Goal: Task Accomplishment & Management: Manage account settings

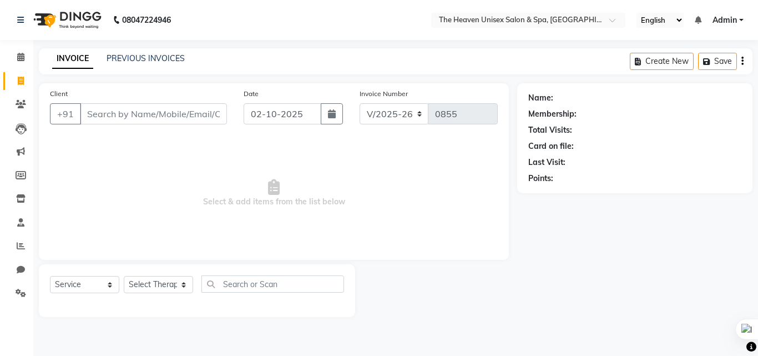
select select "8417"
select select "service"
click at [154, 114] on input "Client" at bounding box center [153, 113] width 147 height 21
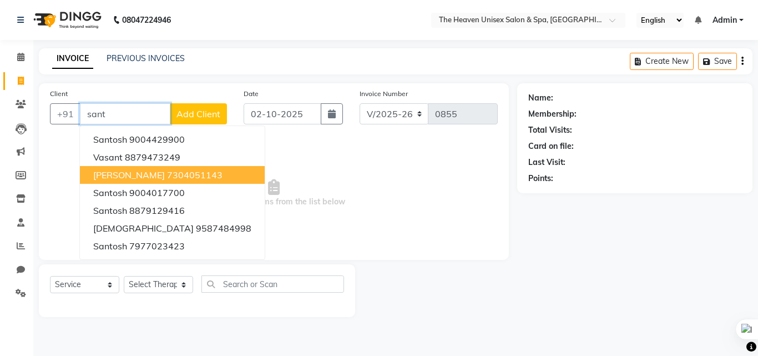
click at [167, 173] on ngb-highlight "7304051143" at bounding box center [194, 174] width 55 height 11
type input "7304051143"
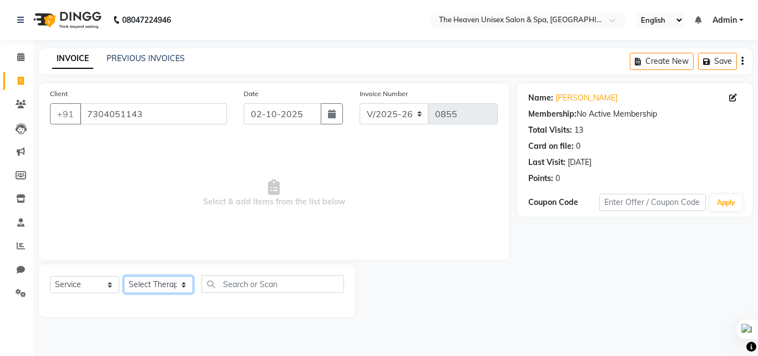
click at [151, 292] on select "Select Therapist [PERSON_NAME] [PERSON_NAME] HRS House Lucky [PERSON_NAME] [PER…" at bounding box center [158, 284] width 69 height 17
select select "82833"
click at [124, 276] on select "Select Therapist [PERSON_NAME] [PERSON_NAME] HRS House Lucky [PERSON_NAME] [PER…" at bounding box center [158, 284] width 69 height 17
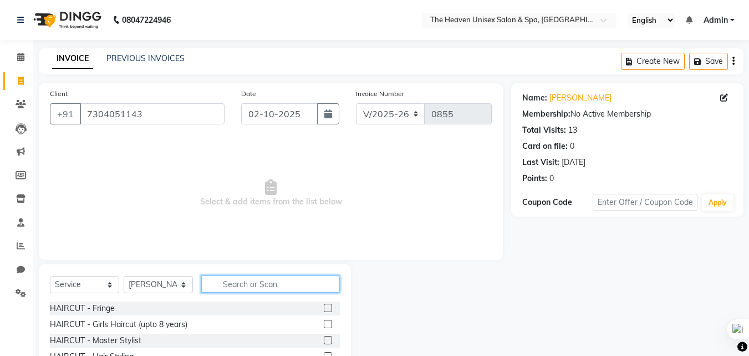
click at [233, 277] on input "text" at bounding box center [270, 283] width 139 height 17
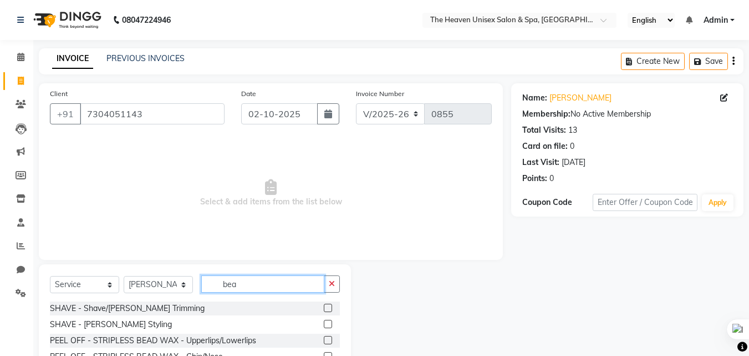
type input "bea"
click at [324, 327] on label at bounding box center [328, 324] width 8 height 8
click at [324, 327] on input "checkbox" at bounding box center [327, 324] width 7 height 7
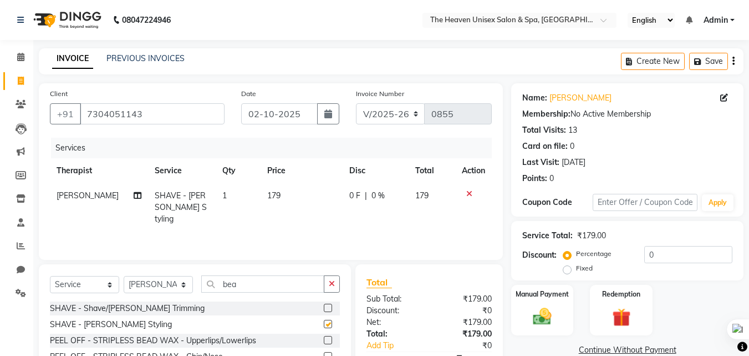
checkbox input "false"
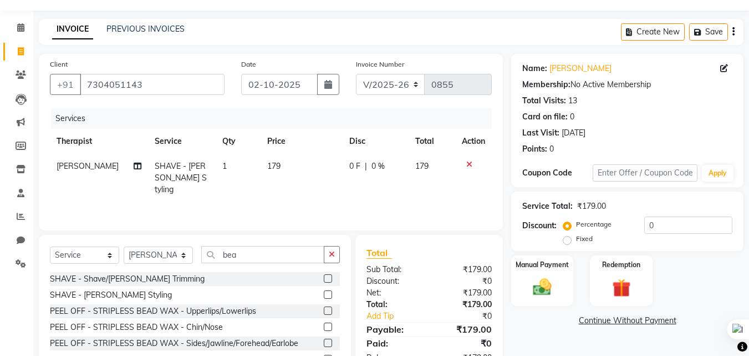
scroll to position [89, 0]
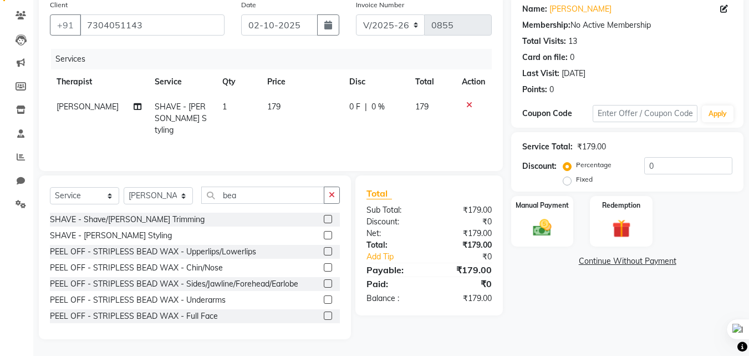
click at [324, 218] on label at bounding box center [328, 219] width 8 height 8
click at [324, 218] on input "checkbox" at bounding box center [327, 219] width 7 height 7
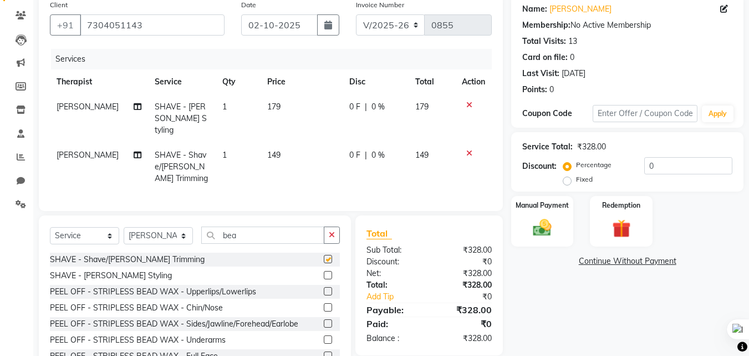
checkbox input "false"
click at [473, 107] on div at bounding box center [473, 105] width 23 height 8
click at [468, 107] on icon at bounding box center [470, 105] width 6 height 8
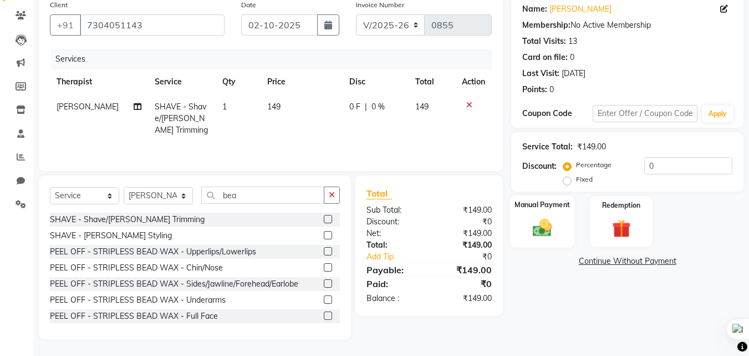
click at [552, 227] on img at bounding box center [542, 227] width 31 height 22
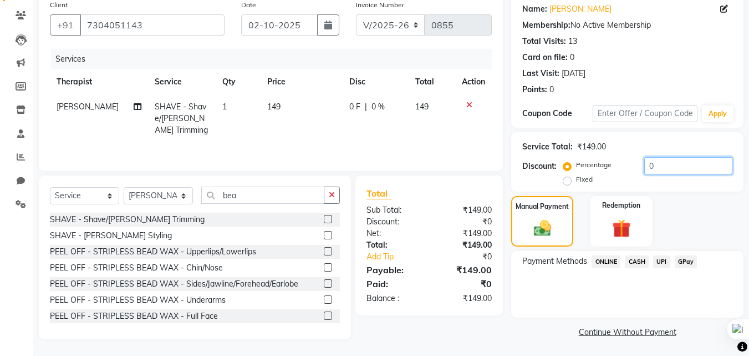
click at [660, 166] on input "0" at bounding box center [689, 165] width 88 height 17
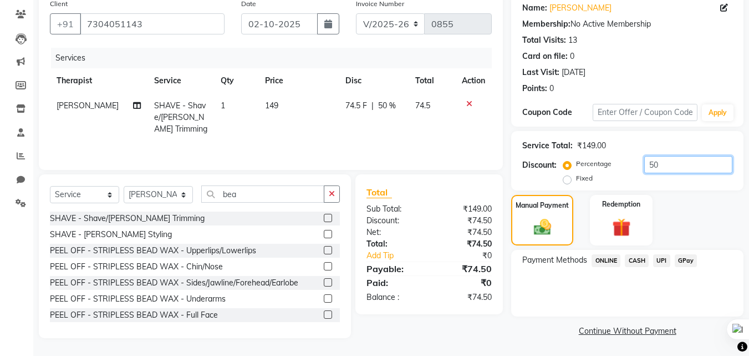
type input "50"
click at [688, 257] on span "GPay" at bounding box center [686, 260] width 23 height 13
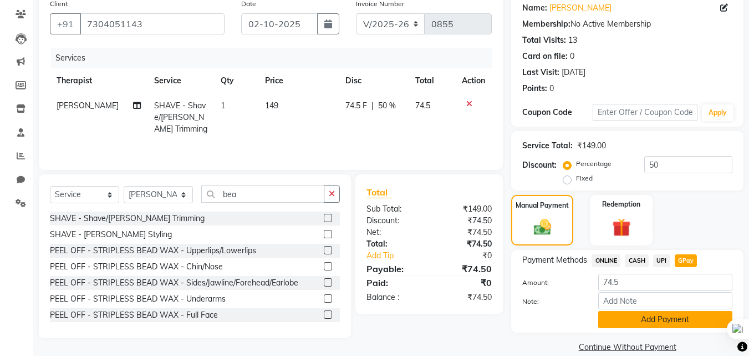
scroll to position [106, 0]
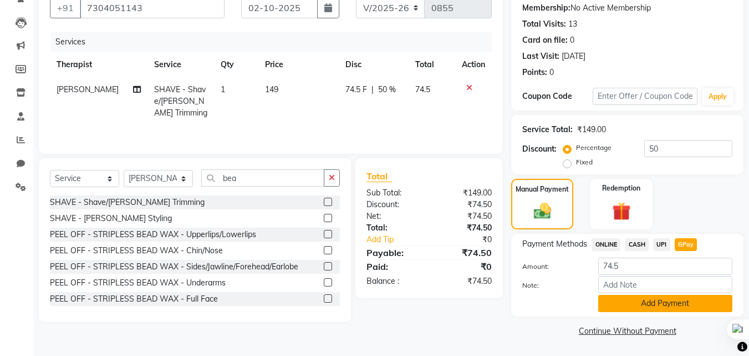
click at [641, 303] on button "Add Payment" at bounding box center [666, 303] width 134 height 17
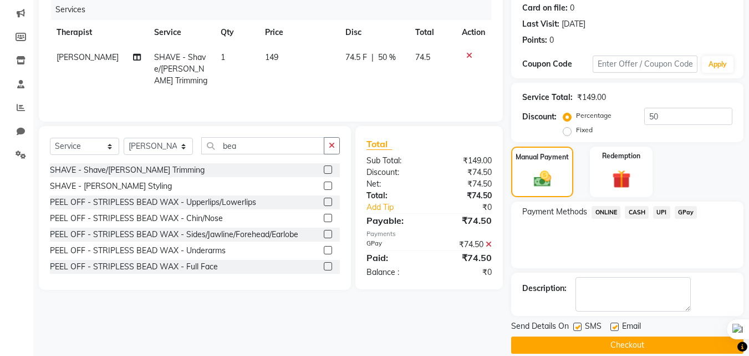
scroll to position [153, 0]
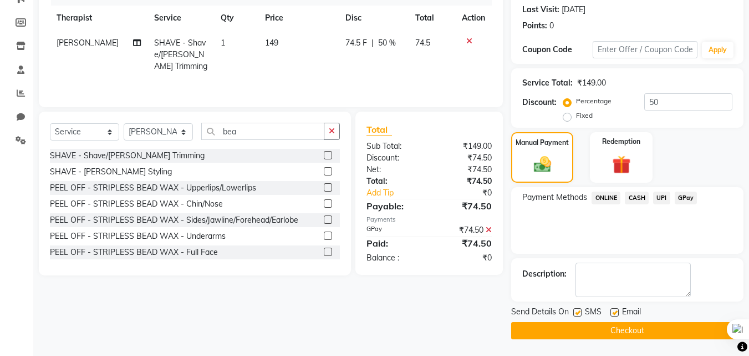
click at [624, 327] on button "Checkout" at bounding box center [627, 330] width 232 height 17
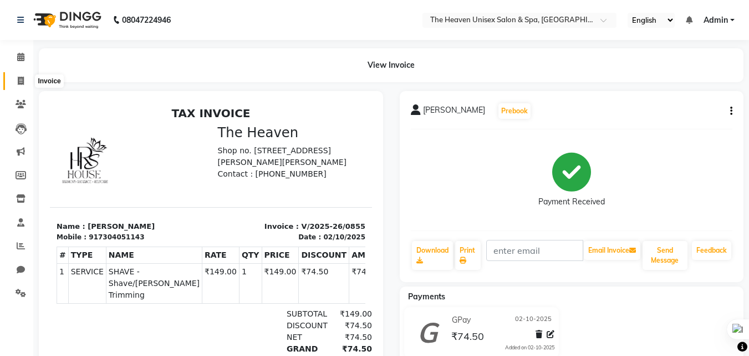
click at [22, 83] on icon at bounding box center [21, 81] width 6 height 8
select select "8417"
select select "service"
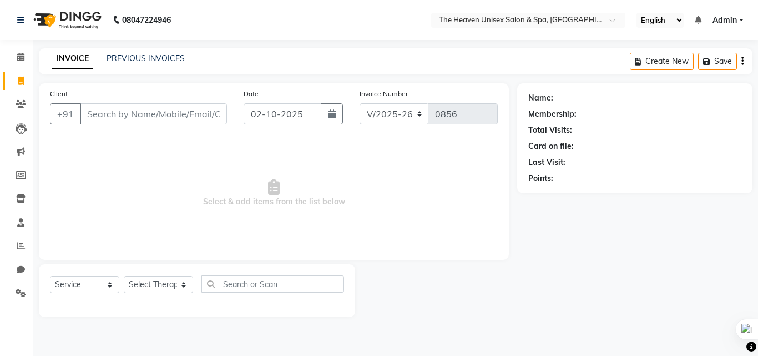
click at [145, 64] on div "PREVIOUS INVOICES" at bounding box center [146, 59] width 78 height 12
drag, startPoint x: 86, startPoint y: 55, endPoint x: 104, endPoint y: 60, distance: 19.0
click at [85, 55] on link "INVOICE" at bounding box center [72, 59] width 41 height 20
click at [122, 55] on link "PREVIOUS INVOICES" at bounding box center [146, 58] width 78 height 10
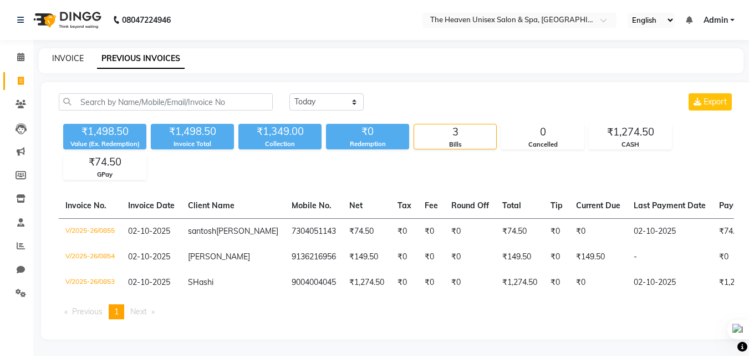
click at [64, 55] on link "INVOICE" at bounding box center [68, 58] width 32 height 10
select select "8417"
select select "service"
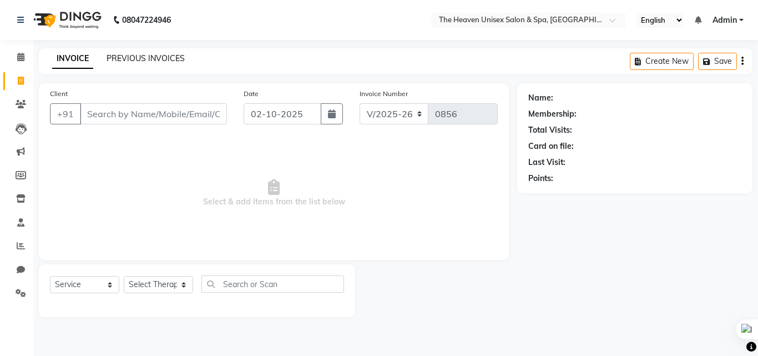
click at [133, 55] on link "PREVIOUS INVOICES" at bounding box center [146, 58] width 78 height 10
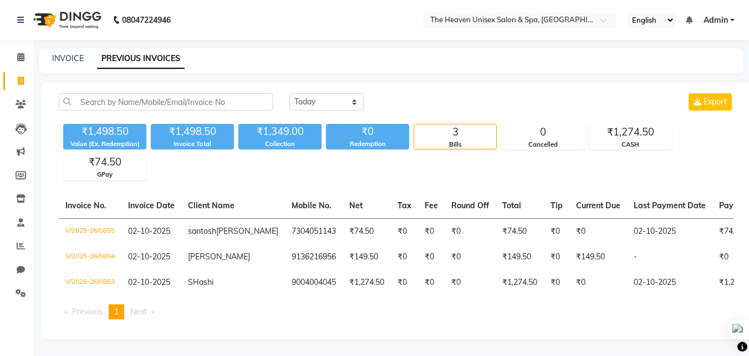
click at [67, 65] on div "INVOICE PREVIOUS INVOICES" at bounding box center [391, 60] width 705 height 25
click at [78, 57] on link "INVOICE" at bounding box center [68, 58] width 32 height 10
select select "8417"
select select "service"
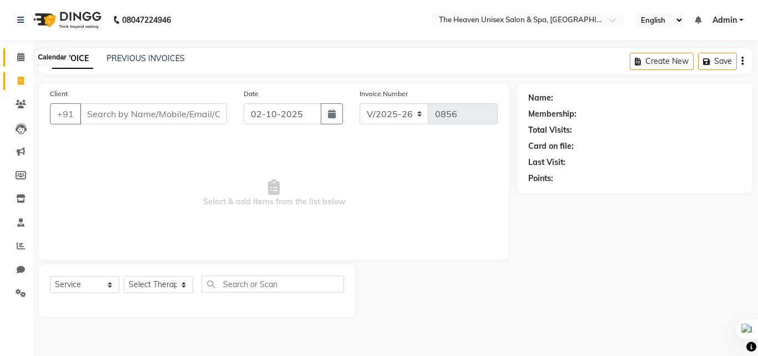
click at [25, 58] on span at bounding box center [20, 57] width 19 height 13
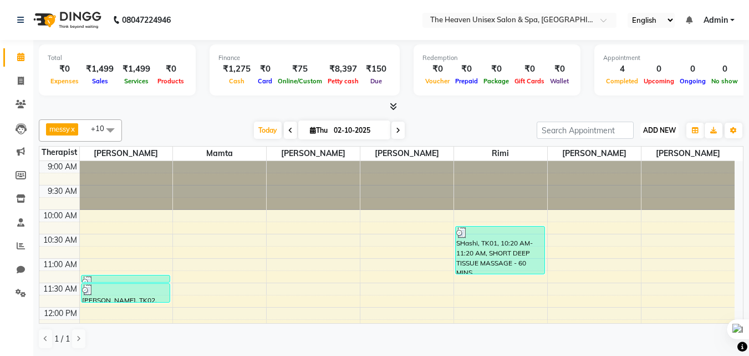
click at [657, 128] on span "ADD NEW" at bounding box center [660, 130] width 33 height 8
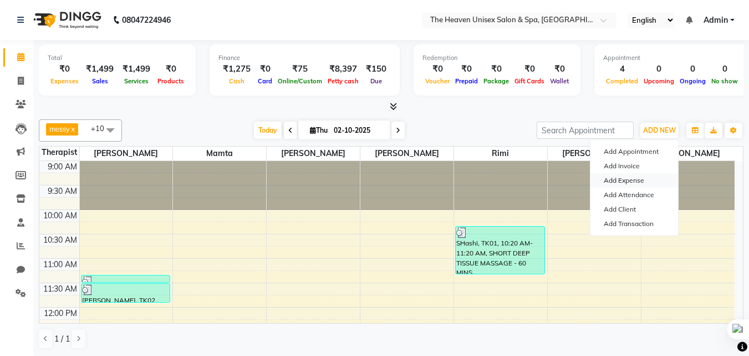
click at [624, 175] on link "Add Expense" at bounding box center [635, 180] width 88 height 14
select select "1"
select select "7539"
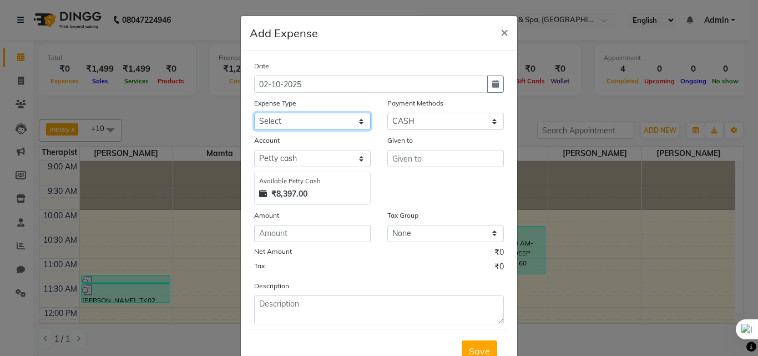
click at [280, 121] on select "Select Advance Salary Bank charges Car maintenance Cash transfer to bank Cash t…" at bounding box center [312, 121] width 116 height 17
select select "25123"
click at [254, 113] on select "Select Advance Salary Bank charges Car maintenance Cash transfer to bank Cash t…" at bounding box center [312, 121] width 116 height 17
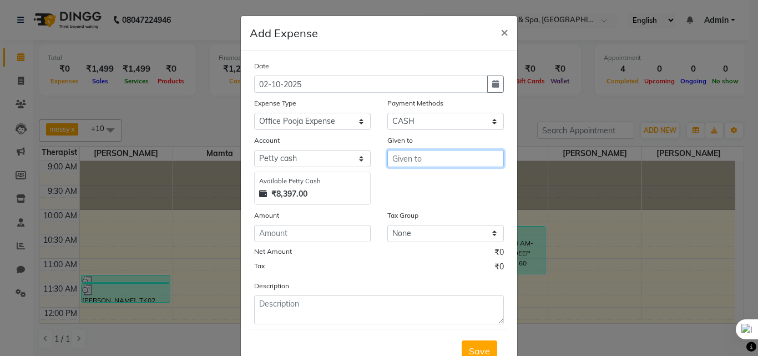
click at [418, 159] on input "text" at bounding box center [445, 158] width 116 height 17
type input "HRS House"
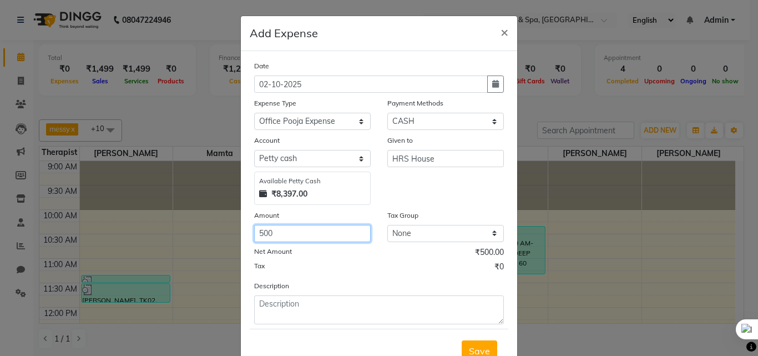
type input "500"
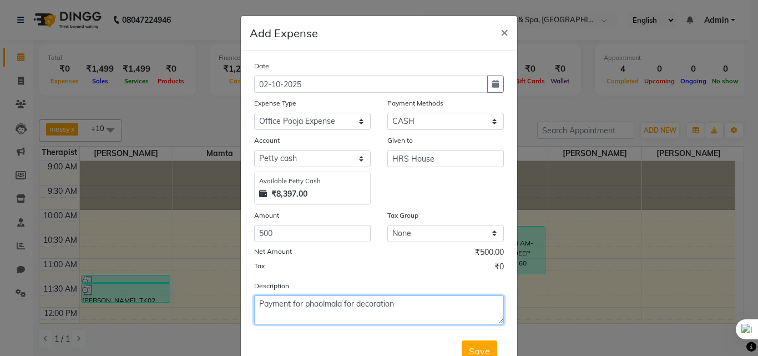
type textarea "Payment for phoolmala for decoration"
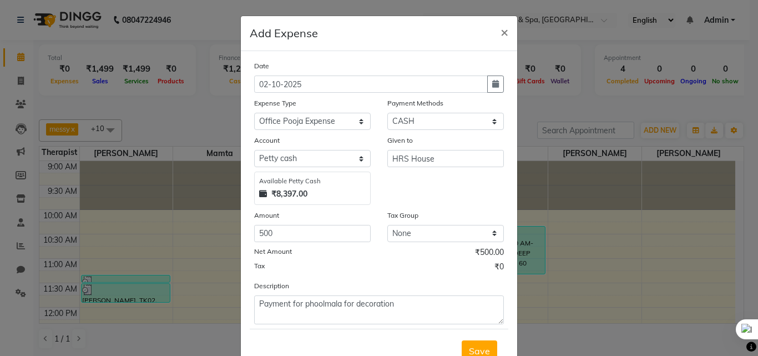
scroll to position [6, 0]
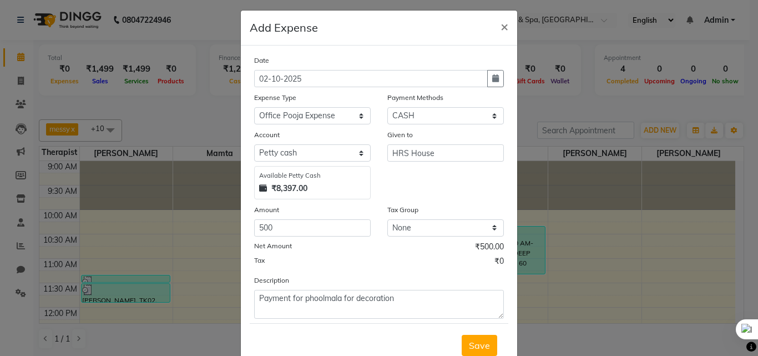
click at [462, 335] on button "Save" at bounding box center [480, 345] width 36 height 21
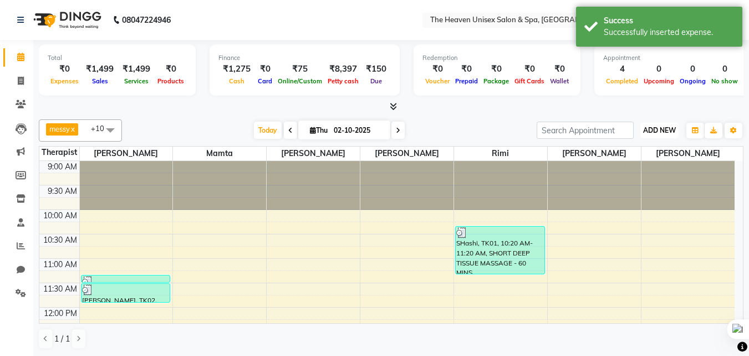
click at [661, 133] on span "ADD NEW" at bounding box center [660, 130] width 33 height 8
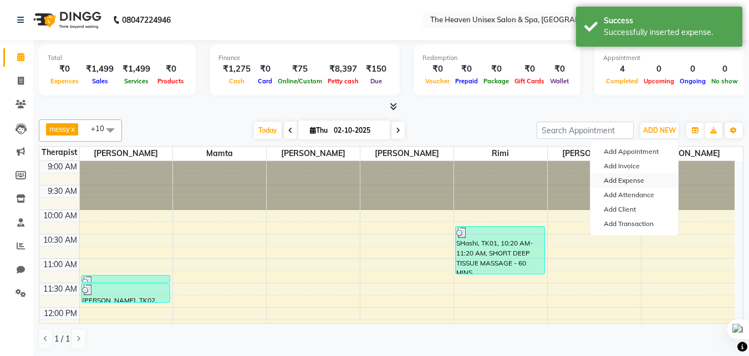
click at [634, 178] on link "Add Expense" at bounding box center [635, 180] width 88 height 14
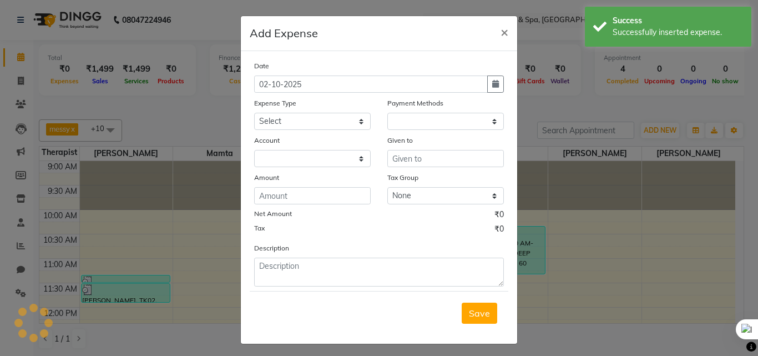
select select "1"
select select "7539"
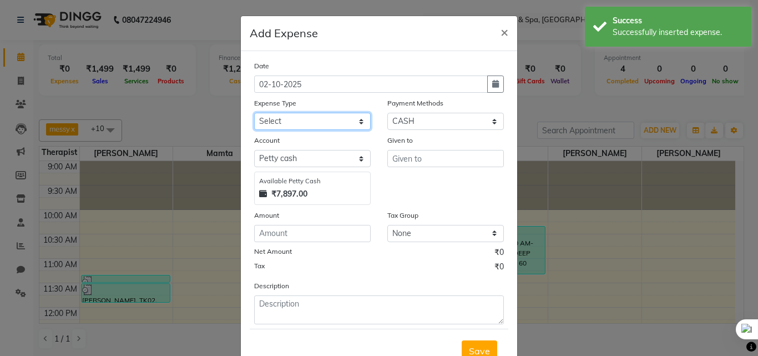
click at [308, 115] on select "Select Advance Salary Bank charges Car maintenance Cash transfer to bank Cash t…" at bounding box center [312, 121] width 116 height 17
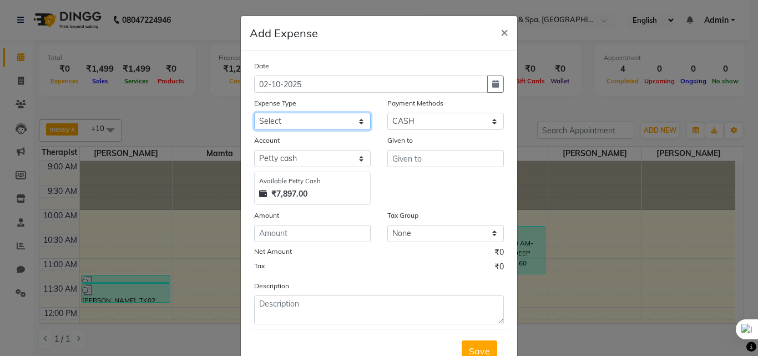
select select "25099"
click at [254, 113] on select "Select Advance Salary Bank charges Car maintenance Cash transfer to bank Cash t…" at bounding box center [312, 121] width 116 height 17
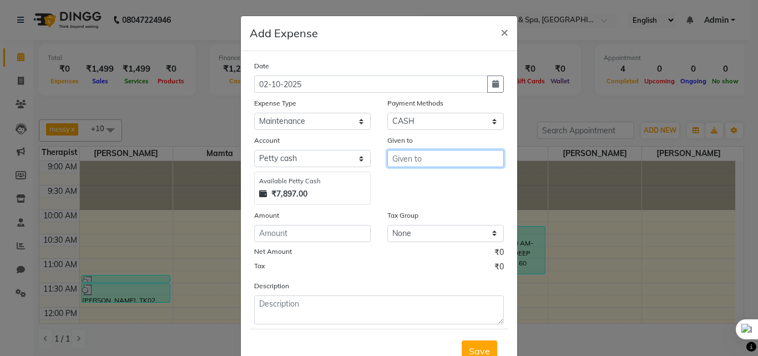
click at [419, 166] on input "text" at bounding box center [445, 158] width 116 height 17
type input "HRS House"
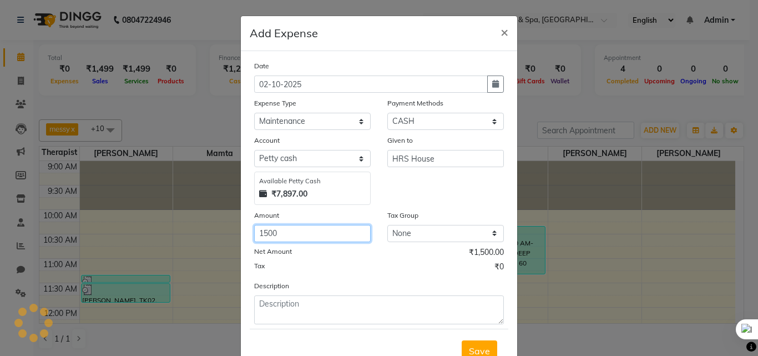
type input "1500"
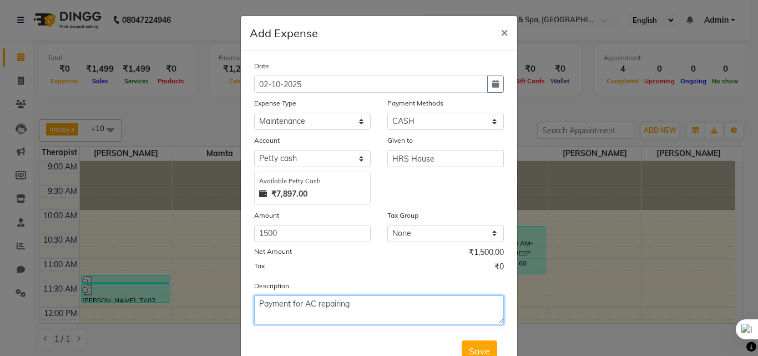
type textarea "Payment for AC repairing"
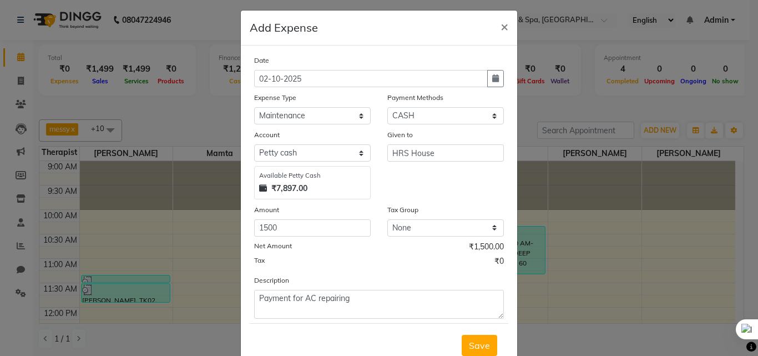
click at [462, 335] on button "Save" at bounding box center [480, 345] width 36 height 21
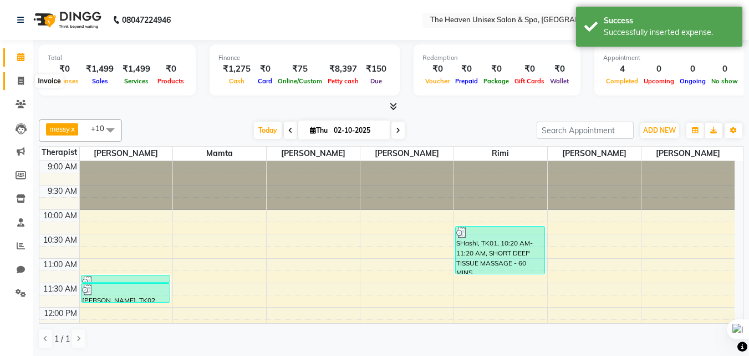
drag, startPoint x: 20, startPoint y: 78, endPoint x: 26, endPoint y: 65, distance: 13.6
click at [18, 79] on icon at bounding box center [21, 81] width 6 height 8
select select "service"
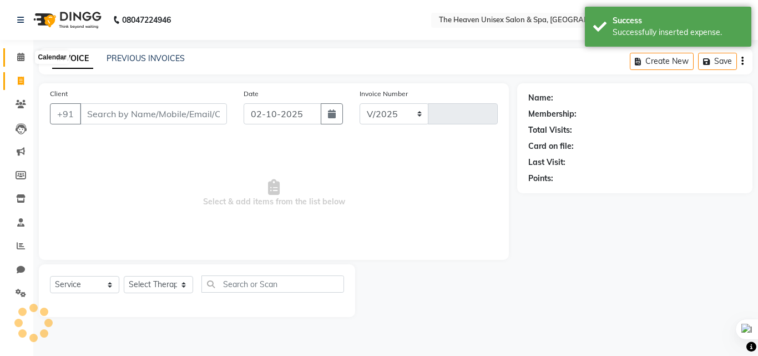
select select "8417"
type input "0856"
drag, startPoint x: 22, startPoint y: 60, endPoint x: 12, endPoint y: 57, distance: 10.4
click at [20, 60] on icon at bounding box center [20, 57] width 7 height 8
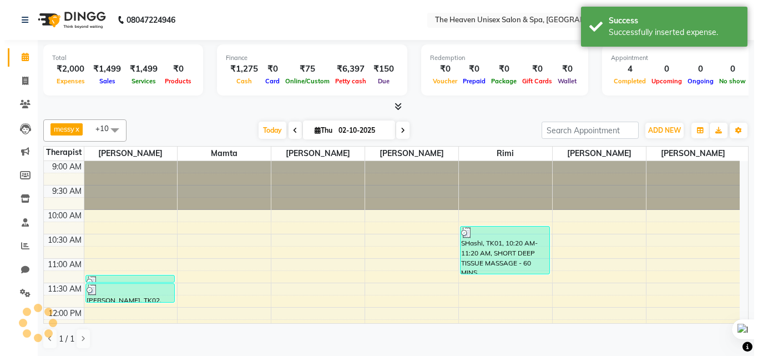
scroll to position [245, 0]
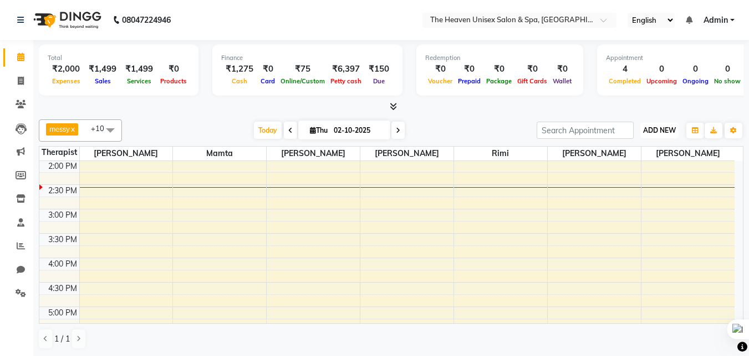
click at [657, 134] on span "ADD NEW" at bounding box center [660, 130] width 33 height 8
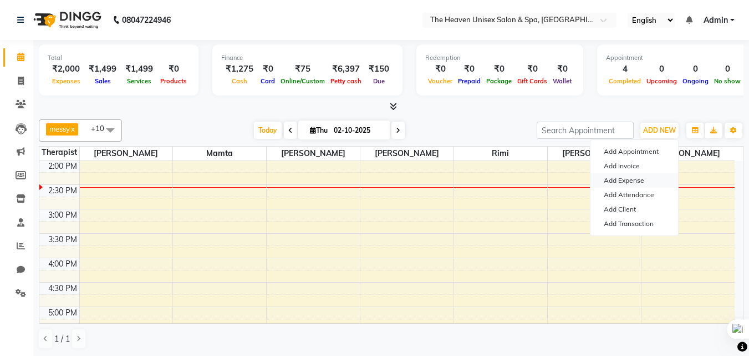
click at [629, 178] on link "Add Expense" at bounding box center [635, 180] width 88 height 14
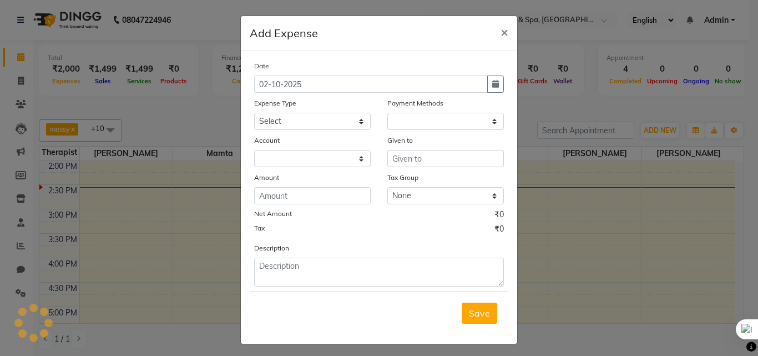
select select "1"
select select "7539"
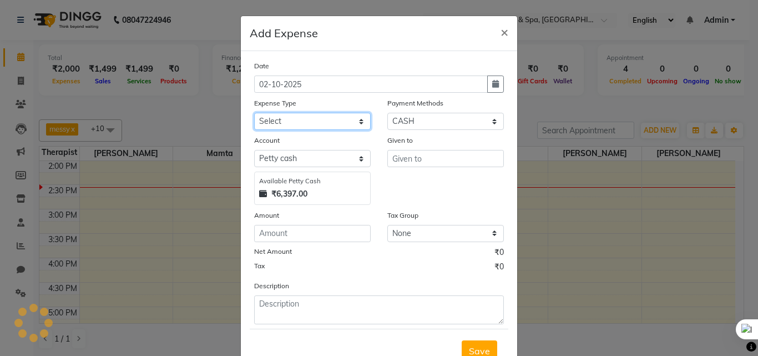
drag, startPoint x: 322, startPoint y: 120, endPoint x: 320, endPoint y: 126, distance: 6.7
click at [322, 120] on select "Select Advance Salary Bank charges Car maintenance Cash transfer to bank Cash t…" at bounding box center [312, 121] width 116 height 17
select select "25125"
click at [254, 113] on select "Select Advance Salary Bank charges Car maintenance Cash transfer to bank Cash t…" at bounding box center [312, 121] width 116 height 17
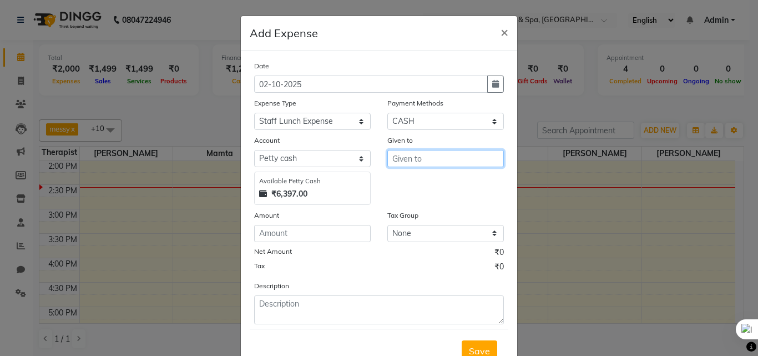
click at [443, 153] on input "text" at bounding box center [445, 158] width 116 height 17
type input "HRS House"
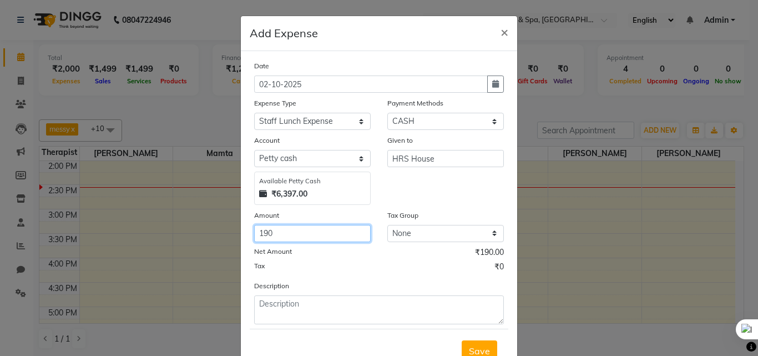
type input "190"
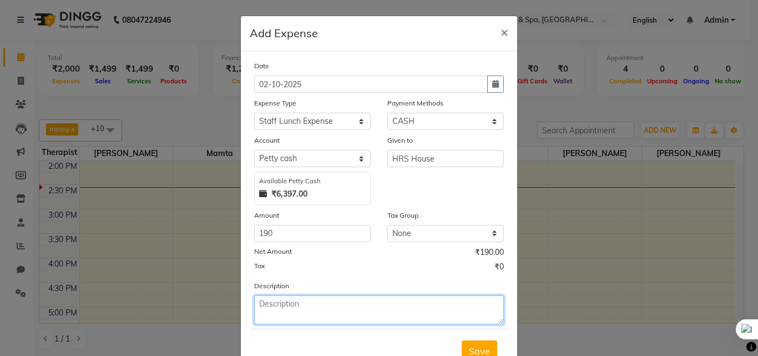
type textarea "p"
type textarea "Payment for lunch"
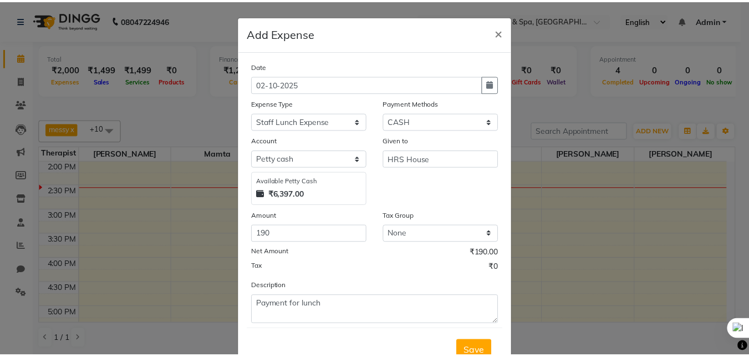
scroll to position [6, 0]
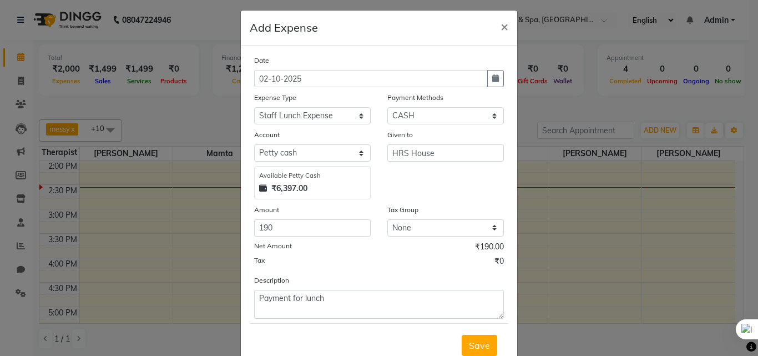
click at [462, 335] on button "Save" at bounding box center [480, 345] width 36 height 21
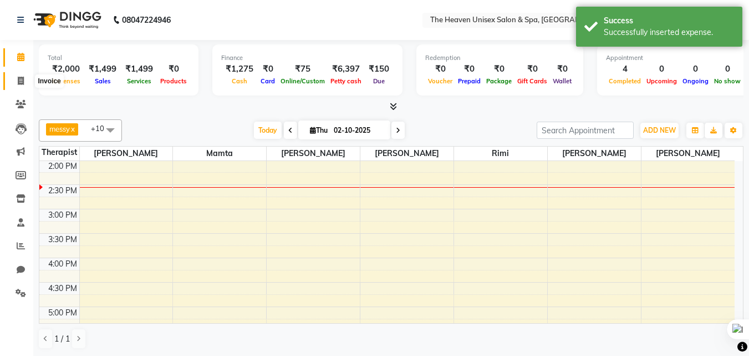
click at [21, 77] on icon at bounding box center [21, 81] width 6 height 8
select select "8417"
select select "service"
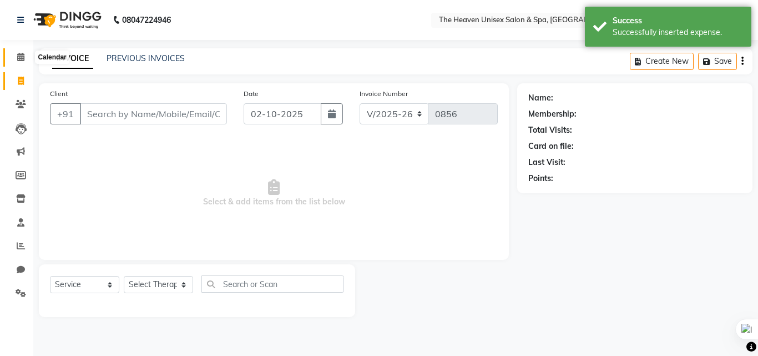
click at [25, 58] on span at bounding box center [20, 57] width 19 height 13
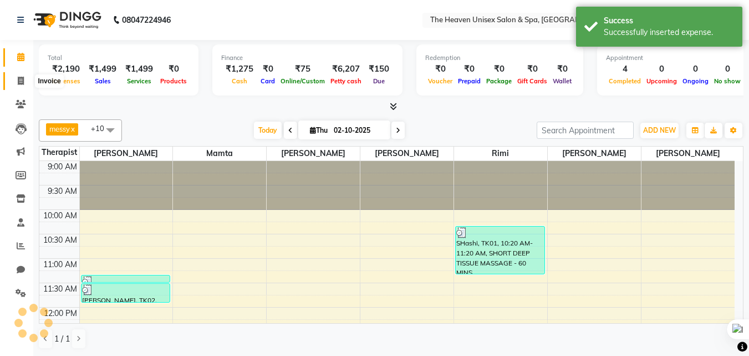
click at [21, 82] on icon at bounding box center [21, 81] width 6 height 8
select select "8417"
select select "service"
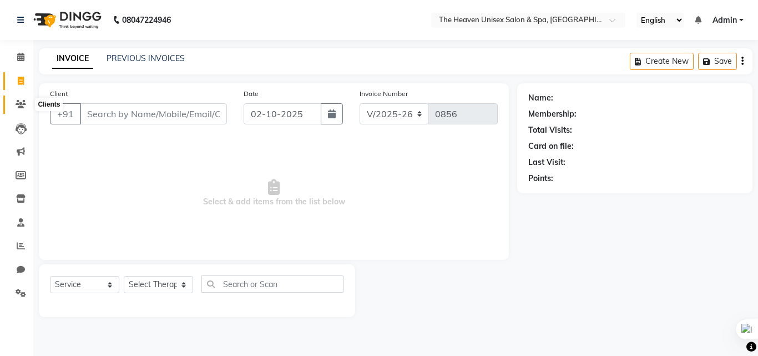
click at [22, 98] on span at bounding box center [20, 104] width 19 height 13
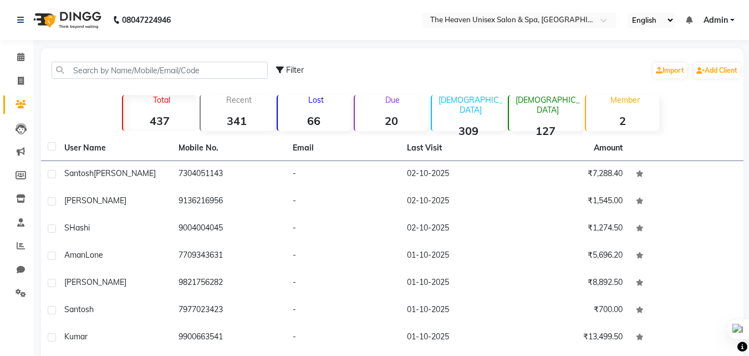
click at [23, 71] on li "Invoice" at bounding box center [16, 81] width 33 height 24
click at [17, 82] on span at bounding box center [20, 81] width 19 height 13
select select "8417"
select select "service"
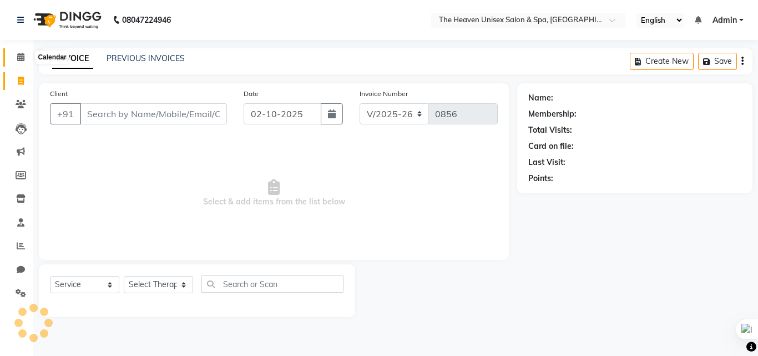
click at [18, 60] on icon at bounding box center [20, 57] width 7 height 8
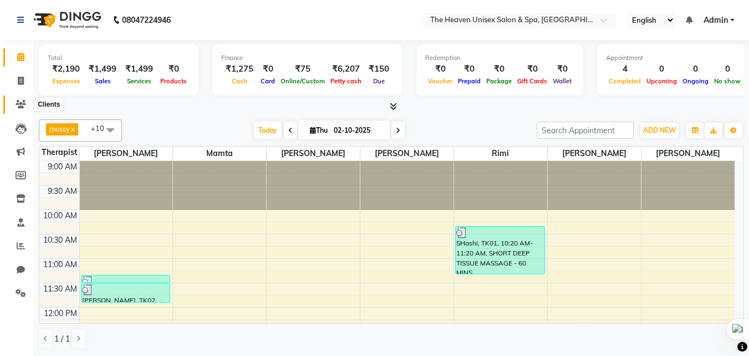
click at [28, 107] on span at bounding box center [20, 104] width 19 height 13
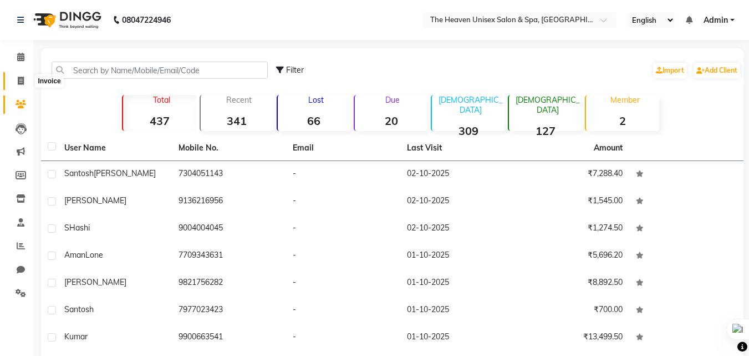
click at [26, 80] on span at bounding box center [20, 81] width 19 height 13
select select "service"
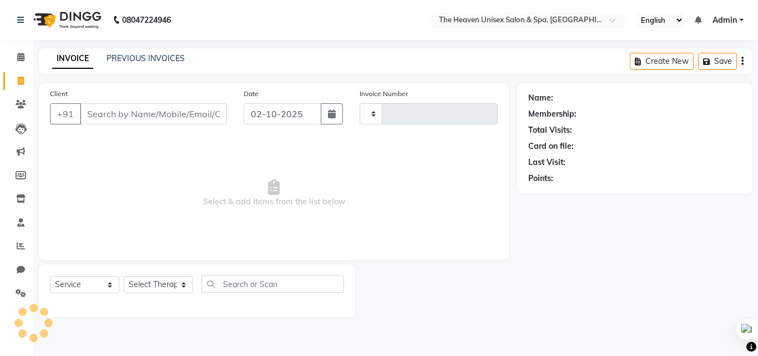
type input "0856"
select select "8417"
click at [89, 56] on link "INVOICE" at bounding box center [72, 59] width 41 height 20
click at [124, 57] on link "PREVIOUS INVOICES" at bounding box center [146, 58] width 78 height 10
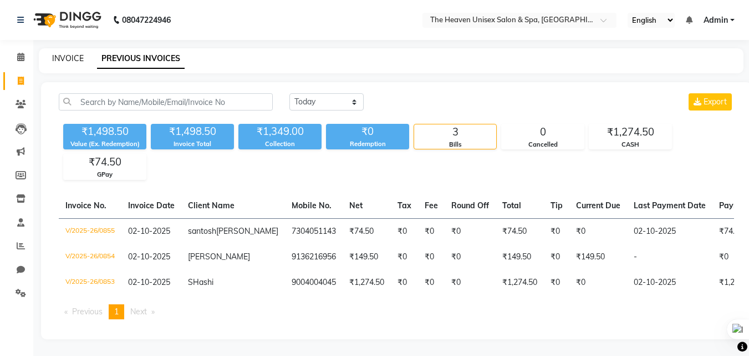
click at [70, 62] on link "INVOICE" at bounding box center [68, 58] width 32 height 10
select select "service"
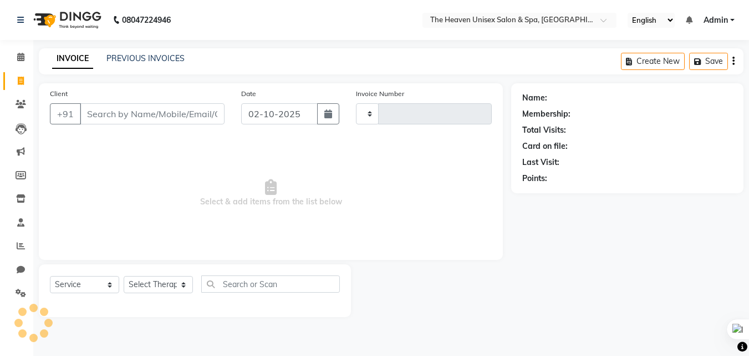
type input "0856"
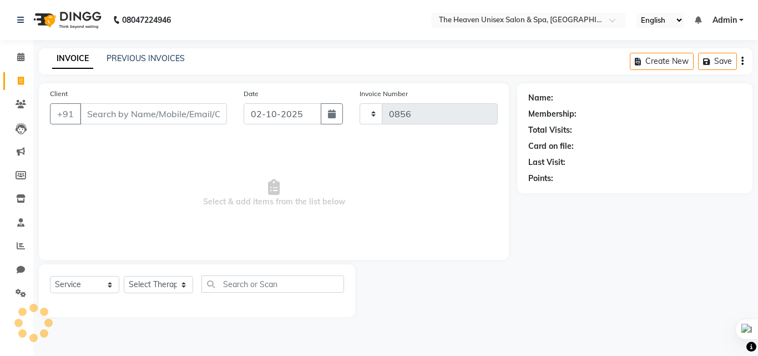
select select "8417"
click at [22, 106] on icon at bounding box center [21, 104] width 11 height 8
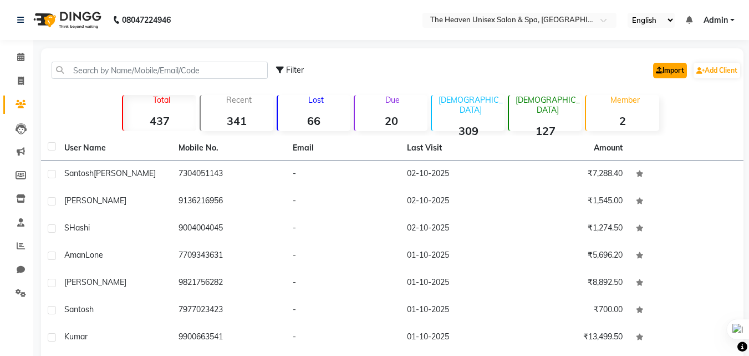
click at [668, 75] on link "Import" at bounding box center [671, 71] width 34 height 16
click at [21, 294] on icon at bounding box center [21, 292] width 11 height 8
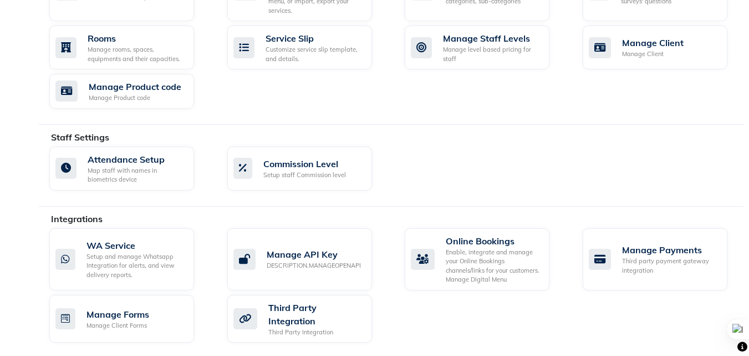
scroll to position [555, 0]
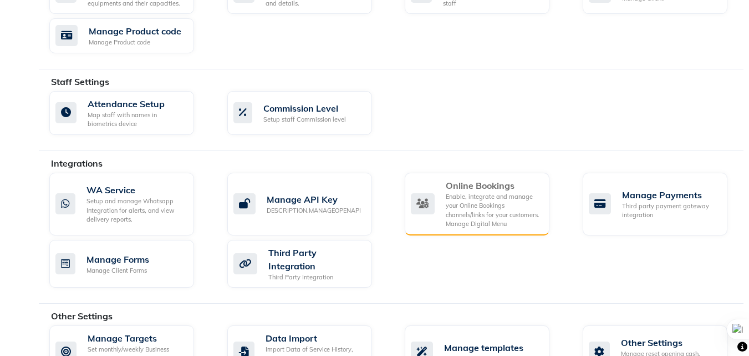
click at [473, 206] on div "Enable, integrate and manage your Online Bookings channels/links for your custo…" at bounding box center [493, 210] width 95 height 37
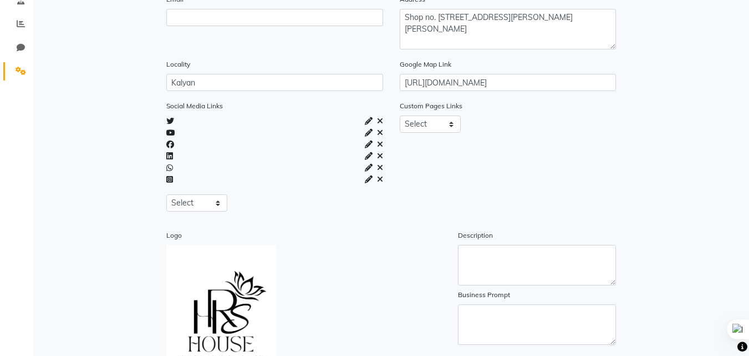
scroll to position [333, 0]
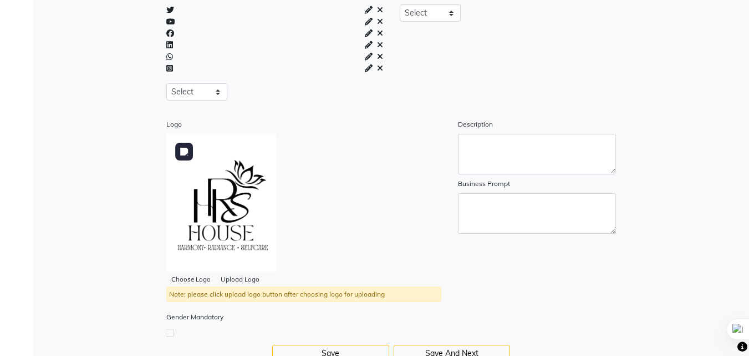
click at [221, 200] on img at bounding box center [221, 203] width 110 height 138
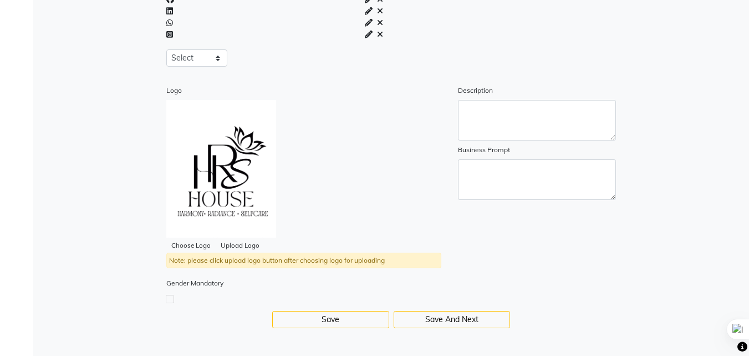
scroll to position [89, 0]
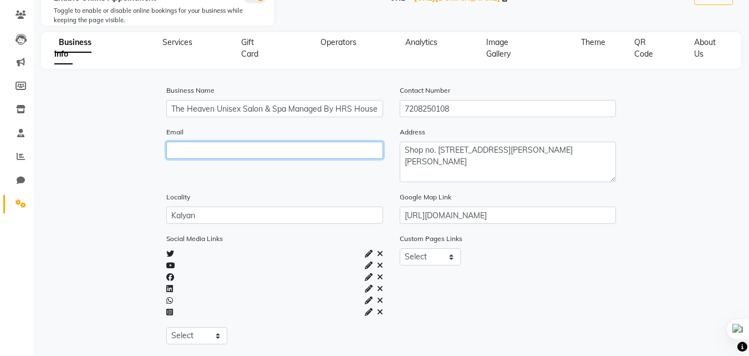
click at [207, 150] on input "email" at bounding box center [274, 149] width 216 height 17
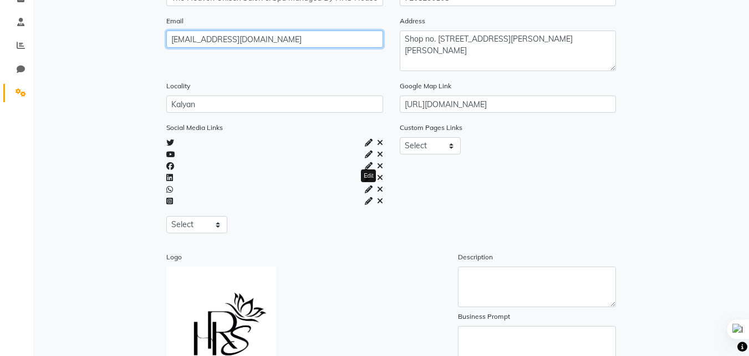
type input "hrshouse108@gmail.com"
click at [367, 188] on icon at bounding box center [369, 189] width 8 height 8
select select "whatsapp"
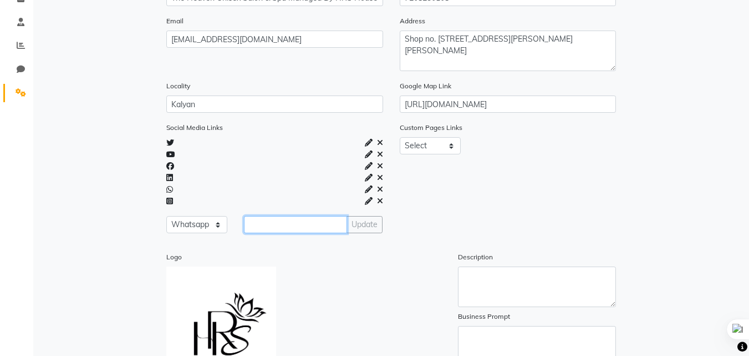
click at [288, 226] on input "text" at bounding box center [295, 224] width 103 height 17
type input "7208250108"
click at [369, 227] on div "Update" at bounding box center [365, 224] width 36 height 17
click at [168, 199] on icon at bounding box center [169, 201] width 7 height 8
click at [365, 201] on icon at bounding box center [369, 201] width 8 height 8
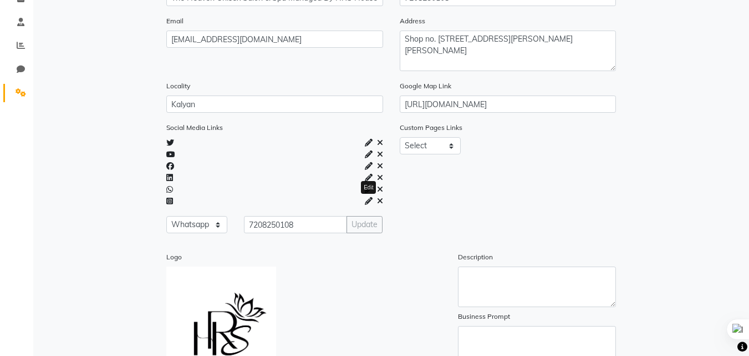
select select "instagram"
click at [369, 202] on icon at bounding box center [369, 201] width 8 height 8
click at [369, 201] on icon at bounding box center [369, 201] width 8 height 8
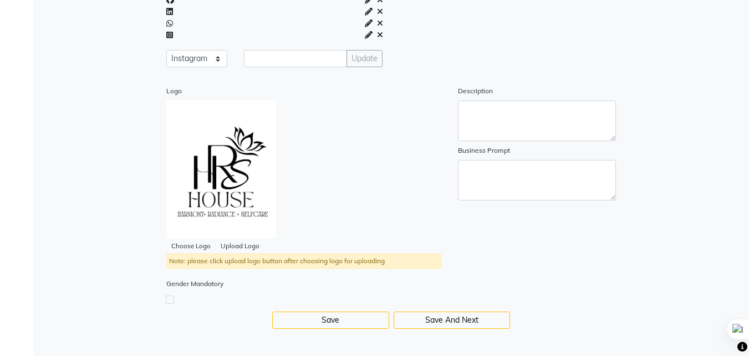
scroll to position [367, 0]
click at [349, 319] on button "Save" at bounding box center [330, 319] width 116 height 17
type input "https://g.co/kgs/x9QAwbz"
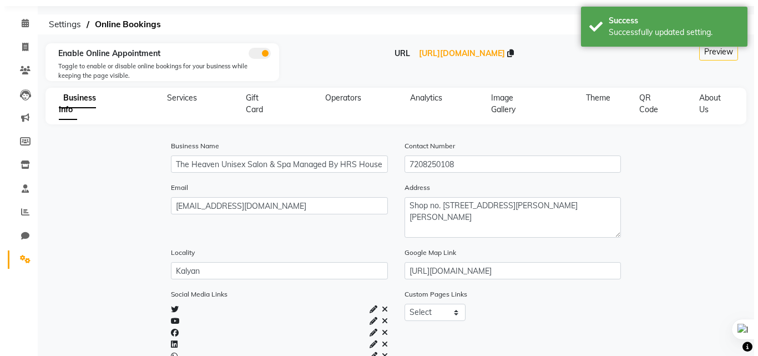
scroll to position [0, 0]
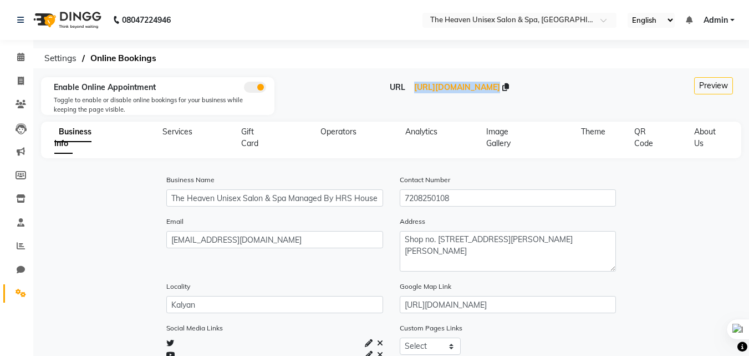
drag, startPoint x: 335, startPoint y: 83, endPoint x: 602, endPoint y: 83, distance: 266.8
click at [602, 83] on div "URL https://dingg.app/booking/the-heaven-unisex-salon-spa-kalyan" at bounding box center [450, 88] width 334 height 12
copy span "https://dingg.app/booking/the-heaven-unisex-salon-spa-kalyan"
click at [24, 84] on span at bounding box center [20, 81] width 19 height 13
select select "8417"
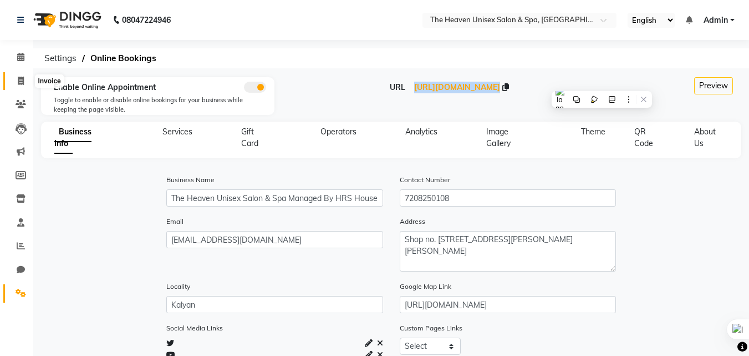
select select "service"
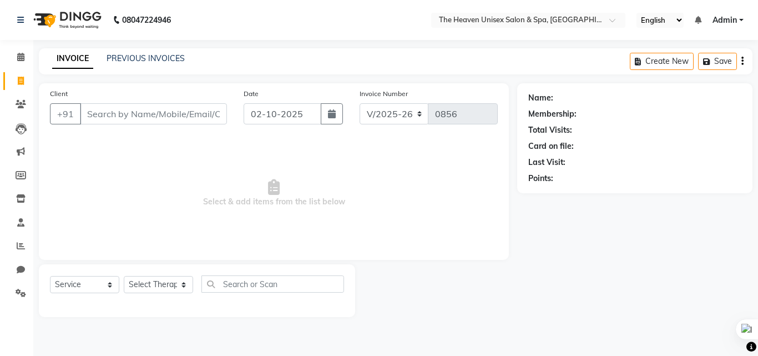
select select "8417"
select select "service"
click at [139, 106] on input "Client" at bounding box center [153, 113] width 147 height 21
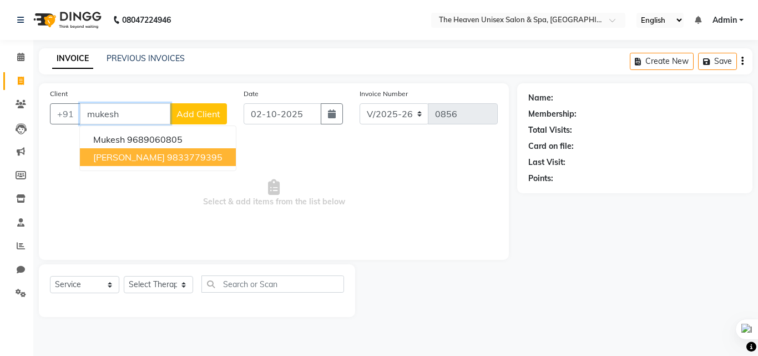
click at [190, 156] on ngb-highlight "9833779395" at bounding box center [194, 156] width 55 height 11
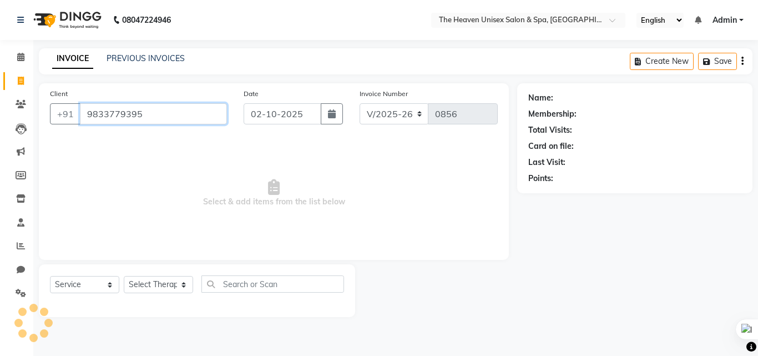
type input "9833779395"
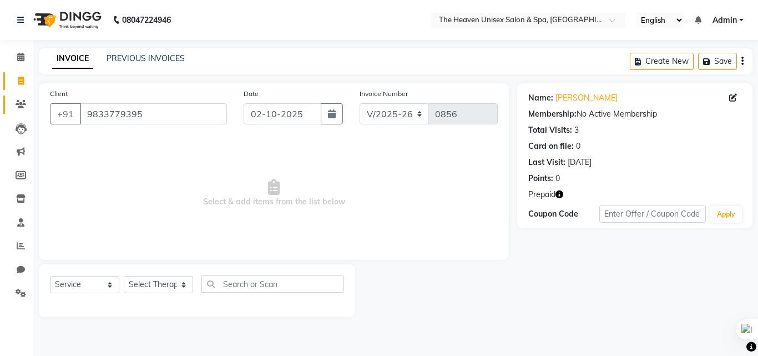
click at [16, 102] on icon at bounding box center [21, 104] width 11 height 8
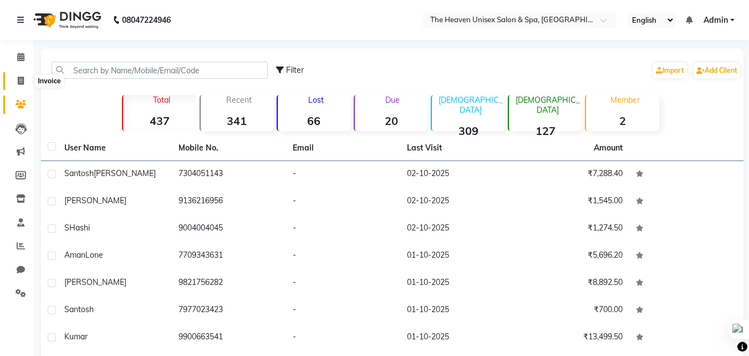
click at [24, 83] on icon at bounding box center [21, 81] width 6 height 8
select select "service"
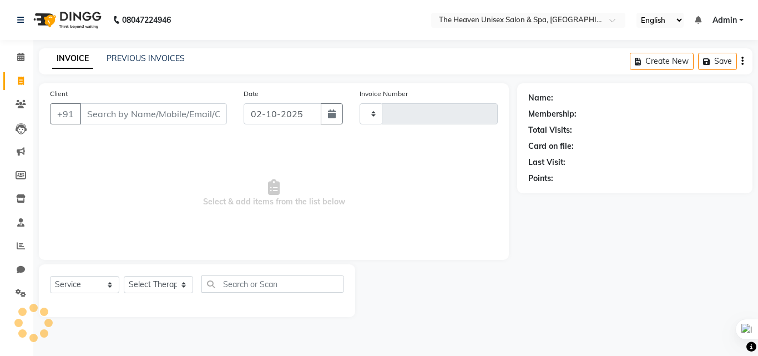
type input "0856"
select select "8417"
click at [145, 110] on input "Client" at bounding box center [153, 113] width 147 height 21
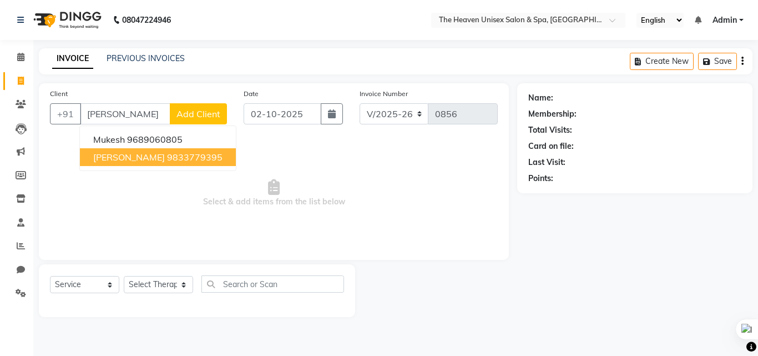
click at [218, 160] on ngb-highlight "9833779395" at bounding box center [194, 156] width 55 height 11
type input "9833779395"
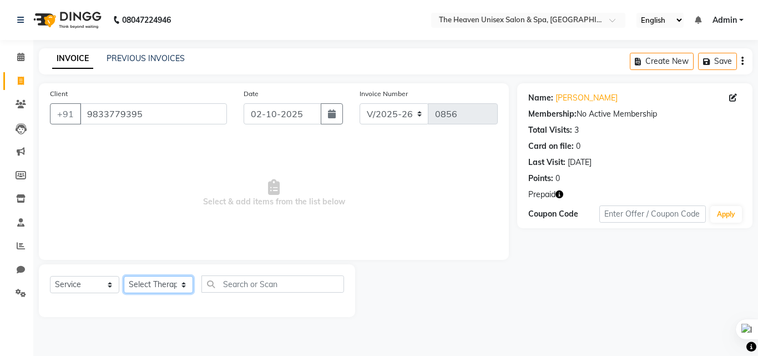
click at [184, 286] on select "Select Therapist [PERSON_NAME] [PERSON_NAME] HRS House Lucky [PERSON_NAME] [PER…" at bounding box center [158, 284] width 69 height 17
select select "92174"
click at [124, 276] on select "Select Therapist [PERSON_NAME] [PERSON_NAME] HRS House Lucky [PERSON_NAME] [PER…" at bounding box center [158, 284] width 69 height 17
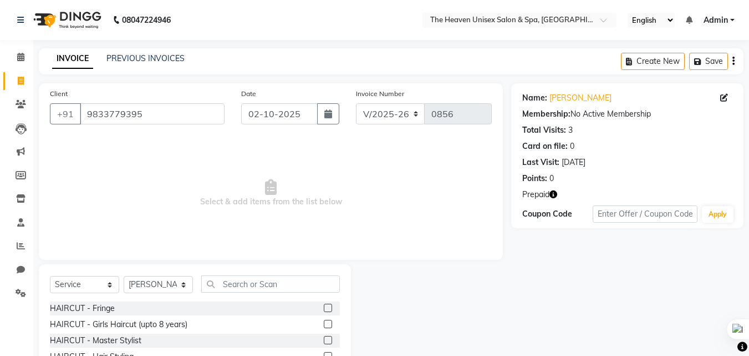
click at [278, 274] on div "Select Service Product Membership Package Voucher Prepaid Gift Card Select Ther…" at bounding box center [195, 346] width 312 height 164
click at [237, 281] on input "text" at bounding box center [270, 283] width 139 height 17
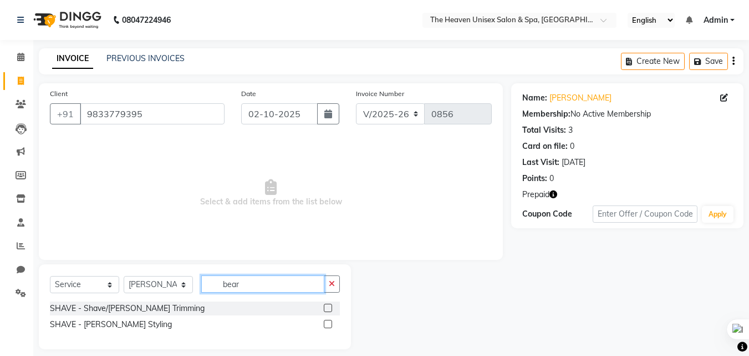
type input "bear"
click at [330, 305] on label at bounding box center [328, 307] width 8 height 8
click at [330, 305] on input "checkbox" at bounding box center [327, 308] width 7 height 7
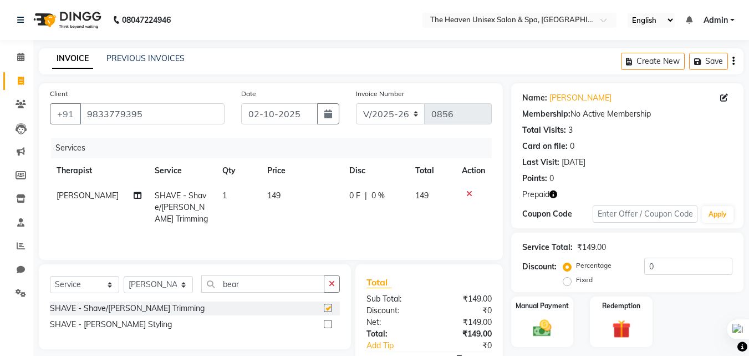
checkbox input "false"
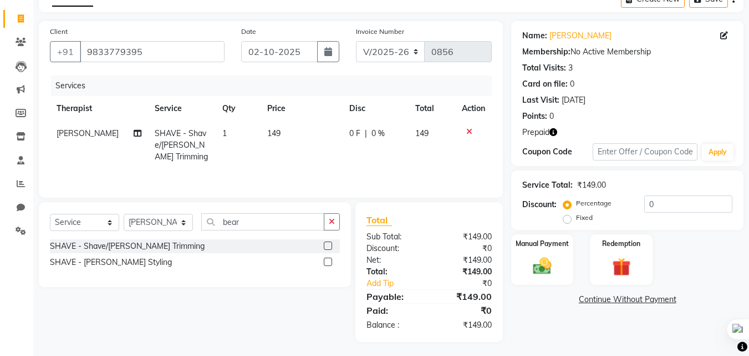
scroll to position [65, 0]
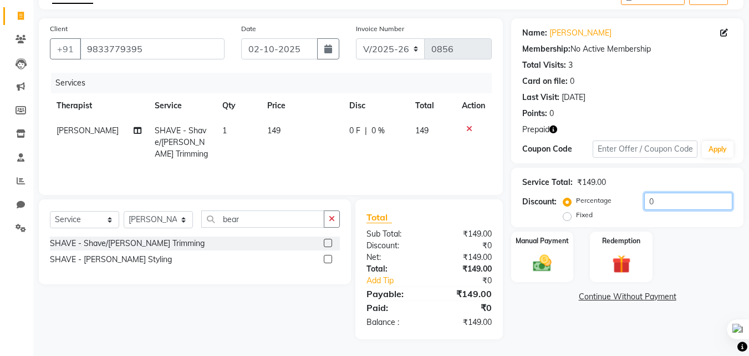
click at [658, 195] on input "0" at bounding box center [689, 201] width 88 height 17
type input "50"
click at [549, 252] on img at bounding box center [542, 263] width 31 height 22
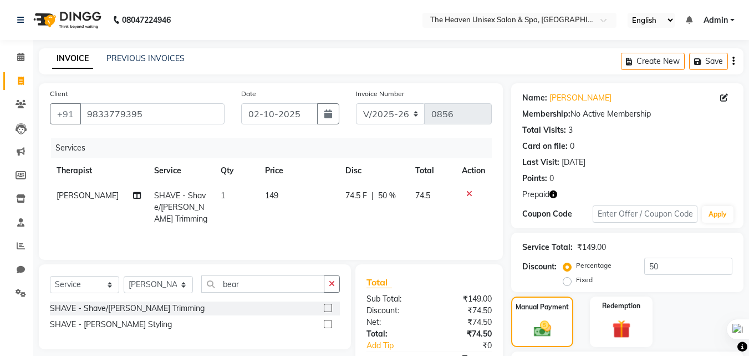
scroll to position [102, 0]
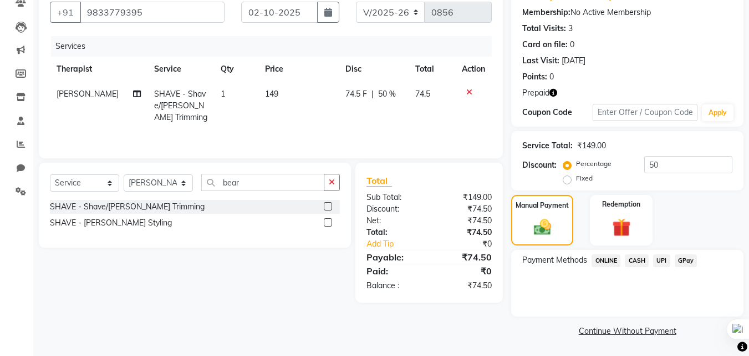
click at [278, 283] on div "Select Service Product Membership Package Voucher Prepaid Gift Card Select Ther…" at bounding box center [191, 233] width 321 height 140
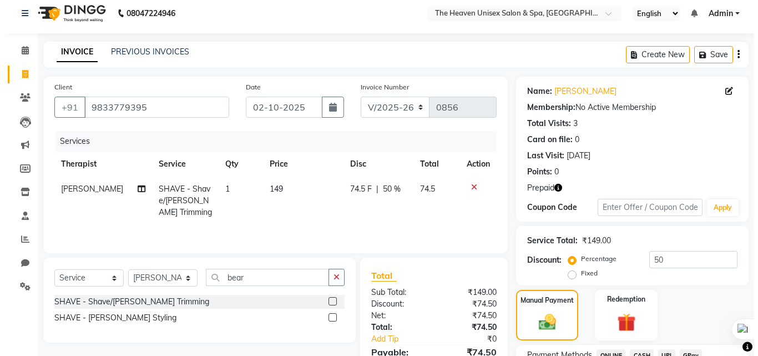
scroll to position [0, 0]
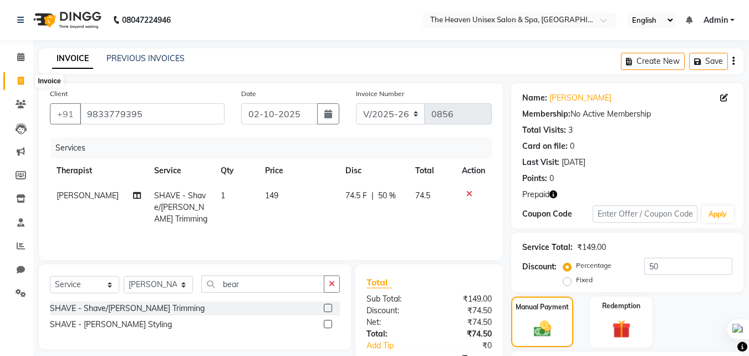
click at [21, 82] on icon at bounding box center [21, 81] width 6 height 8
select select "8417"
select select "service"
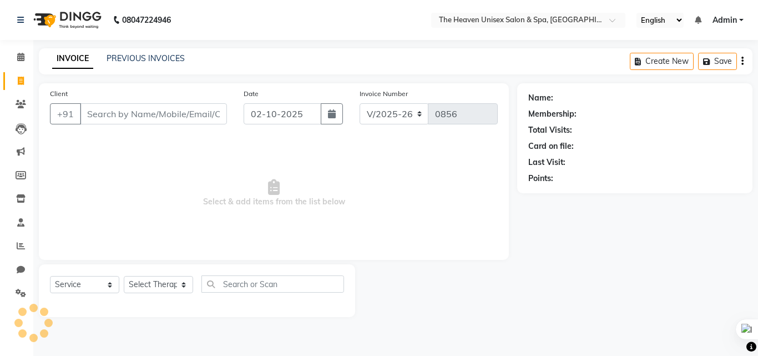
click at [113, 112] on input "Client" at bounding box center [153, 113] width 147 height 21
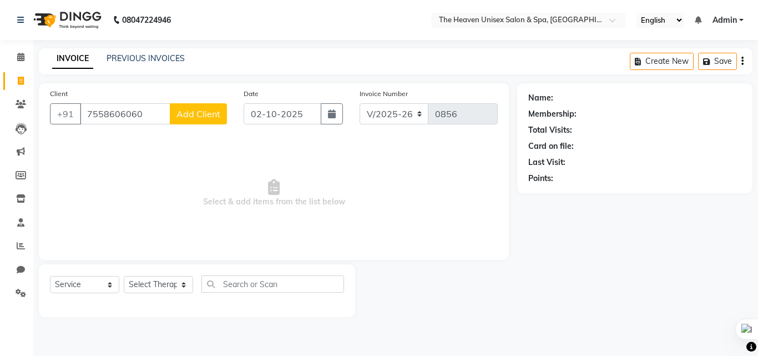
type input "7558606060"
click at [206, 113] on span "Add Client" at bounding box center [198, 113] width 44 height 11
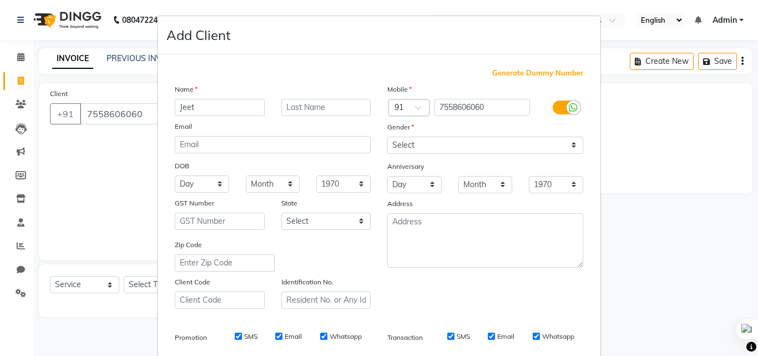
type input "Jeet"
click at [515, 145] on select "Select [DEMOGRAPHIC_DATA] [DEMOGRAPHIC_DATA] Other Prefer Not To Say" at bounding box center [485, 144] width 196 height 17
select select "[DEMOGRAPHIC_DATA]"
click at [387, 136] on select "Select [DEMOGRAPHIC_DATA] [DEMOGRAPHIC_DATA] Other Prefer Not To Say" at bounding box center [485, 144] width 196 height 17
click at [561, 107] on label at bounding box center [565, 107] width 25 height 14
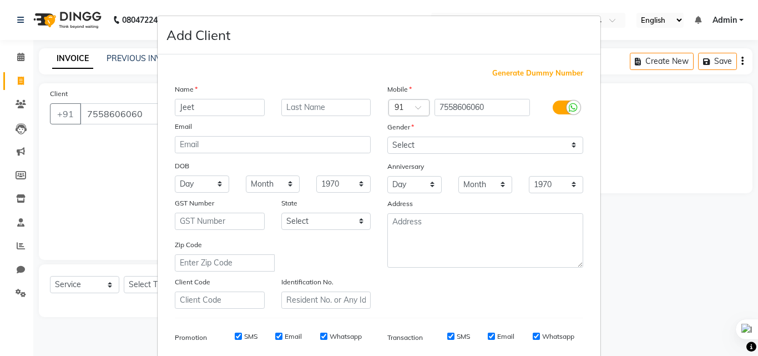
click at [0, 0] on input "checkbox" at bounding box center [0, 0] width 0 height 0
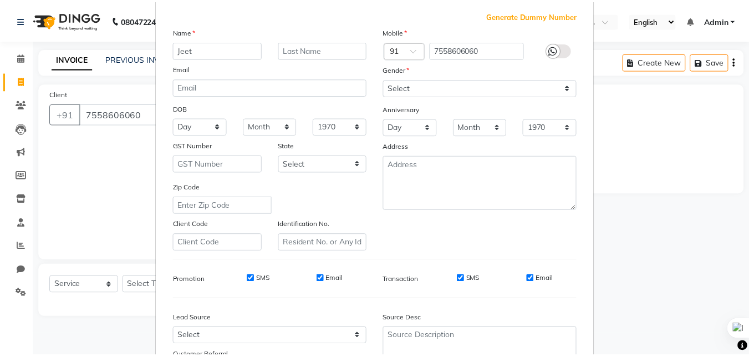
scroll to position [156, 0]
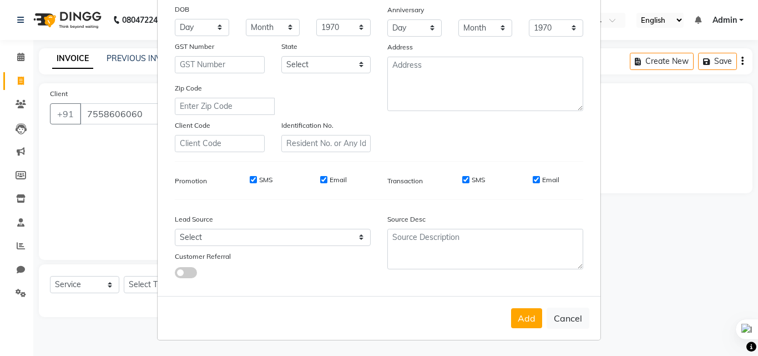
click at [253, 178] on div "SMS" at bounding box center [253, 180] width 38 height 10
click at [250, 180] on input "SMS" at bounding box center [253, 179] width 7 height 7
checkbox input "false"
click at [320, 180] on input "Email" at bounding box center [323, 179] width 7 height 7
checkbox input "false"
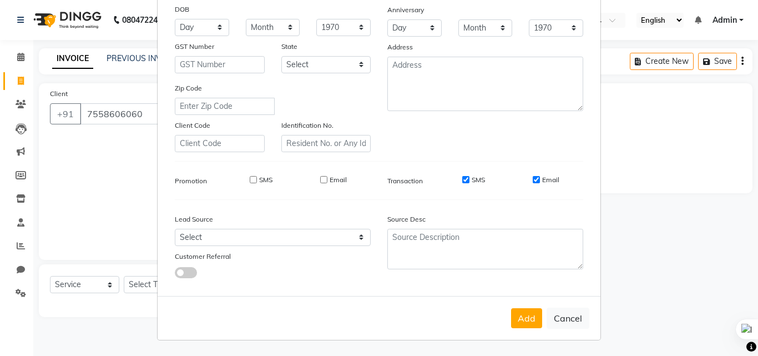
click at [462, 178] on input "SMS" at bounding box center [465, 179] width 7 height 7
checkbox input "false"
click at [542, 179] on label "Email" at bounding box center [550, 180] width 17 height 10
click at [540, 179] on input "Email" at bounding box center [536, 179] width 7 height 7
checkbox input "false"
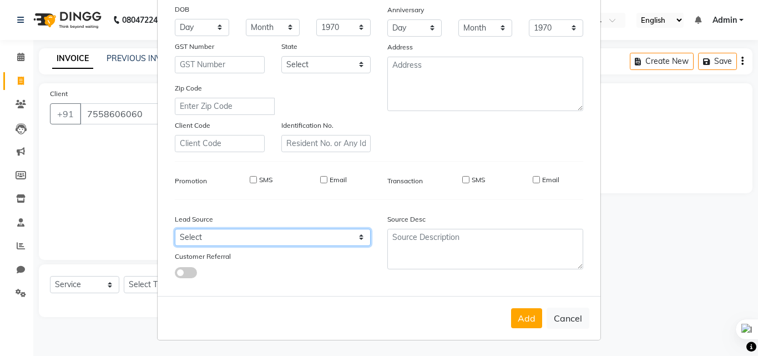
click at [269, 231] on select "Select Walk-in Referral Internet Friend Word of Mouth Advertisement Facebook Ju…" at bounding box center [273, 237] width 196 height 17
select select "55212"
click at [175, 229] on select "Select Walk-in Referral Internet Friend Word of Mouth Advertisement Facebook Ju…" at bounding box center [273, 237] width 196 height 17
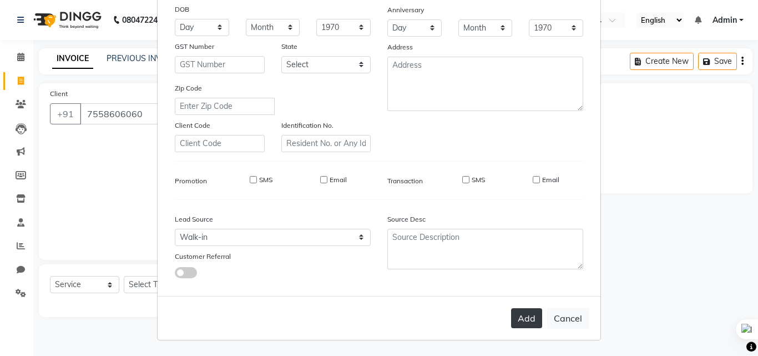
click at [524, 324] on button "Add" at bounding box center [526, 318] width 31 height 20
select select
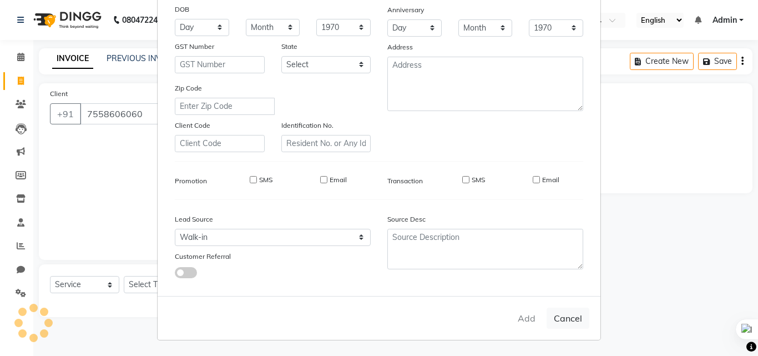
select select
checkbox input "false"
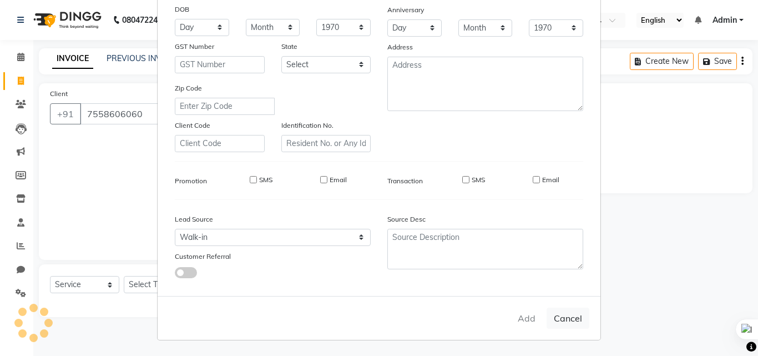
checkbox input "false"
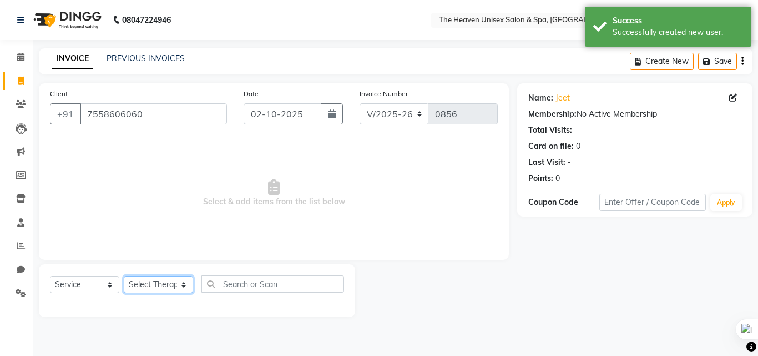
click at [159, 286] on select "Select Therapist [PERSON_NAME] [PERSON_NAME] HRS House Lucky [PERSON_NAME] [PER…" at bounding box center [158, 284] width 69 height 17
select select "88810"
click at [124, 276] on select "Select Therapist [PERSON_NAME] [PERSON_NAME] HRS House Lucky [PERSON_NAME] [PER…" at bounding box center [158, 284] width 69 height 17
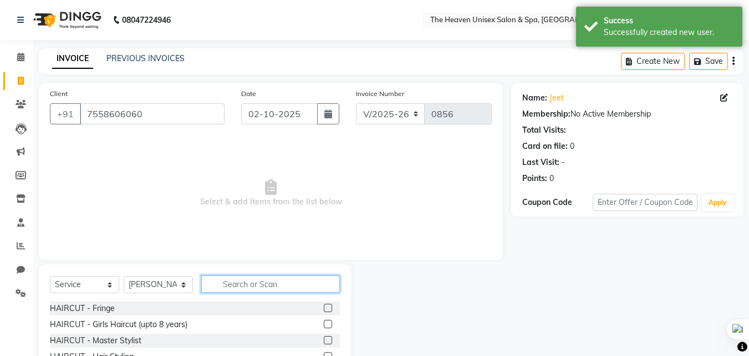
click at [268, 287] on input "text" at bounding box center [270, 283] width 139 height 17
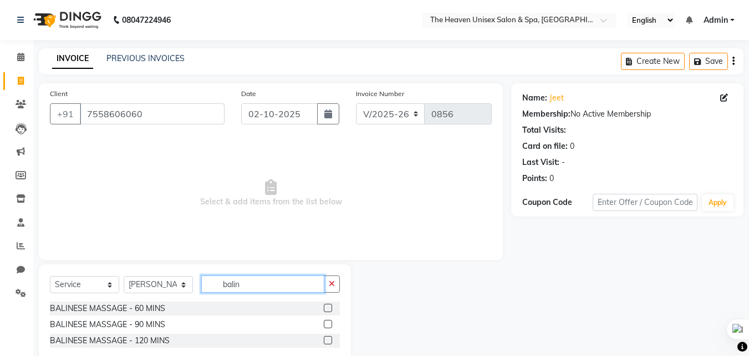
type input "balin"
click at [329, 308] on label at bounding box center [328, 307] width 8 height 8
click at [329, 308] on input "checkbox" at bounding box center [327, 308] width 7 height 7
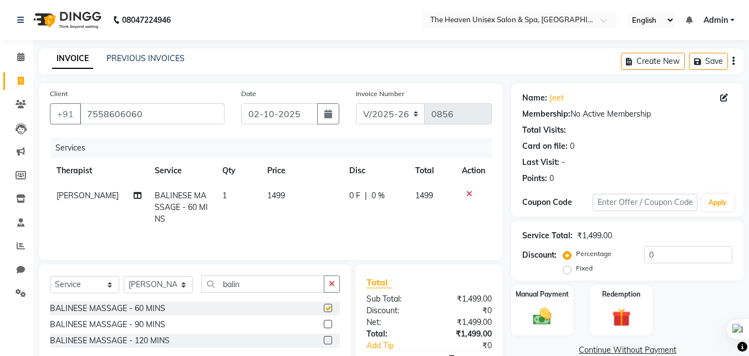
checkbox input "false"
click at [576, 270] on label "Fixed" at bounding box center [584, 268] width 17 height 10
click at [570, 270] on input "Fixed" at bounding box center [570, 268] width 8 height 8
radio input "true"
click at [667, 254] on input "0" at bounding box center [689, 254] width 88 height 17
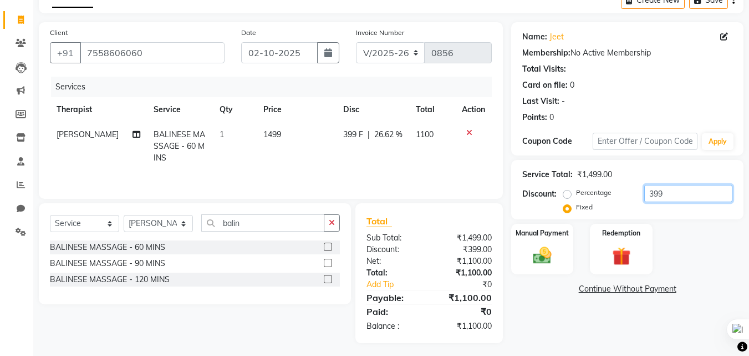
scroll to position [65, 0]
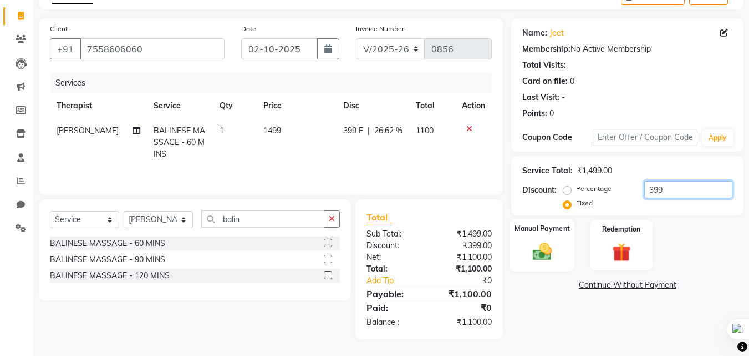
type input "399"
click at [545, 264] on div "Manual Payment" at bounding box center [542, 245] width 65 height 53
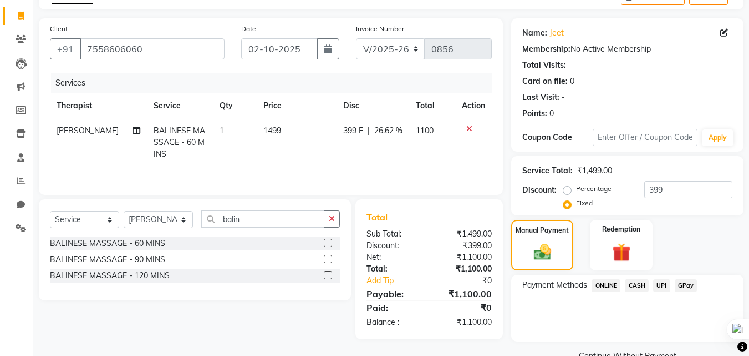
click at [686, 281] on span "GPay" at bounding box center [686, 285] width 23 height 13
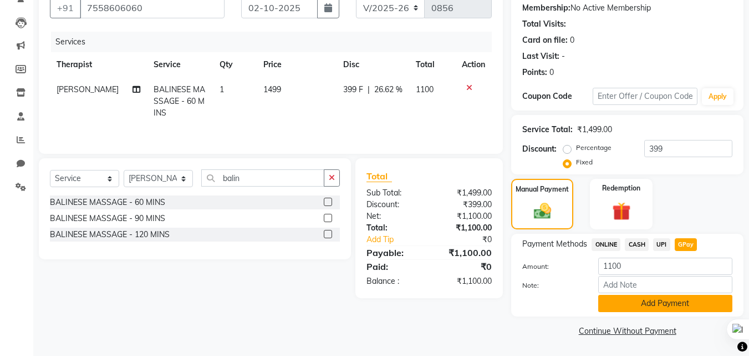
click at [664, 308] on button "Add Payment" at bounding box center [666, 303] width 134 height 17
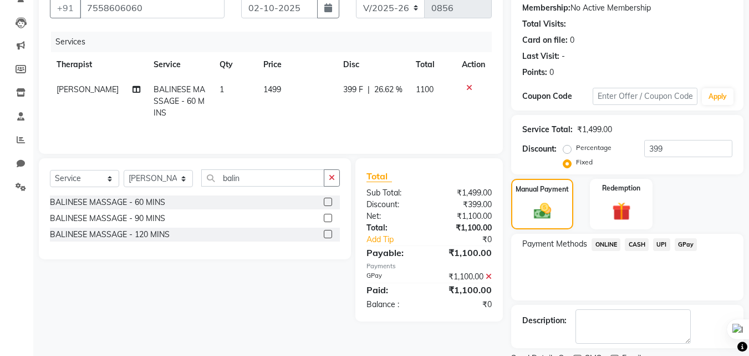
scroll to position [153, 0]
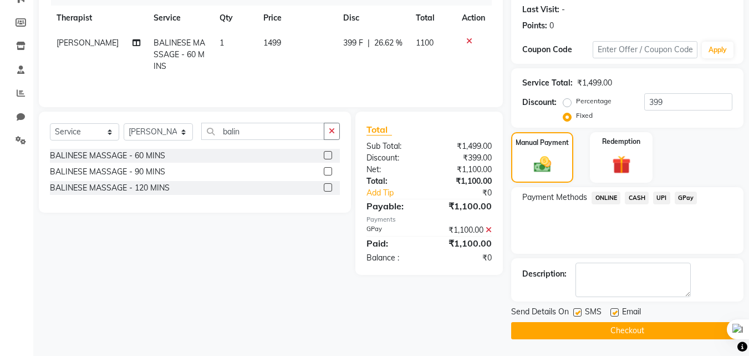
click at [612, 328] on button "Checkout" at bounding box center [627, 330] width 232 height 17
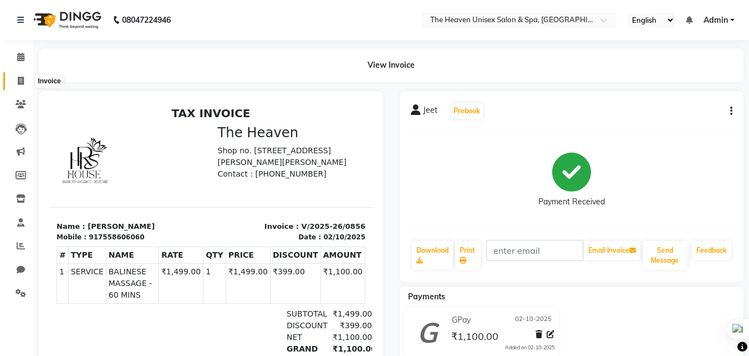
click at [22, 82] on icon at bounding box center [21, 81] width 6 height 8
select select "8417"
select select "service"
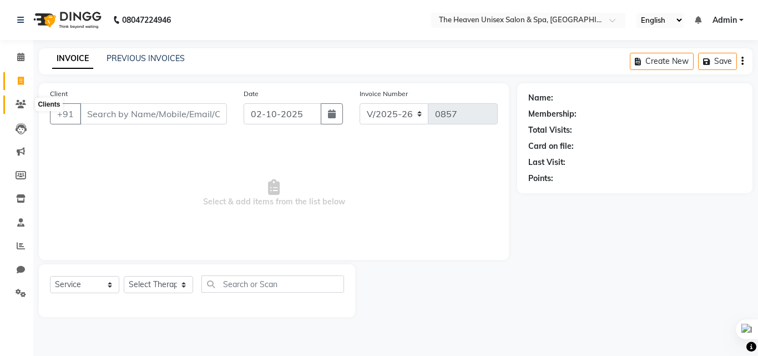
click at [19, 98] on span at bounding box center [20, 104] width 19 height 13
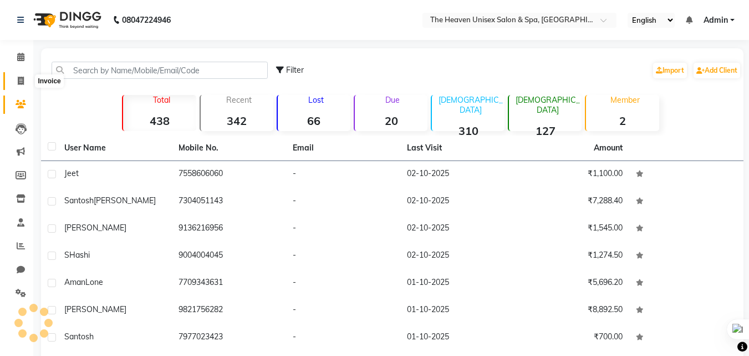
click at [22, 77] on icon at bounding box center [21, 81] width 6 height 8
select select "8417"
select select "service"
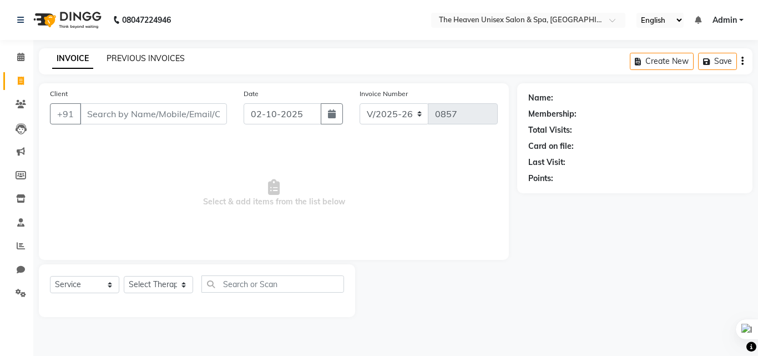
click at [120, 60] on link "PREVIOUS INVOICES" at bounding box center [146, 58] width 78 height 10
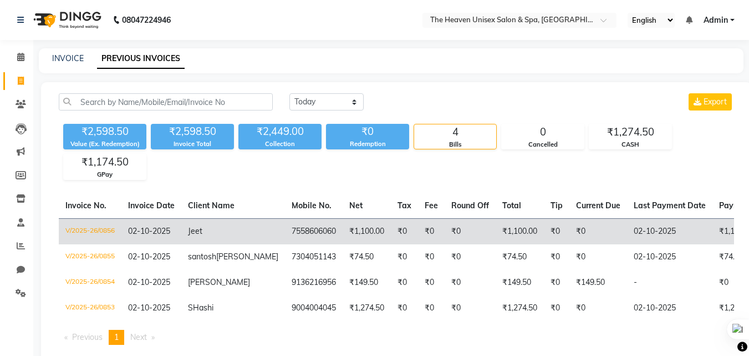
click at [285, 239] on td "7558606060" at bounding box center [314, 231] width 58 height 26
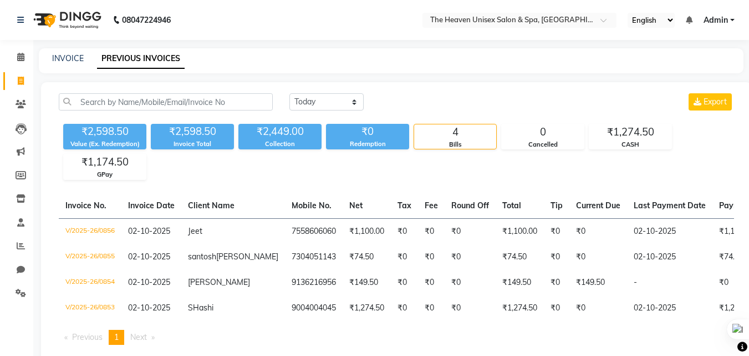
click at [259, 57] on div "INVOICE PREVIOUS INVOICES" at bounding box center [385, 59] width 692 height 12
click at [65, 55] on link "INVOICE" at bounding box center [68, 58] width 32 height 10
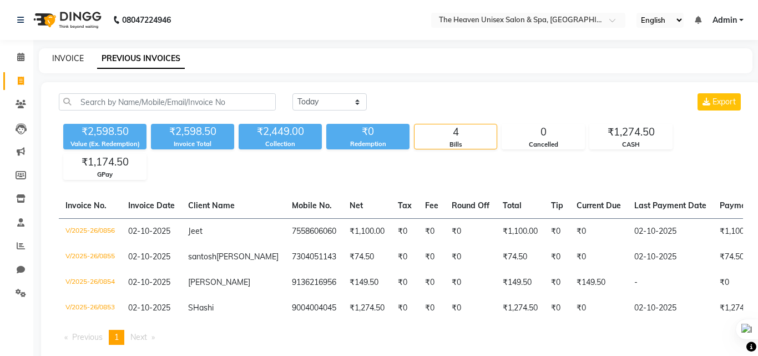
select select "8417"
select select "service"
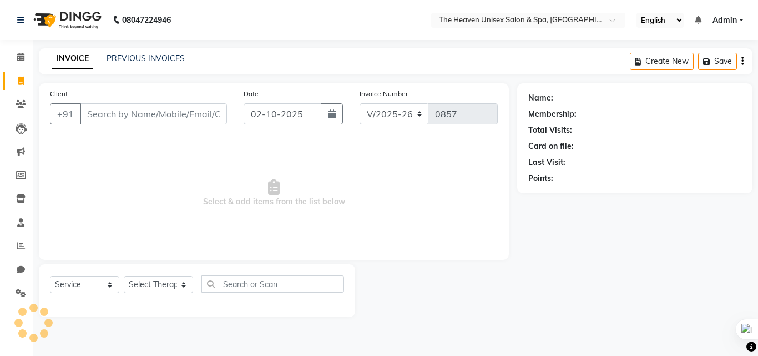
click at [129, 105] on input "Client" at bounding box center [153, 113] width 147 height 21
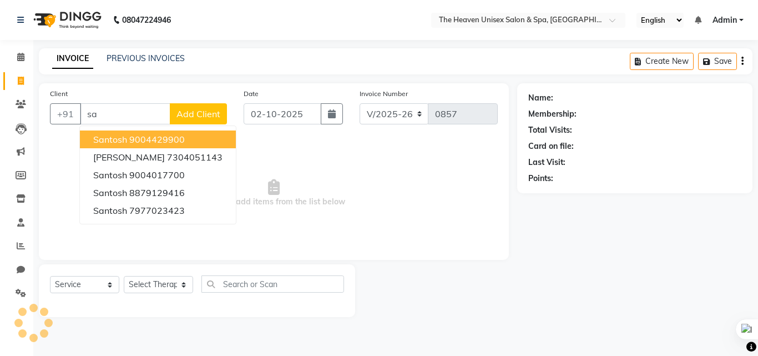
type input "s"
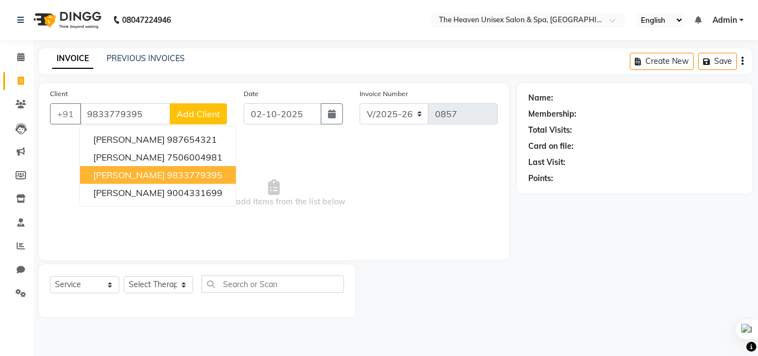
type input "9833779395"
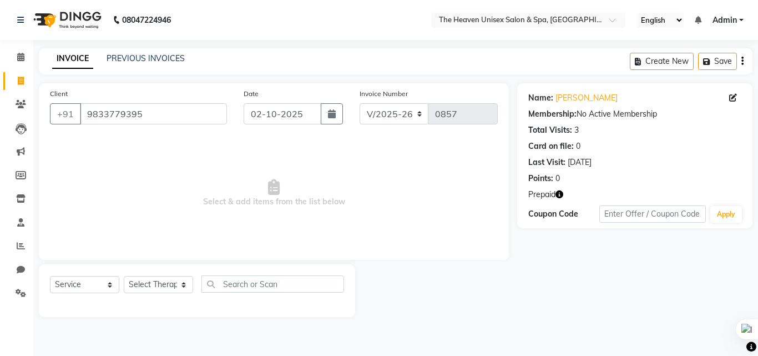
click at [156, 294] on div "Select Service Product Membership Package Voucher Prepaid Gift Card Select Ther…" at bounding box center [197, 288] width 294 height 26
click at [156, 288] on select "Select Therapist [PERSON_NAME] [PERSON_NAME] HRS House Lucky [PERSON_NAME] [PER…" at bounding box center [158, 284] width 69 height 17
select select "92174"
click at [124, 276] on select "Select Therapist [PERSON_NAME] [PERSON_NAME] HRS House Lucky [PERSON_NAME] [PER…" at bounding box center [158, 284] width 69 height 17
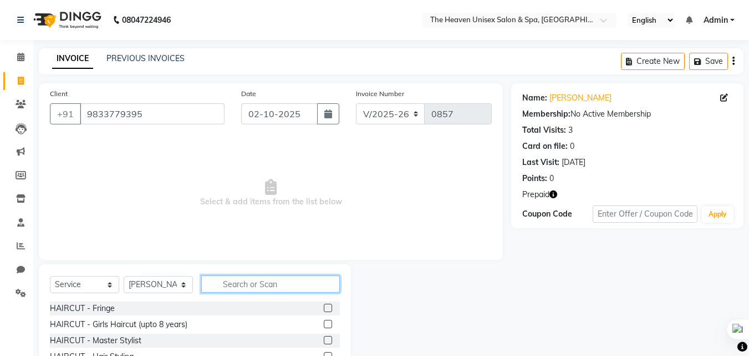
click at [259, 281] on input "text" at bounding box center [270, 283] width 139 height 17
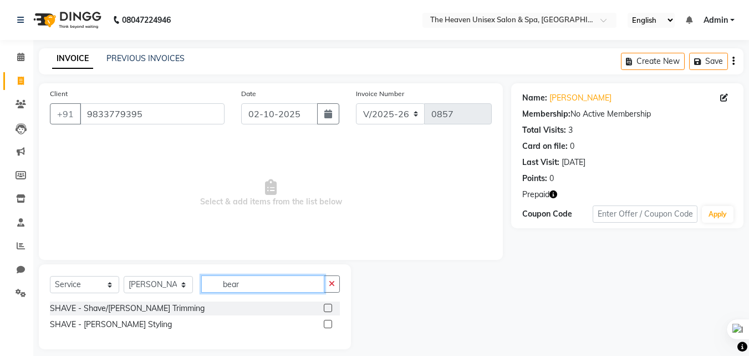
type input "bear"
click at [327, 307] on label at bounding box center [328, 307] width 8 height 8
click at [327, 307] on input "checkbox" at bounding box center [327, 308] width 7 height 7
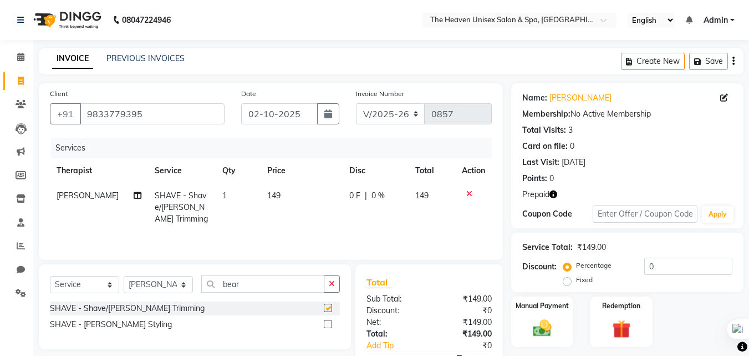
checkbox input "false"
click at [663, 269] on input "0" at bounding box center [689, 265] width 88 height 17
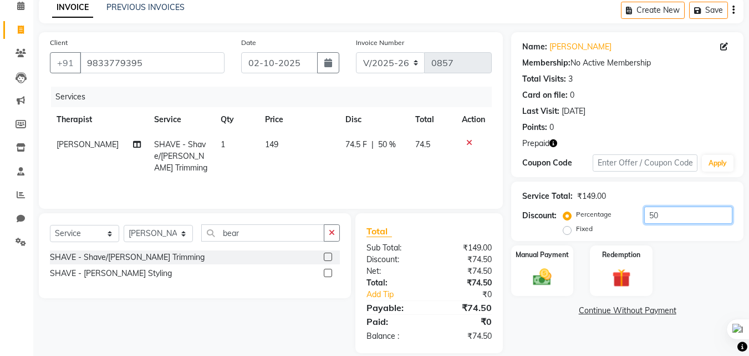
scroll to position [55, 0]
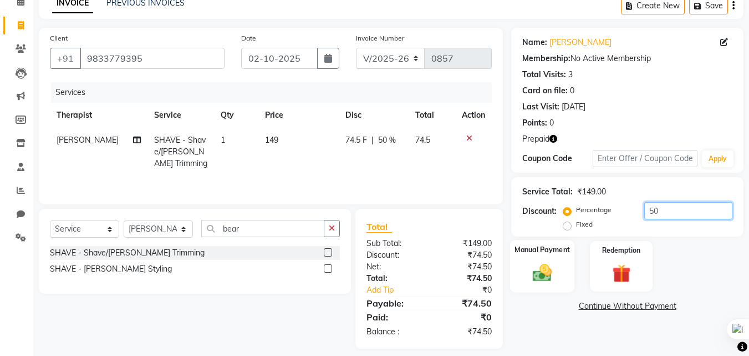
type input "50"
click at [547, 269] on img at bounding box center [542, 272] width 31 height 22
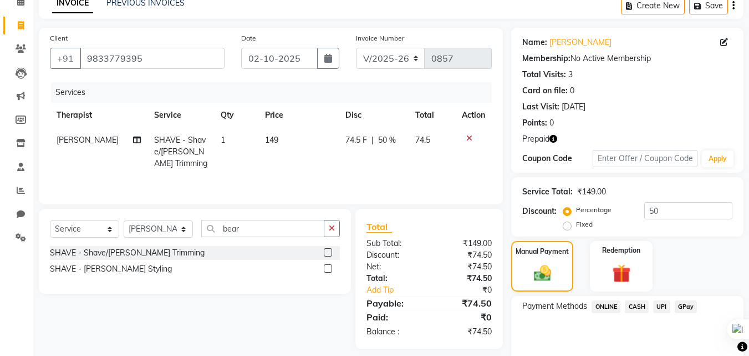
click at [639, 308] on span "CASH" at bounding box center [637, 306] width 24 height 13
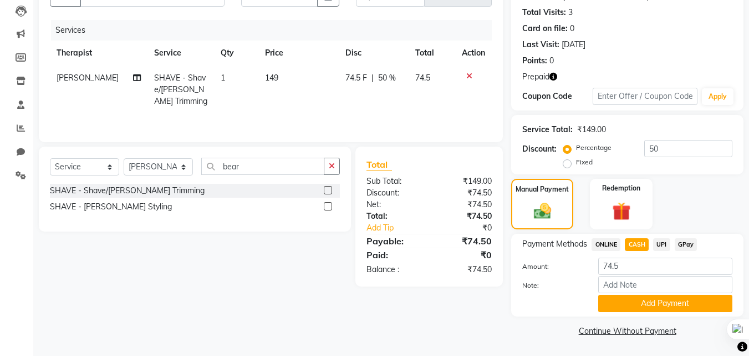
click at [646, 313] on div "Payment Methods ONLINE CASH UPI GPay Amount: 74.5 Note: Add Payment" at bounding box center [627, 275] width 232 height 83
click at [647, 302] on button "Add Payment" at bounding box center [666, 303] width 134 height 17
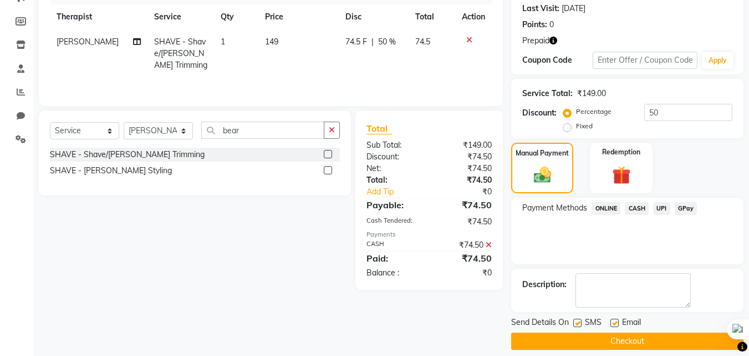
scroll to position [164, 0]
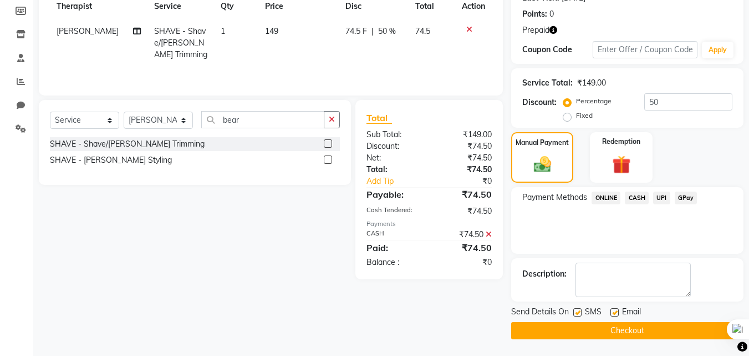
click at [647, 327] on button "Checkout" at bounding box center [627, 330] width 232 height 17
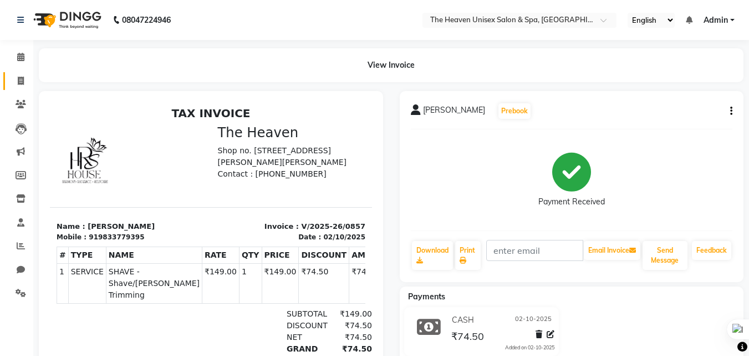
click at [18, 79] on icon at bounding box center [21, 81] width 6 height 8
select select "8417"
select select "service"
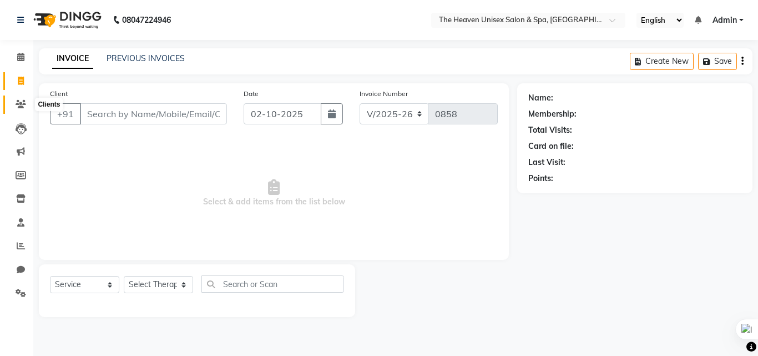
click at [23, 107] on icon at bounding box center [21, 104] width 11 height 8
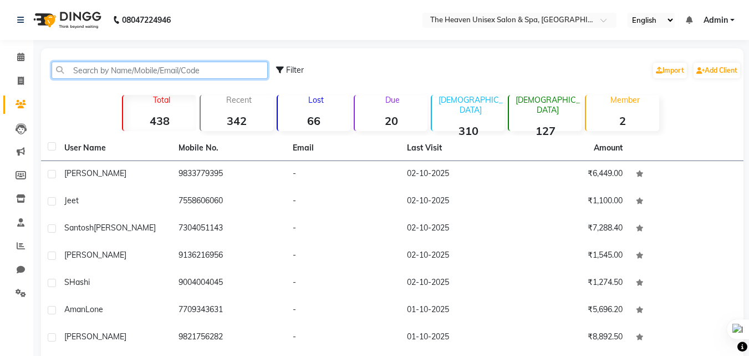
click at [110, 70] on input "text" at bounding box center [160, 70] width 216 height 17
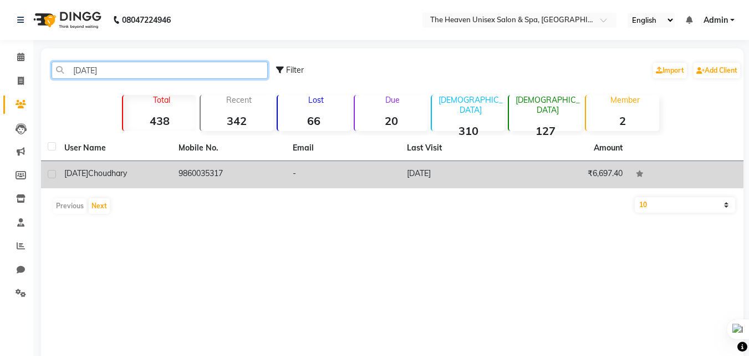
type input "[DATE]"
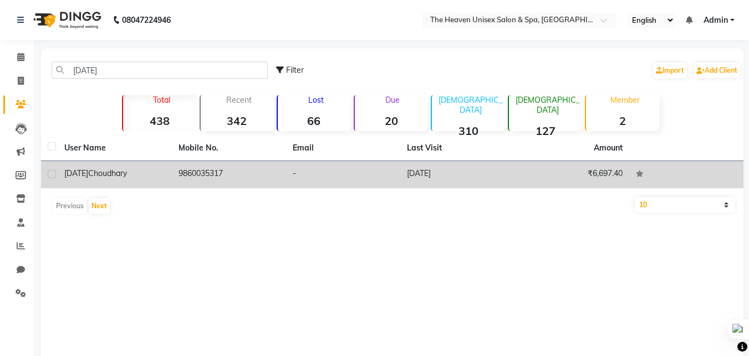
click at [181, 174] on td "9860035317" at bounding box center [229, 174] width 114 height 27
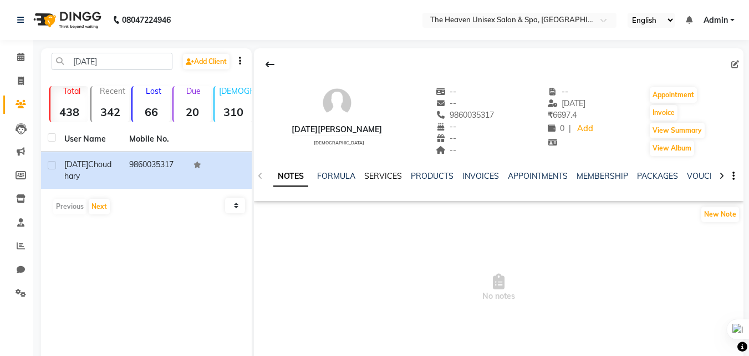
click at [383, 175] on link "SERVICES" at bounding box center [383, 176] width 38 height 10
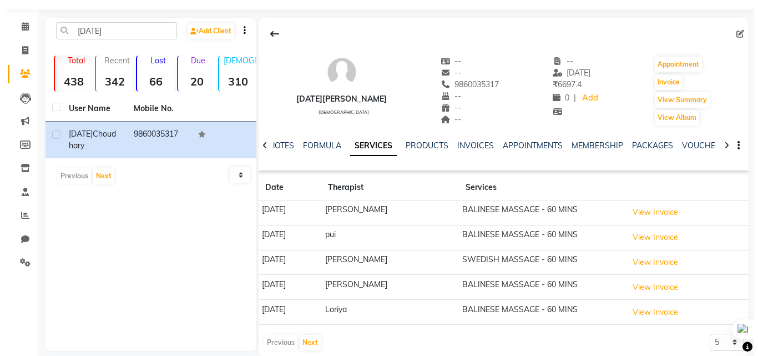
scroll to position [47, 0]
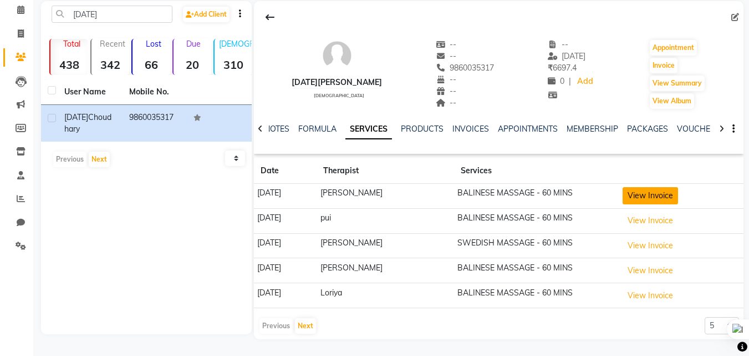
click at [640, 191] on button "View Invoice" at bounding box center [650, 195] width 55 height 17
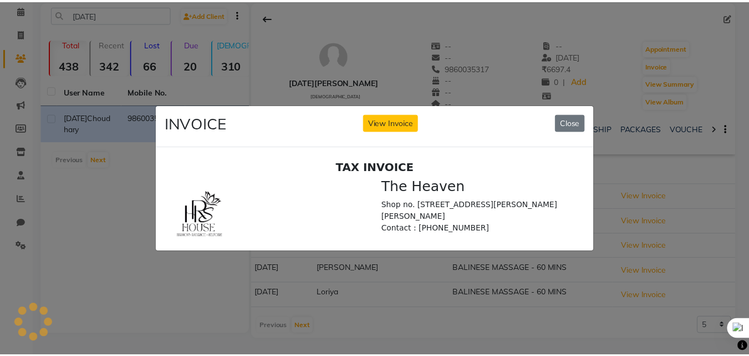
scroll to position [0, 0]
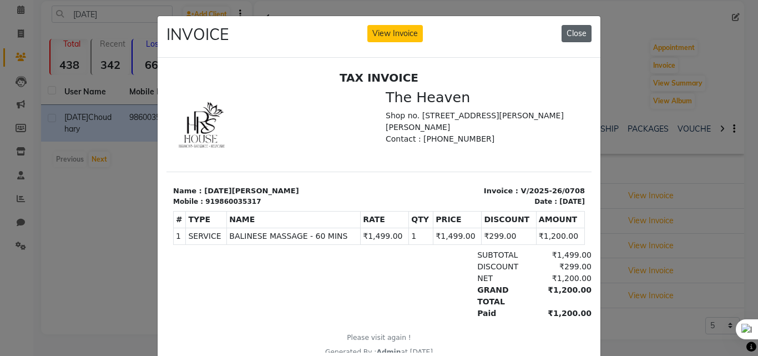
click at [575, 33] on button "Close" at bounding box center [576, 33] width 30 height 17
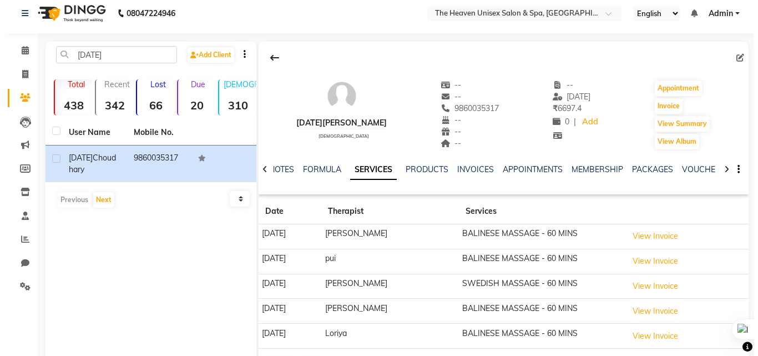
scroll to position [47, 0]
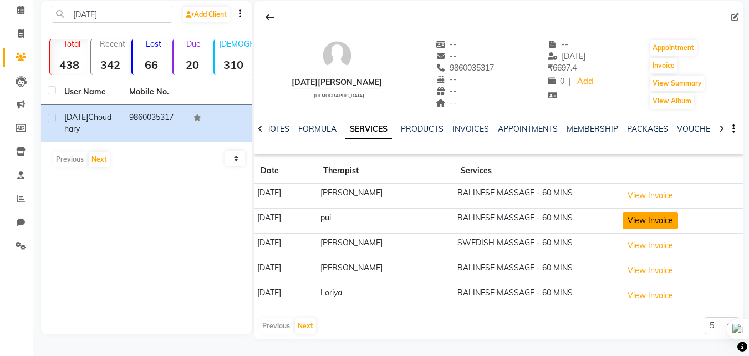
click at [642, 215] on button "View Invoice" at bounding box center [650, 220] width 55 height 17
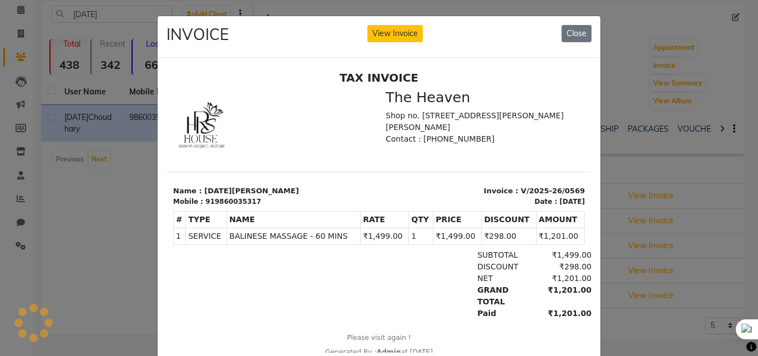
scroll to position [0, 0]
click at [575, 35] on button "Close" at bounding box center [576, 33] width 30 height 17
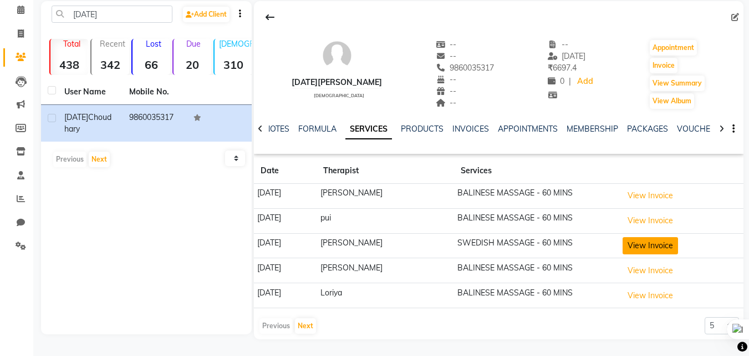
click at [639, 245] on button "View Invoice" at bounding box center [650, 245] width 55 height 17
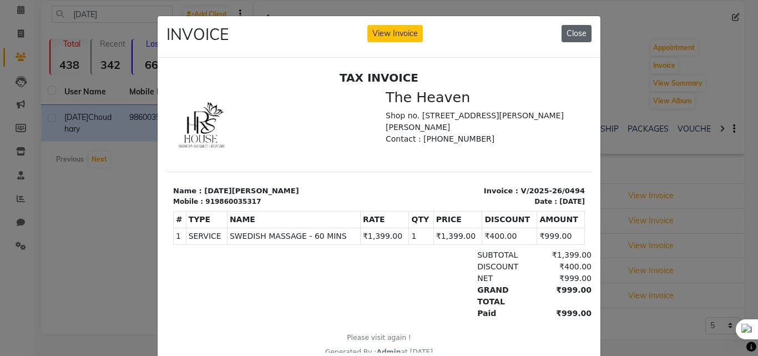
click at [573, 32] on button "Close" at bounding box center [576, 33] width 30 height 17
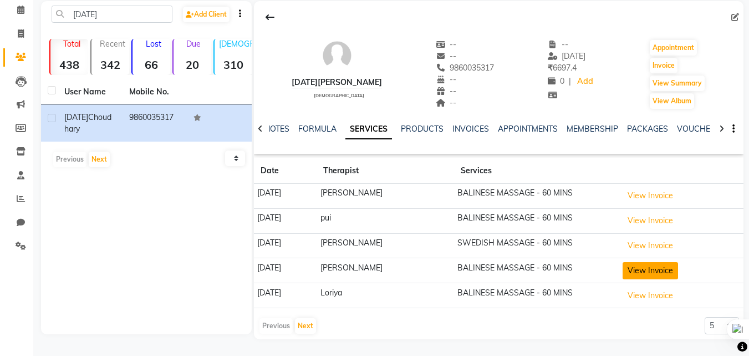
click at [644, 264] on button "View Invoice" at bounding box center [650, 270] width 55 height 17
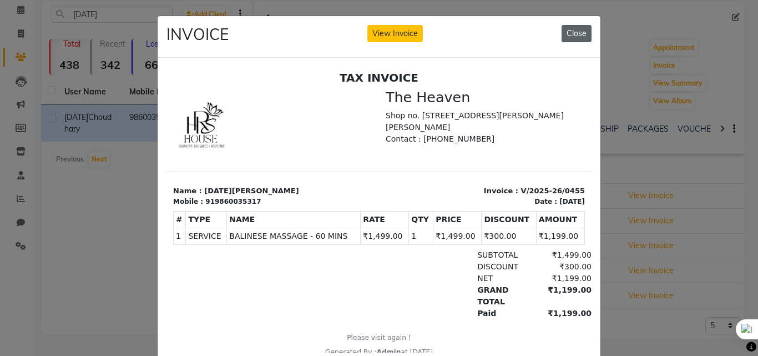
click at [565, 34] on button "Close" at bounding box center [576, 33] width 30 height 17
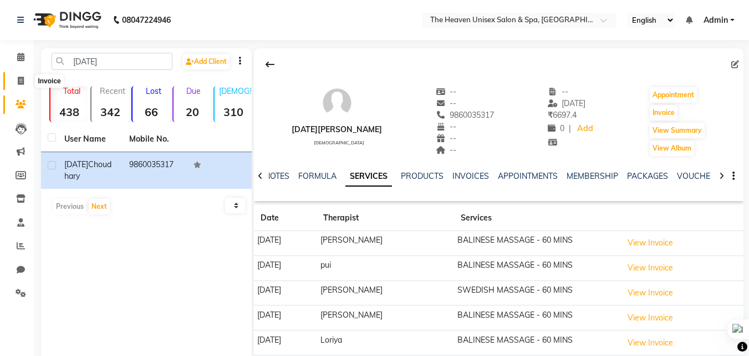
click at [19, 83] on icon at bounding box center [21, 81] width 6 height 8
select select "8417"
select select "service"
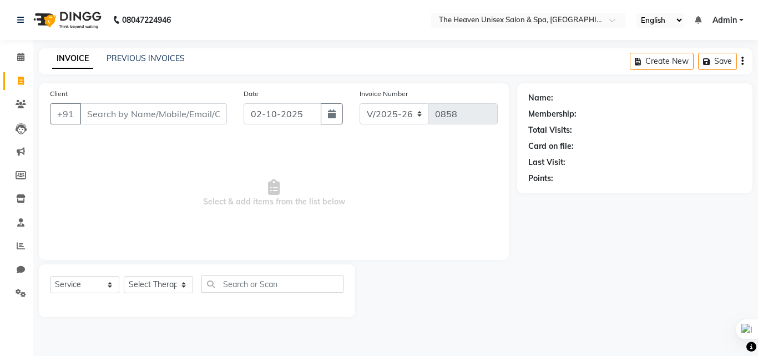
click at [148, 182] on span "Select & add items from the list below" at bounding box center [274, 193] width 448 height 111
click at [141, 53] on link "PREVIOUS INVOICES" at bounding box center [146, 58] width 78 height 10
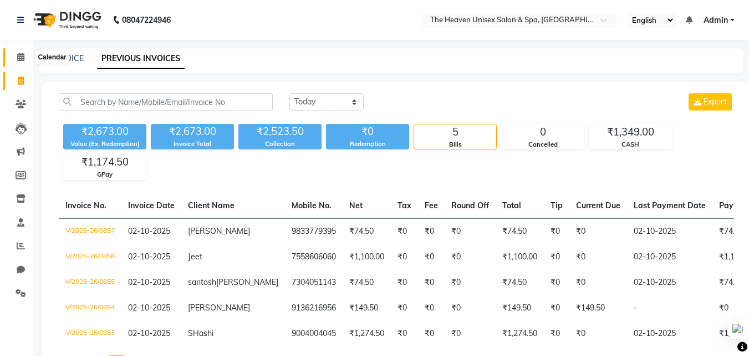
click at [18, 57] on icon at bounding box center [20, 57] width 7 height 8
click at [21, 79] on icon at bounding box center [21, 81] width 6 height 8
select select "service"
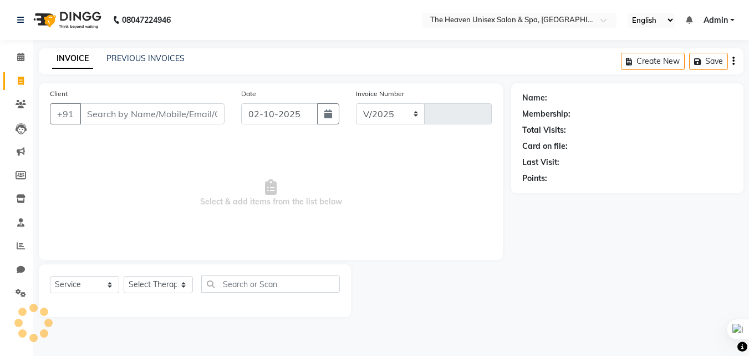
select select "8417"
type input "0858"
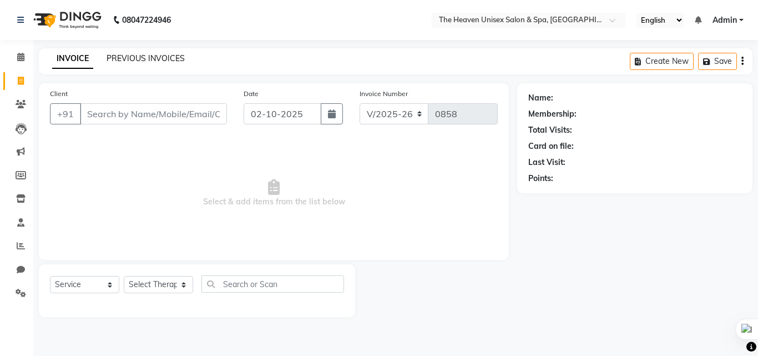
click at [161, 59] on link "PREVIOUS INVOICES" at bounding box center [146, 58] width 78 height 10
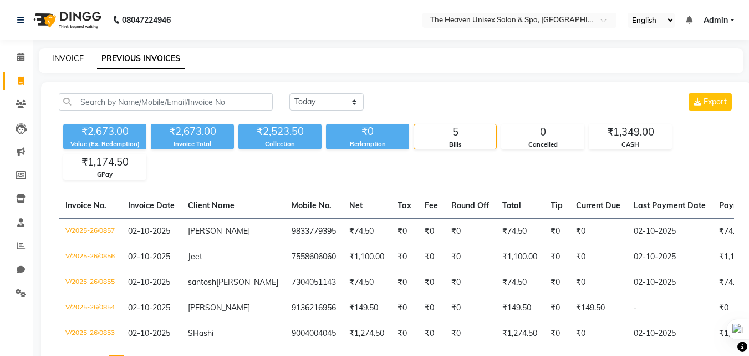
click at [75, 55] on link "INVOICE" at bounding box center [68, 58] width 32 height 10
select select "service"
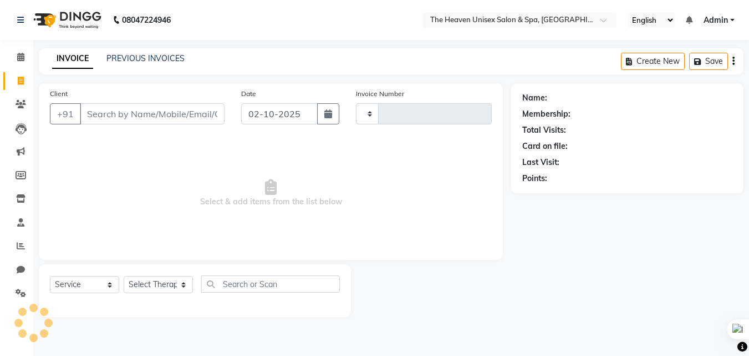
type input "0858"
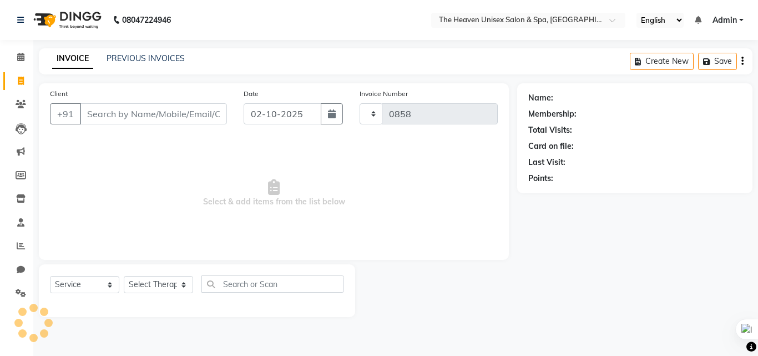
select select "8417"
click at [126, 62] on link "PREVIOUS INVOICES" at bounding box center [146, 58] width 78 height 10
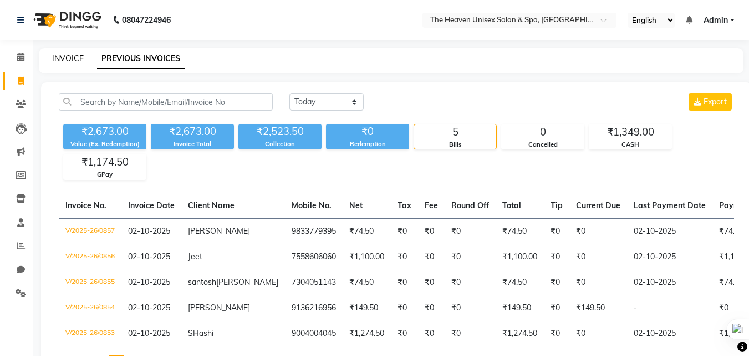
click at [78, 55] on link "INVOICE" at bounding box center [68, 58] width 32 height 10
select select "8417"
select select "service"
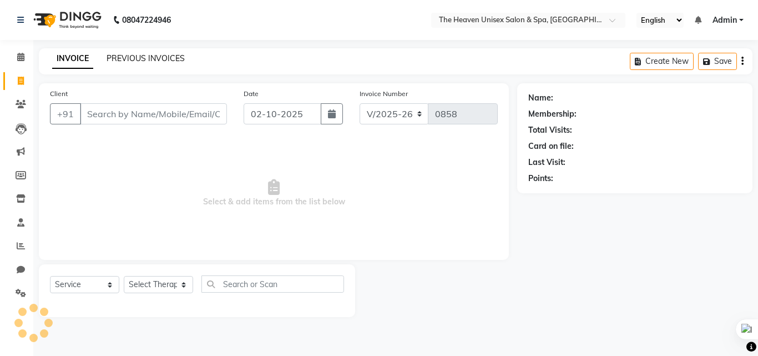
click at [121, 58] on link "PREVIOUS INVOICES" at bounding box center [146, 58] width 78 height 10
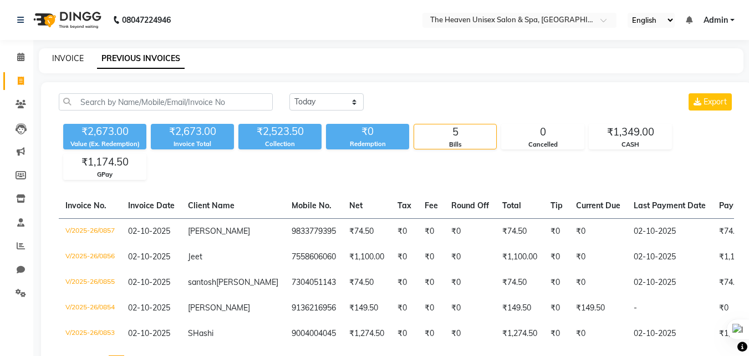
click at [72, 57] on link "INVOICE" at bounding box center [68, 58] width 32 height 10
select select "8417"
select select "service"
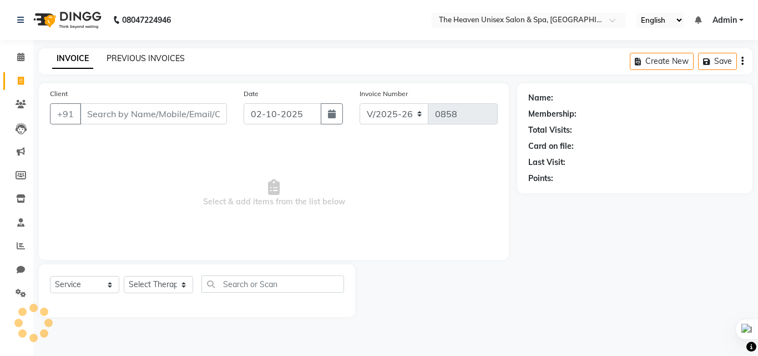
click at [144, 54] on link "PREVIOUS INVOICES" at bounding box center [146, 58] width 78 height 10
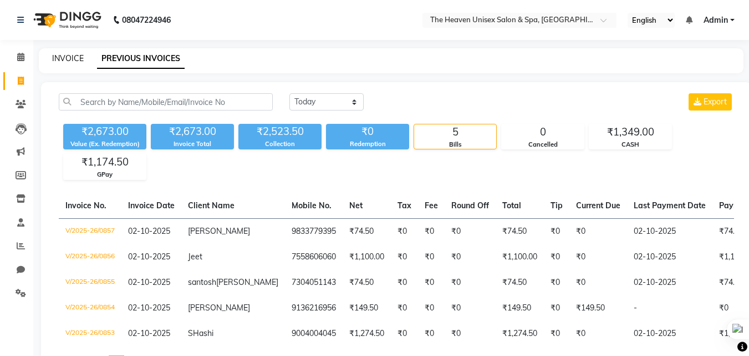
click at [54, 60] on link "INVOICE" at bounding box center [68, 58] width 32 height 10
select select "8417"
select select "service"
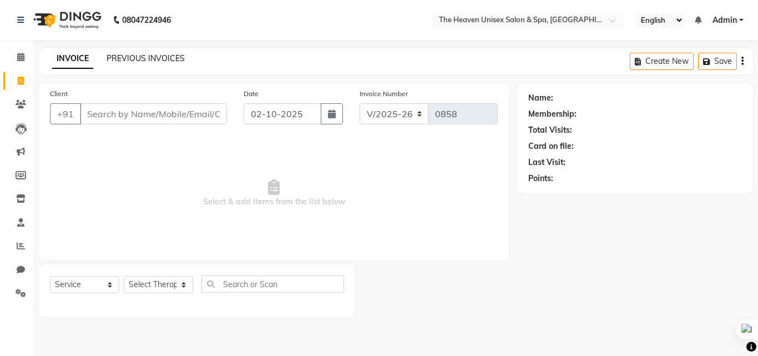
click at [133, 58] on link "PREVIOUS INVOICES" at bounding box center [146, 58] width 78 height 10
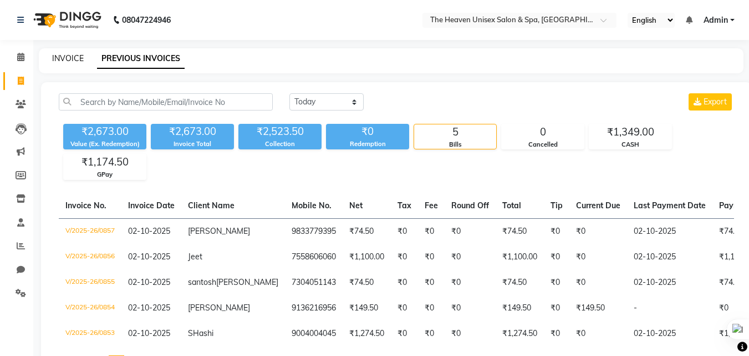
click at [63, 60] on link "INVOICE" at bounding box center [68, 58] width 32 height 10
select select "service"
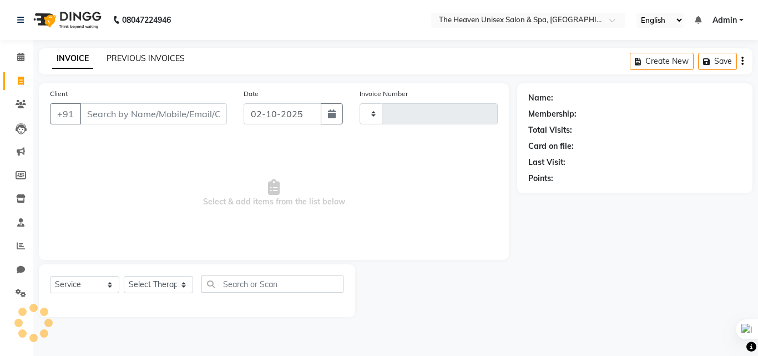
click at [138, 60] on link "PREVIOUS INVOICES" at bounding box center [146, 58] width 78 height 10
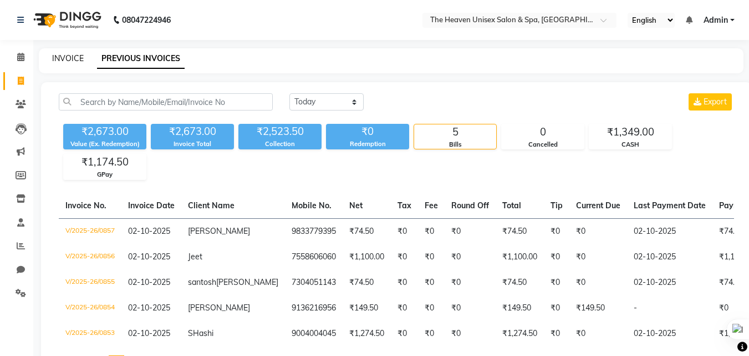
click at [63, 53] on link "INVOICE" at bounding box center [68, 58] width 32 height 10
select select "8417"
select select "service"
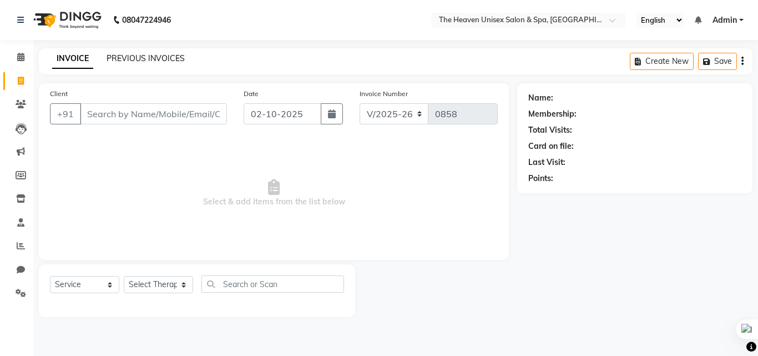
click at [108, 58] on link "PREVIOUS INVOICES" at bounding box center [146, 58] width 78 height 10
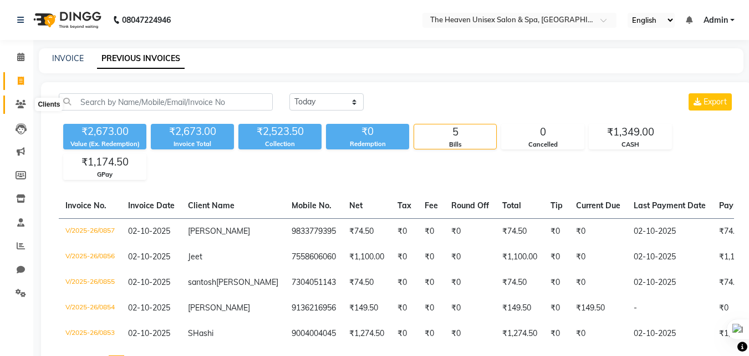
click at [27, 109] on span at bounding box center [20, 104] width 19 height 13
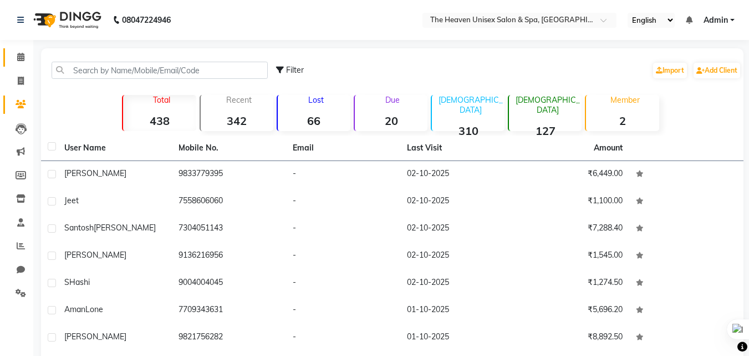
click at [22, 64] on link "Calendar" at bounding box center [16, 57] width 27 height 18
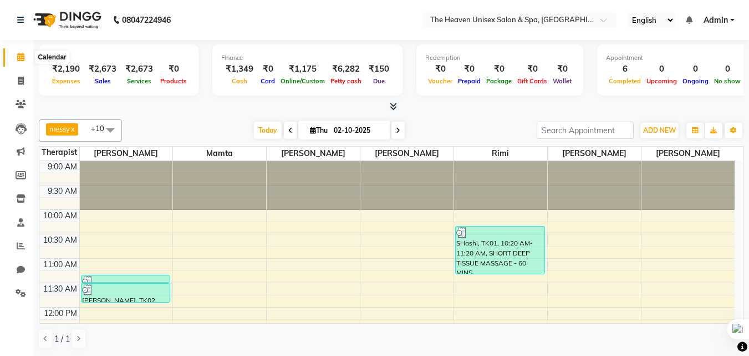
click at [22, 59] on icon at bounding box center [20, 57] width 7 height 8
click at [19, 81] on icon at bounding box center [21, 81] width 6 height 8
select select "8417"
select select "service"
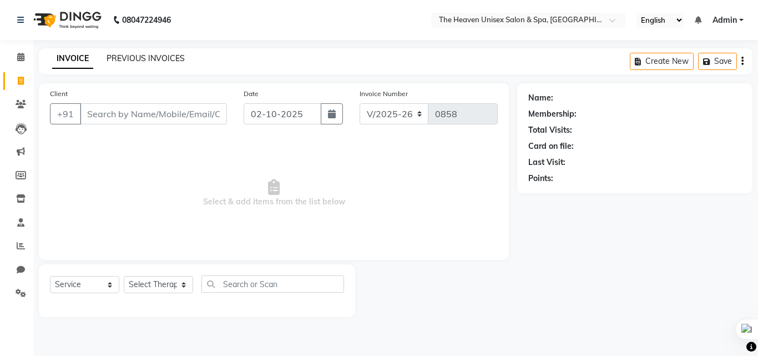
click at [140, 54] on link "PREVIOUS INVOICES" at bounding box center [146, 58] width 78 height 10
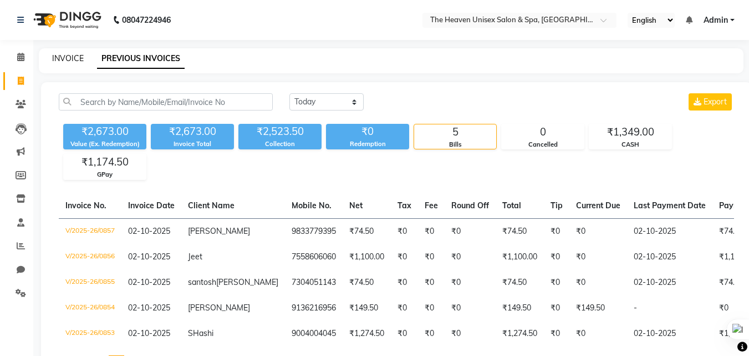
click at [66, 63] on link "INVOICE" at bounding box center [68, 58] width 32 height 10
select select "8417"
select select "service"
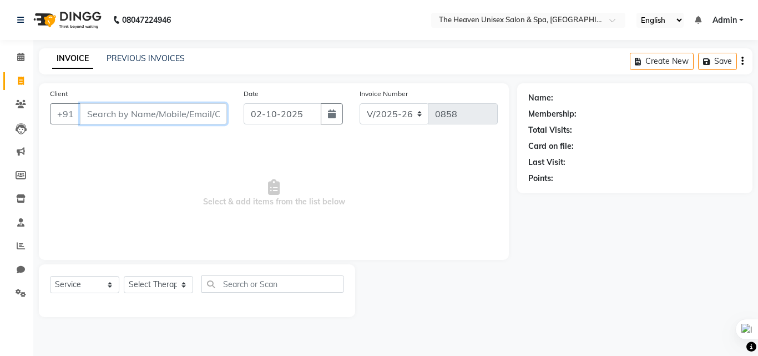
click at [118, 118] on input "Client" at bounding box center [153, 113] width 147 height 21
click at [133, 118] on input "Client" at bounding box center [153, 113] width 147 height 21
type input "7208246888"
click at [198, 118] on span "Add Client" at bounding box center [198, 113] width 44 height 11
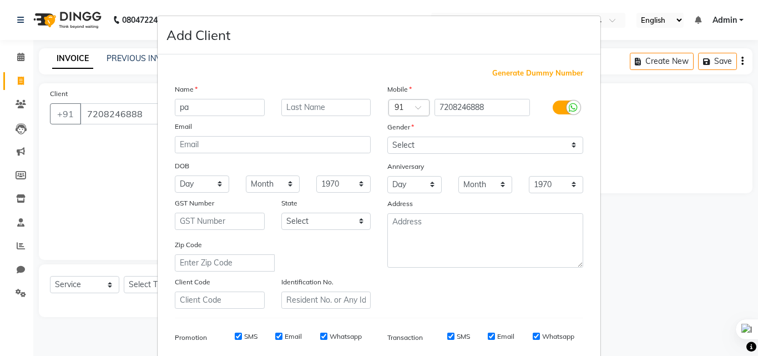
type input "p"
type input "[PERSON_NAME]"
click at [428, 149] on select "Select [DEMOGRAPHIC_DATA] [DEMOGRAPHIC_DATA] Other Prefer Not To Say" at bounding box center [485, 144] width 196 height 17
select select "[DEMOGRAPHIC_DATA]"
click at [387, 136] on select "Select [DEMOGRAPHIC_DATA] [DEMOGRAPHIC_DATA] Other Prefer Not To Say" at bounding box center [485, 144] width 196 height 17
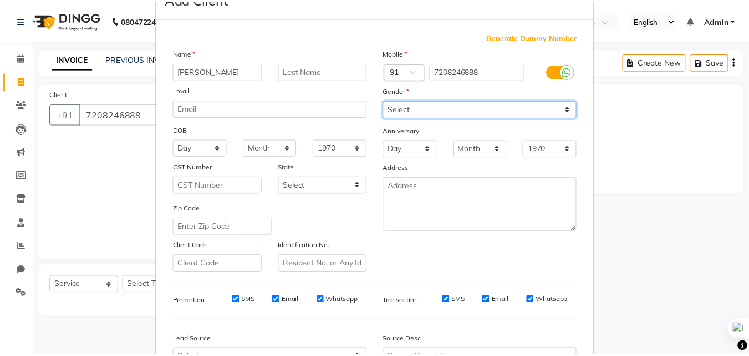
scroll to position [156, 0]
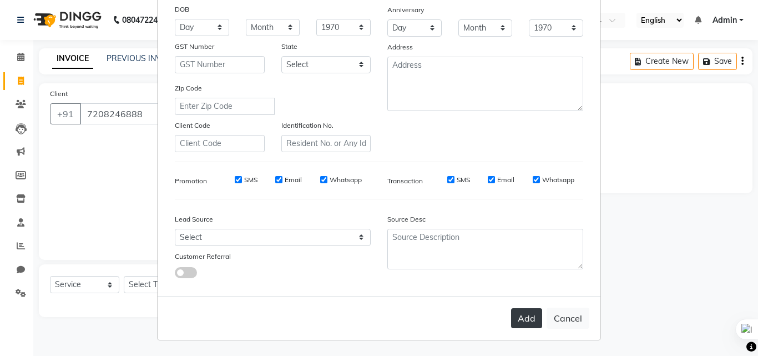
click at [530, 320] on button "Add" at bounding box center [526, 318] width 31 height 20
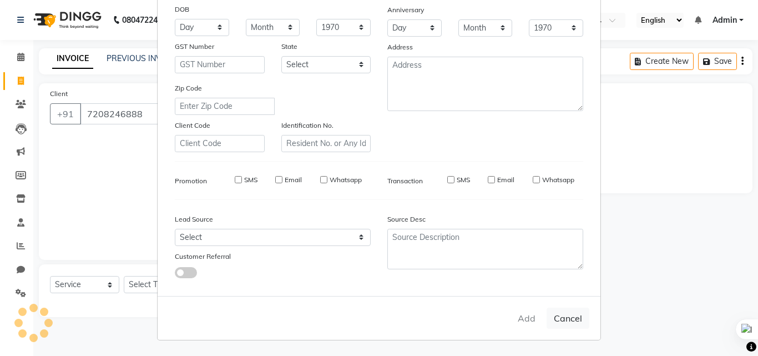
select select
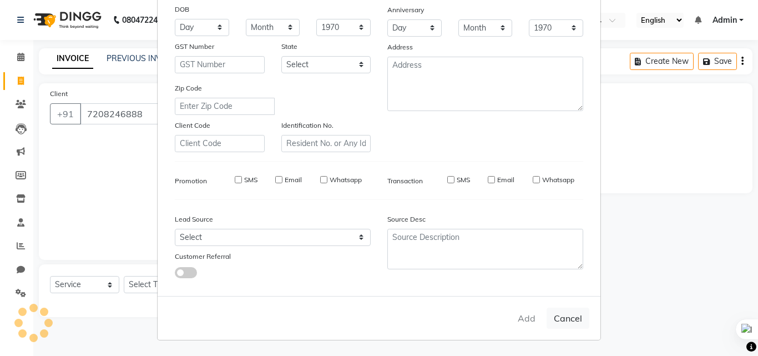
select select
checkbox input "false"
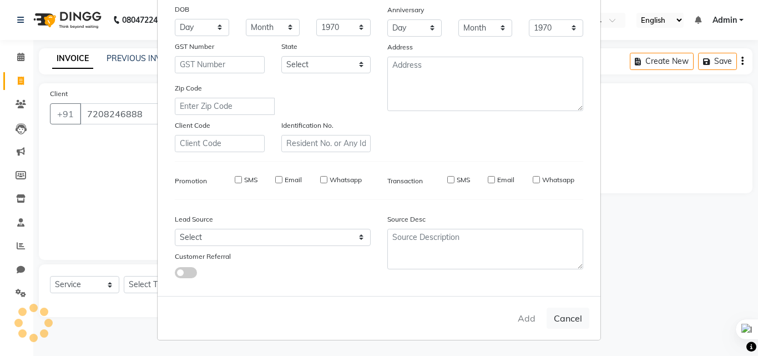
checkbox input "false"
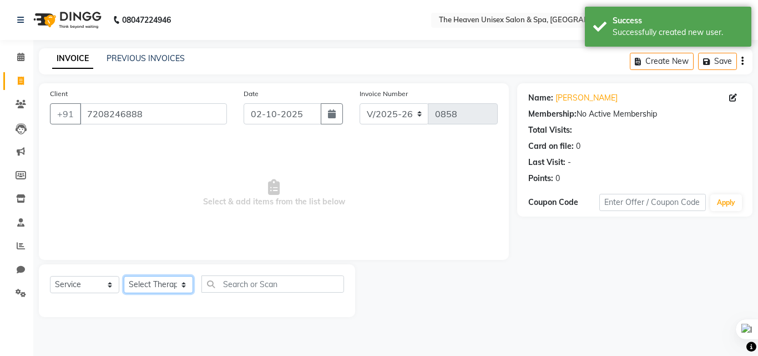
click at [153, 290] on select "Select Therapist [PERSON_NAME] [PERSON_NAME] HRS House Lucky [PERSON_NAME] [PER…" at bounding box center [158, 284] width 69 height 17
select select "82833"
click at [124, 276] on select "Select Therapist [PERSON_NAME] [PERSON_NAME] HRS House Lucky [PERSON_NAME] [PER…" at bounding box center [158, 284] width 69 height 17
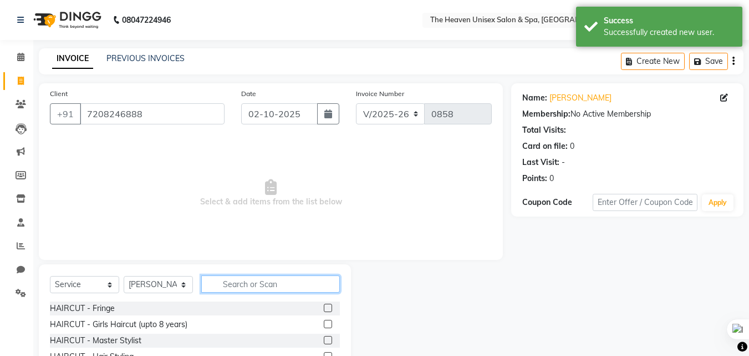
click at [251, 281] on input "text" at bounding box center [270, 283] width 139 height 17
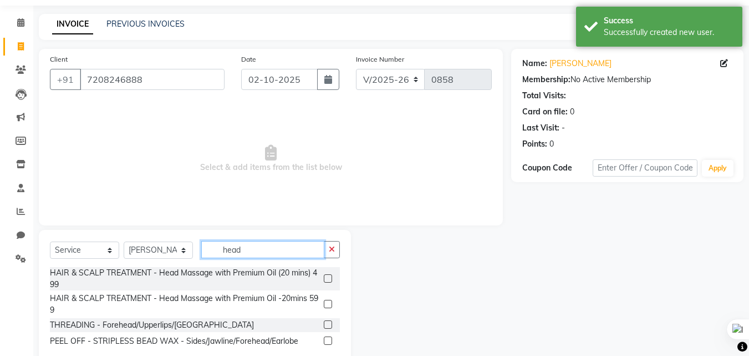
scroll to position [61, 0]
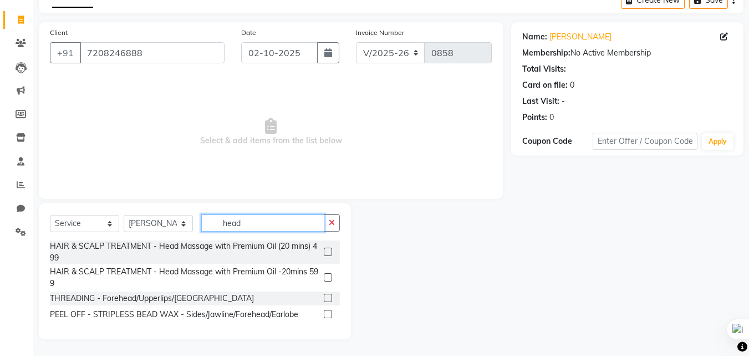
type input "head"
click at [331, 251] on label at bounding box center [328, 251] width 8 height 8
click at [331, 251] on input "checkbox" at bounding box center [327, 252] width 7 height 7
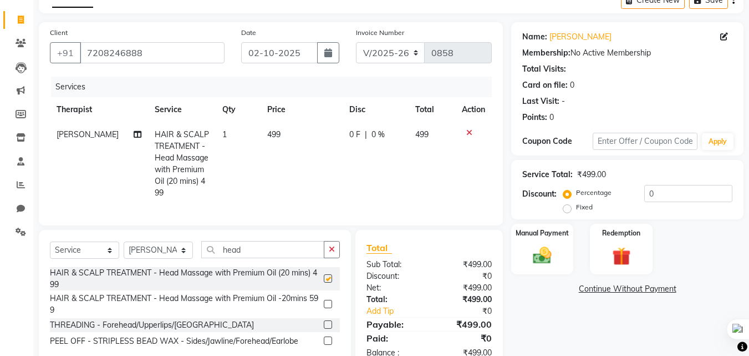
checkbox input "false"
drag, startPoint x: 257, startPoint y: 259, endPoint x: 184, endPoint y: 251, distance: 73.6
click at [189, 254] on div "Select Service Product Membership Package Voucher Prepaid Gift Card Select Ther…" at bounding box center [195, 254] width 290 height 26
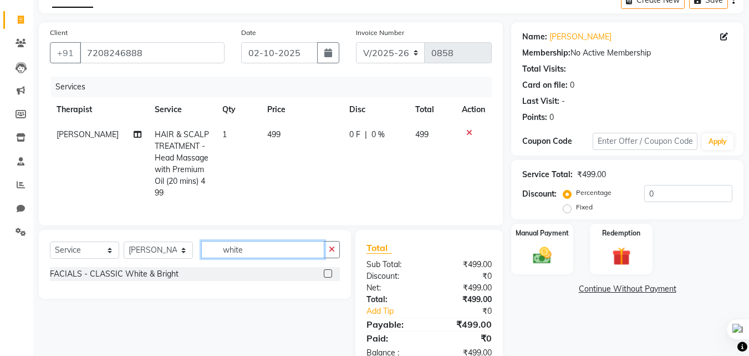
type input "white"
click at [330, 277] on label at bounding box center [328, 273] width 8 height 8
click at [330, 277] on input "checkbox" at bounding box center [327, 273] width 7 height 7
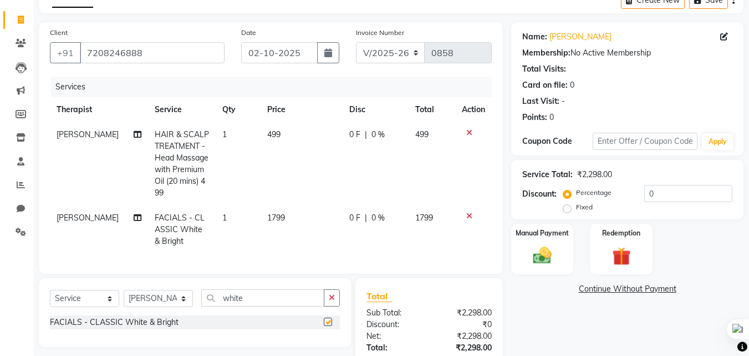
checkbox input "false"
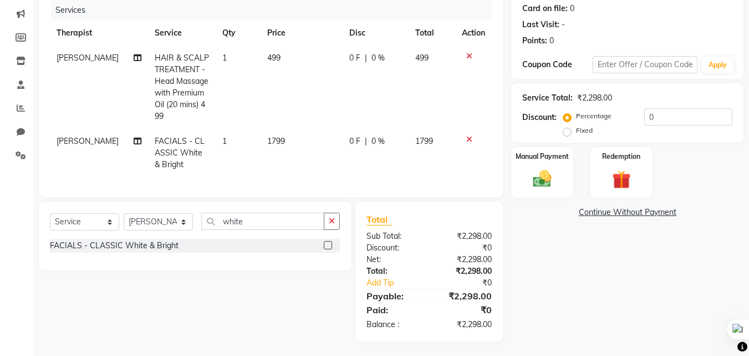
scroll to position [148, 0]
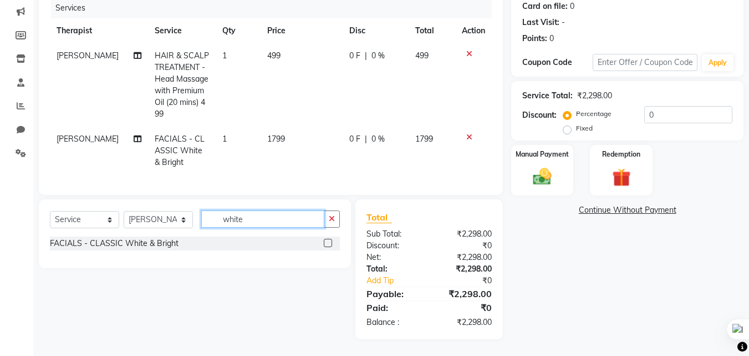
drag, startPoint x: 257, startPoint y: 220, endPoint x: 212, endPoint y: 219, distance: 44.4
click at [212, 219] on input "white" at bounding box center [262, 218] width 123 height 17
type input "bali"
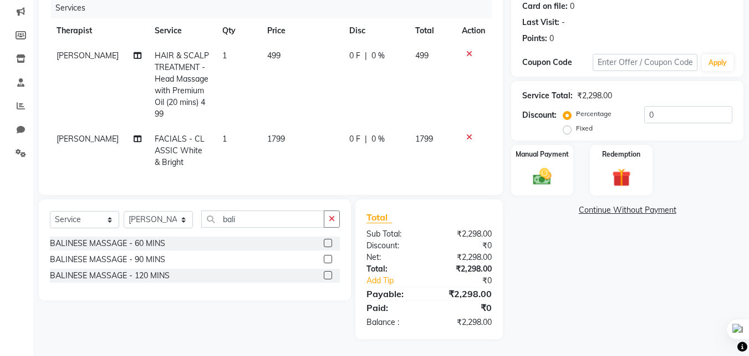
click at [72, 134] on span "[PERSON_NAME]" at bounding box center [88, 139] width 62 height 10
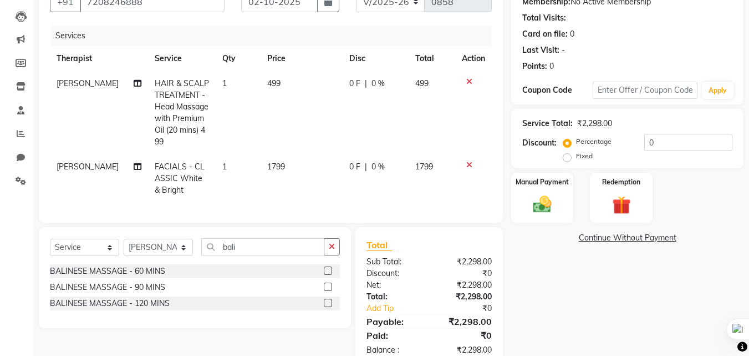
select select "82833"
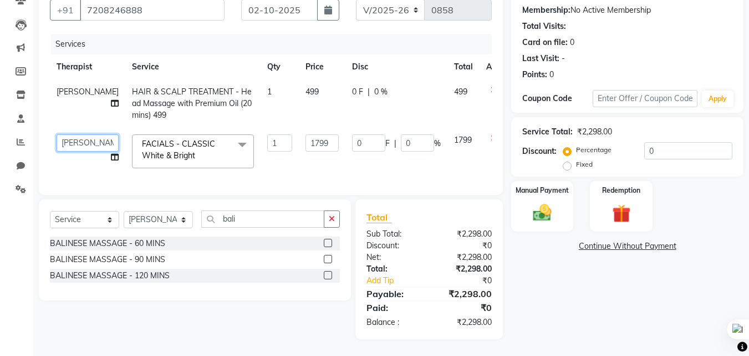
click at [73, 137] on select "[PERSON_NAME] [PERSON_NAME] HRS House [PERSON_NAME] [PERSON_NAME] Rashmi [PERSO…" at bounding box center [88, 142] width 62 height 17
select select "93373"
click at [165, 220] on select "Select Therapist [PERSON_NAME] [PERSON_NAME] HRS House Lucky [PERSON_NAME] [PER…" at bounding box center [158, 219] width 69 height 17
select select "88810"
click at [124, 211] on select "Select Therapist [PERSON_NAME] [PERSON_NAME] HRS House Lucky [PERSON_NAME] [PER…" at bounding box center [158, 219] width 69 height 17
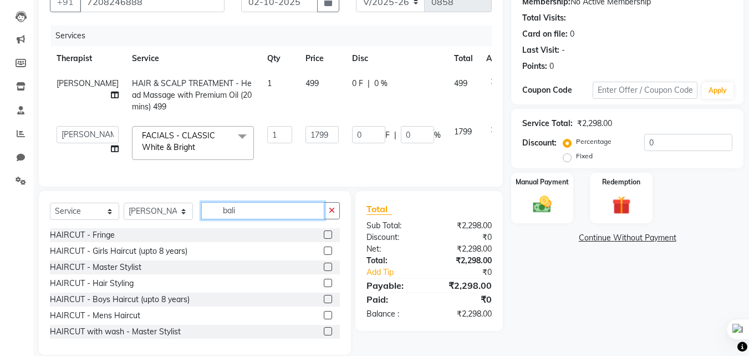
click at [250, 214] on input "bali" at bounding box center [262, 210] width 123 height 17
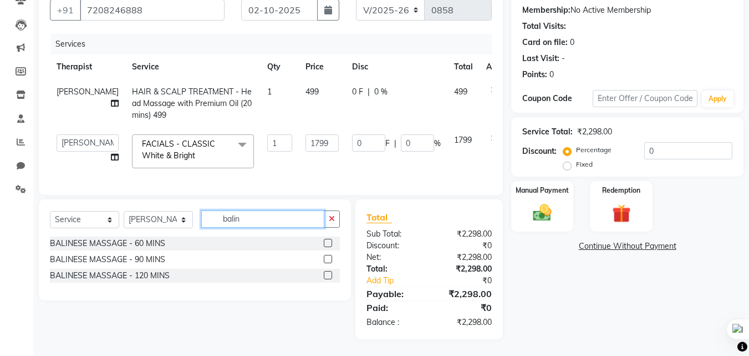
type input "balin"
click at [330, 245] on label at bounding box center [328, 243] width 8 height 8
click at [330, 245] on input "checkbox" at bounding box center [327, 243] width 7 height 7
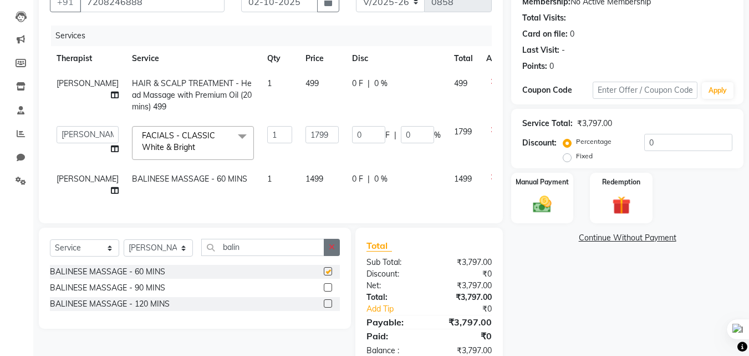
checkbox input "false"
click at [172, 247] on select "Select Therapist [PERSON_NAME] [PERSON_NAME] HRS House Lucky [PERSON_NAME] [PER…" at bounding box center [158, 247] width 69 height 17
select select "92174"
click at [124, 239] on select "Select Therapist [PERSON_NAME] [PERSON_NAME] HRS House Lucky [PERSON_NAME] [PER…" at bounding box center [158, 247] width 69 height 17
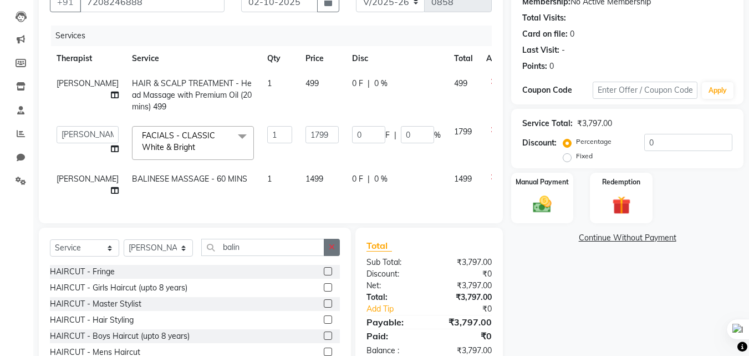
click at [338, 244] on button "button" at bounding box center [332, 247] width 16 height 17
click at [265, 241] on input "text" at bounding box center [270, 247] width 139 height 17
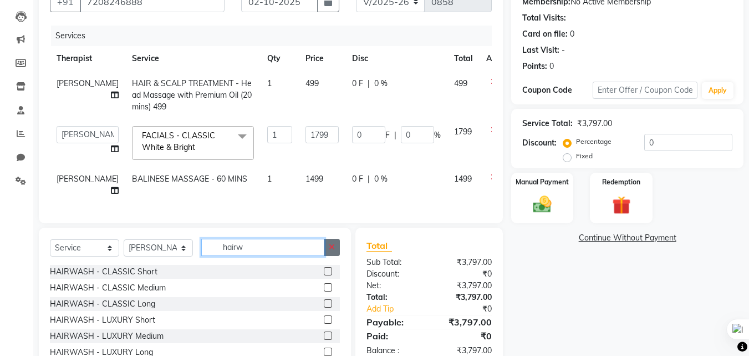
type input "hairw"
click at [335, 243] on icon "button" at bounding box center [332, 247] width 6 height 8
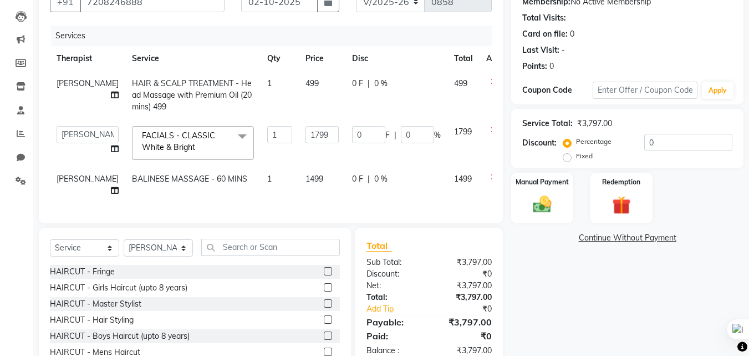
click at [374, 83] on span "0 %" at bounding box center [380, 84] width 13 height 12
select select "82833"
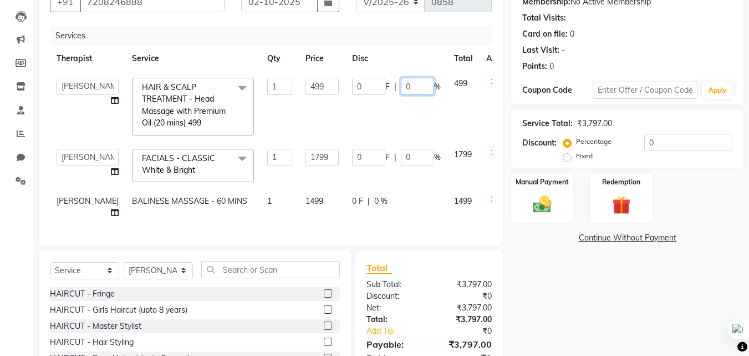
click at [401, 92] on input "0" at bounding box center [417, 86] width 33 height 17
type input "40"
click at [395, 157] on td "0 F | 0 %" at bounding box center [397, 165] width 102 height 47
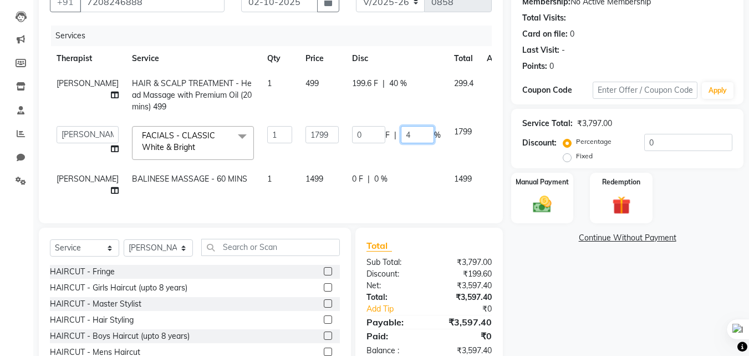
type input "40"
click at [448, 152] on tbody "[PERSON_NAME] HAIR & SCALP TREATMENT - Head Massage with Premium Oil (20 mins) …" at bounding box center [283, 137] width 467 height 132
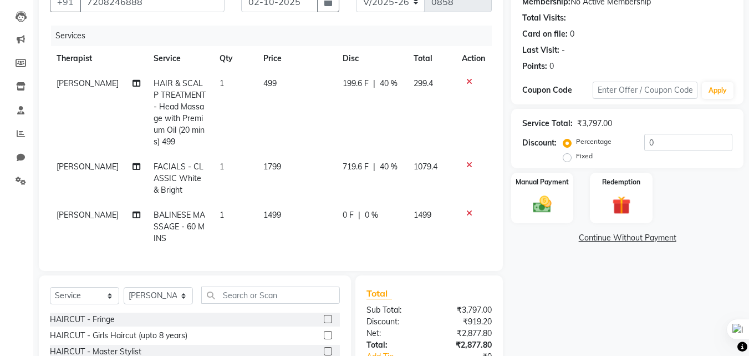
click at [346, 210] on span "0 F" at bounding box center [348, 215] width 11 height 12
select select "88810"
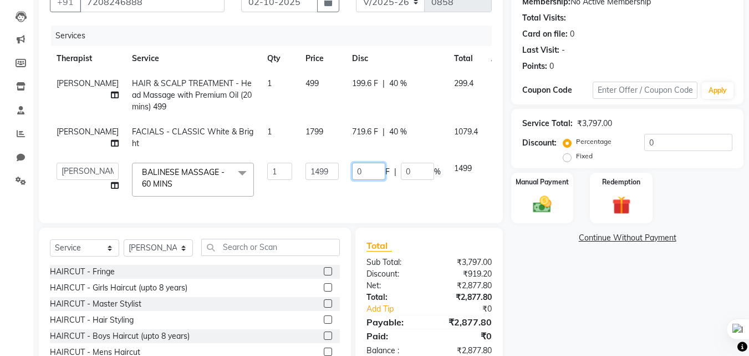
click at [352, 176] on input "0" at bounding box center [368, 171] width 33 height 17
type input "950"
click at [423, 201] on tbody "[PERSON_NAME] HAIR & SCALP TREATMENT - Head Massage with Premium Oil (20 mins) …" at bounding box center [286, 137] width 472 height 132
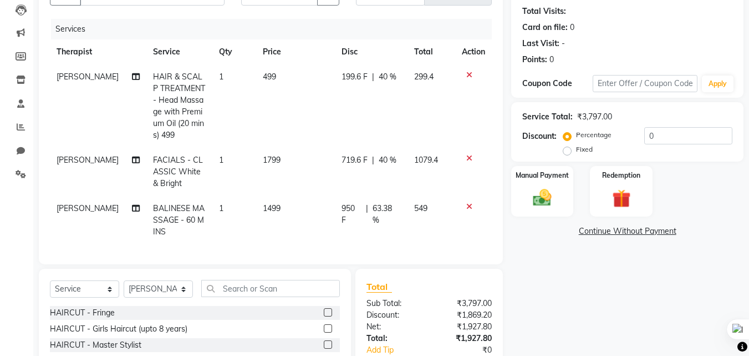
scroll to position [109, 0]
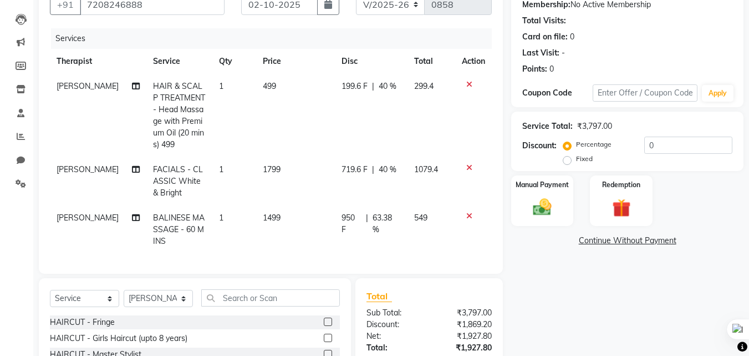
click at [352, 216] on span "950 F" at bounding box center [352, 223] width 20 height 23
select select "88810"
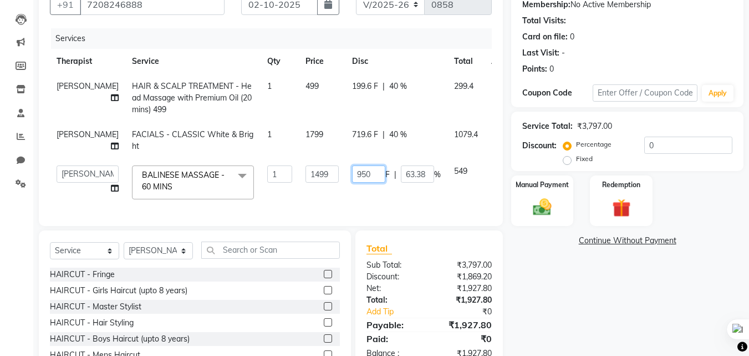
click at [352, 173] on input "950" at bounding box center [368, 173] width 33 height 17
type input "923"
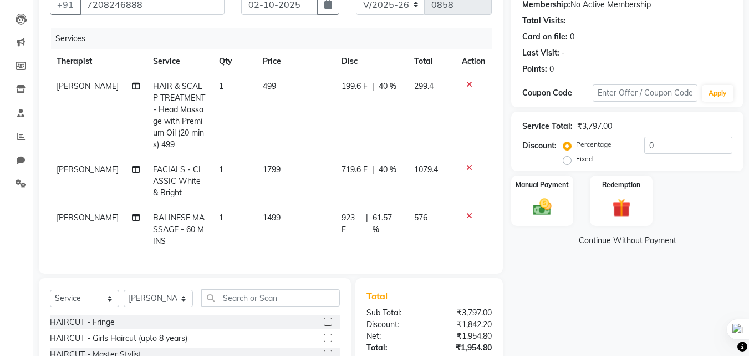
click at [561, 277] on div "Name: [PERSON_NAME] Membership: No Active Membership Total Visits: Card on file…" at bounding box center [631, 208] width 241 height 468
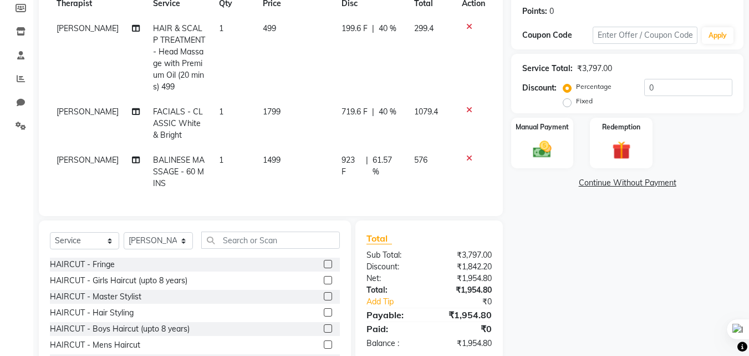
scroll to position [220, 0]
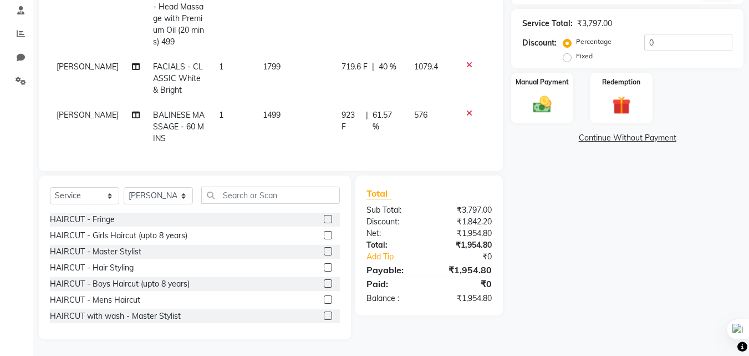
click at [349, 109] on span "923 F" at bounding box center [352, 120] width 20 height 23
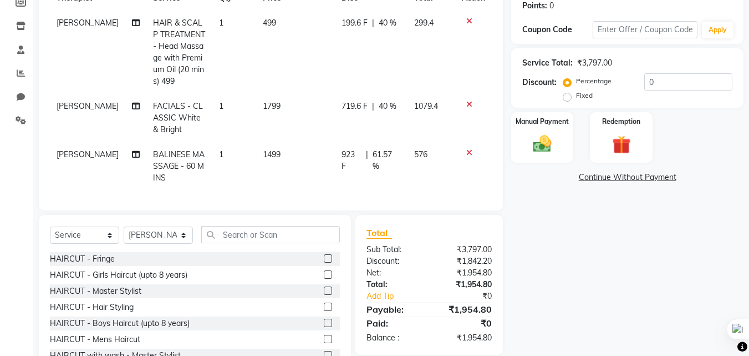
select select "88810"
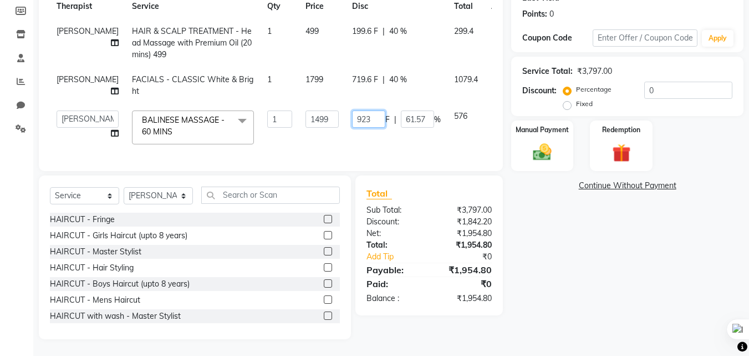
click at [352, 110] on input "923" at bounding box center [368, 118] width 33 height 17
type input "977"
click at [558, 219] on div "Name: [PERSON_NAME] Membership: No Active Membership Total Visits: Card on file…" at bounding box center [631, 129] width 241 height 420
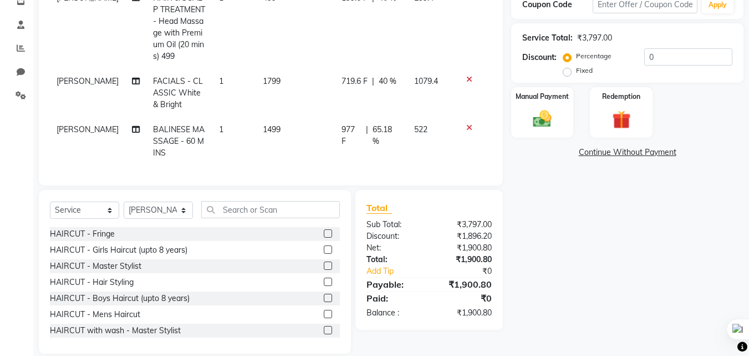
scroll to position [220, 0]
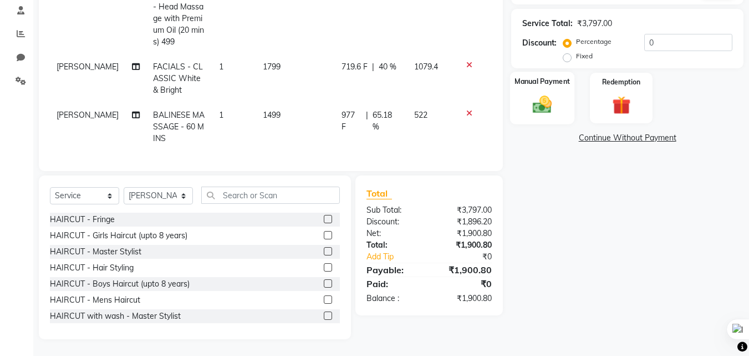
click at [536, 93] on img at bounding box center [542, 104] width 31 height 22
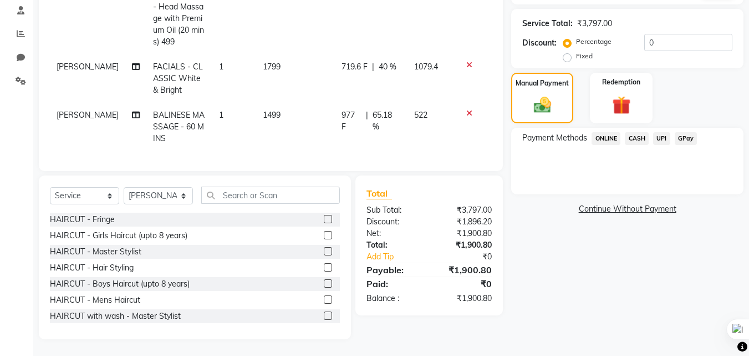
click at [687, 132] on span "GPay" at bounding box center [686, 138] width 23 height 13
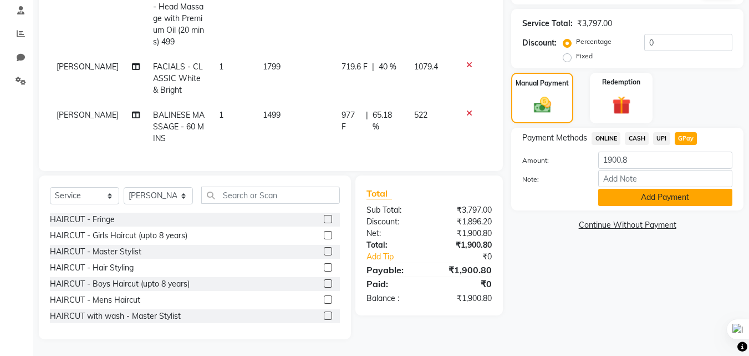
click at [652, 189] on button "Add Payment" at bounding box center [666, 197] width 134 height 17
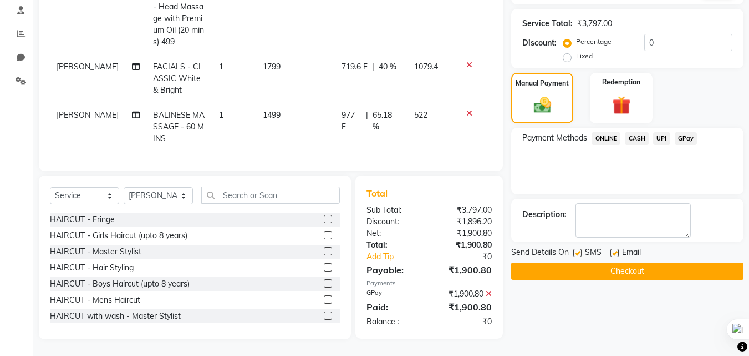
click at [629, 264] on button "Checkout" at bounding box center [627, 270] width 232 height 17
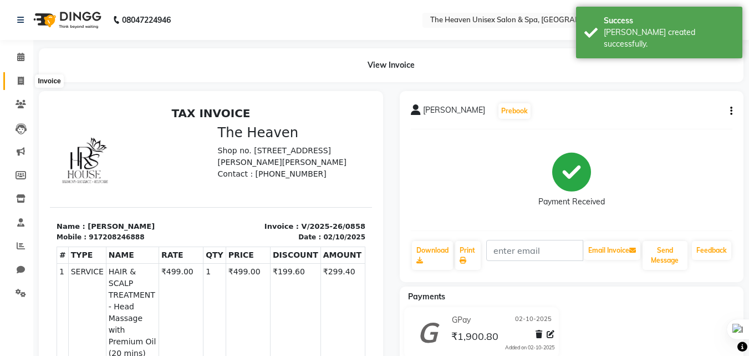
click at [19, 77] on icon at bounding box center [21, 81] width 6 height 8
select select "service"
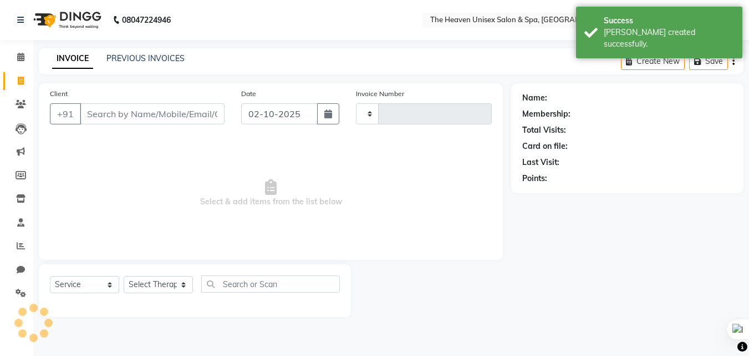
type input "0859"
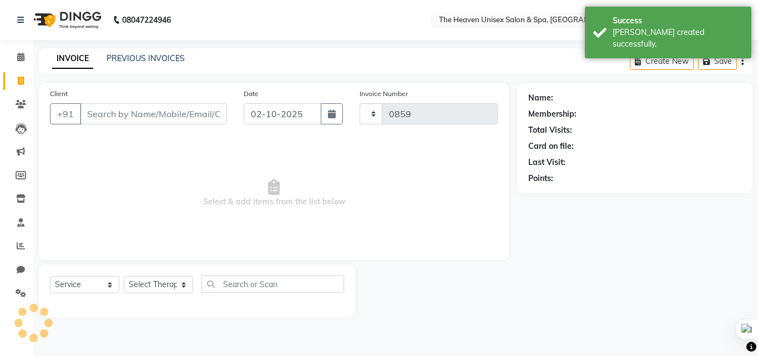
select select "8417"
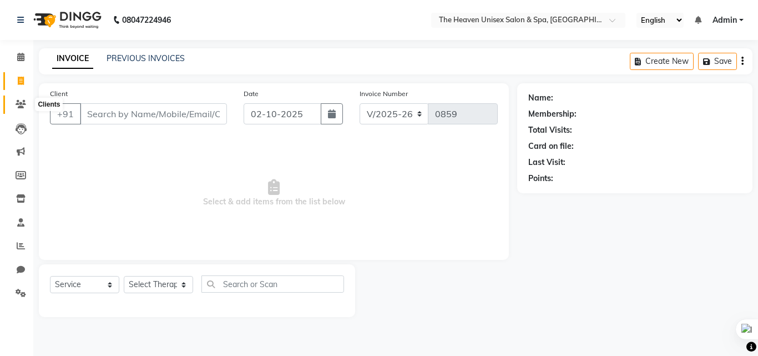
click at [25, 104] on icon at bounding box center [21, 104] width 11 height 8
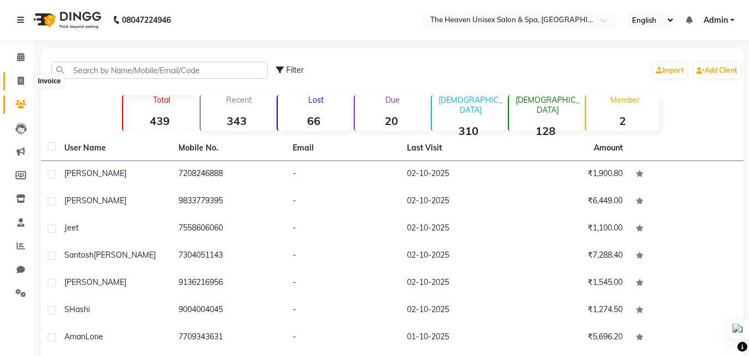
click at [22, 83] on icon at bounding box center [21, 81] width 6 height 8
select select "8417"
select select "service"
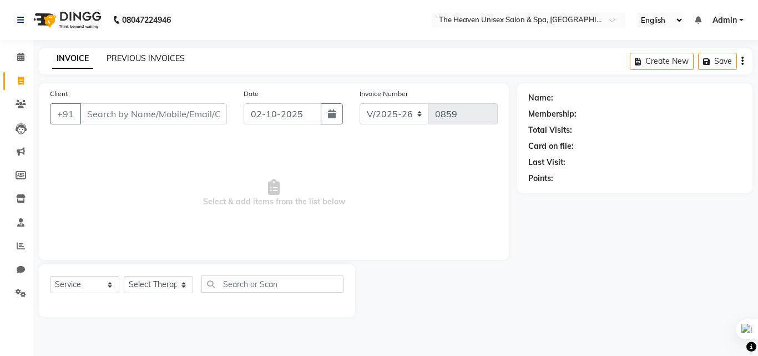
click at [136, 59] on link "PREVIOUS INVOICES" at bounding box center [146, 58] width 78 height 10
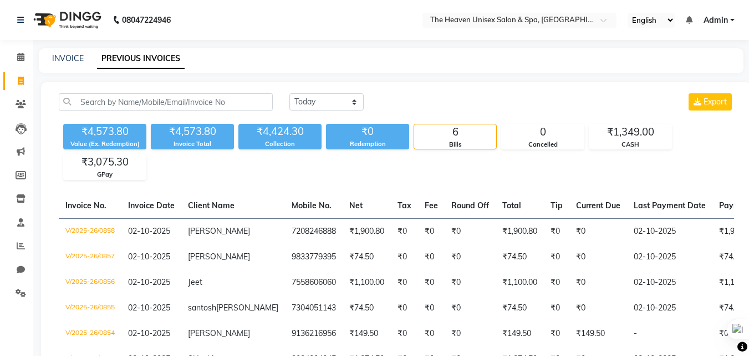
click at [60, 53] on div "INVOICE" at bounding box center [68, 59] width 32 height 12
click at [73, 58] on link "INVOICE" at bounding box center [68, 58] width 32 height 10
select select "service"
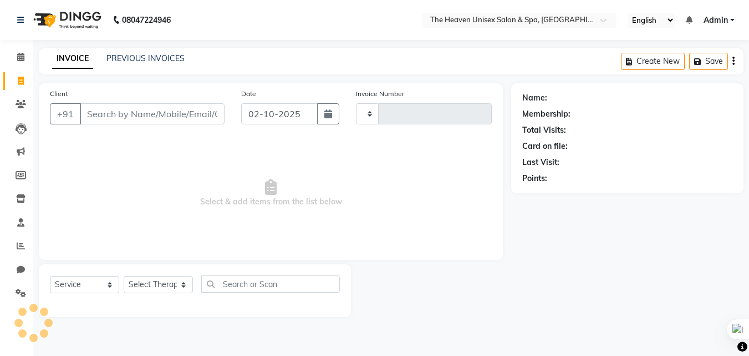
type input "0859"
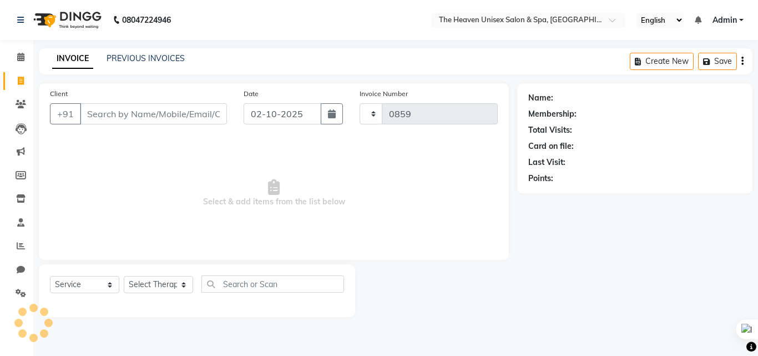
select select "8417"
click at [107, 116] on input "Client" at bounding box center [153, 113] width 147 height 21
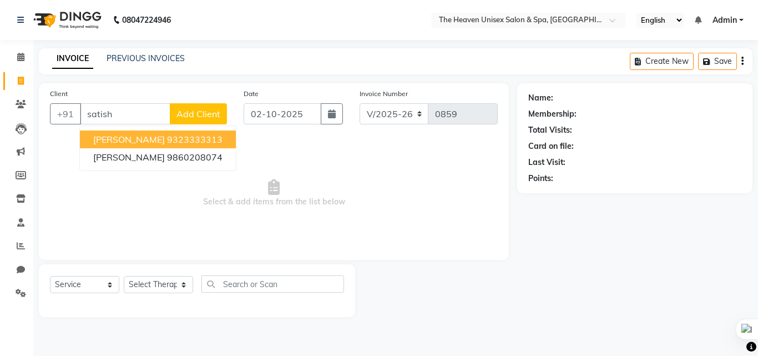
click at [169, 141] on ngb-highlight "9323333313" at bounding box center [194, 139] width 55 height 11
type input "9323333313"
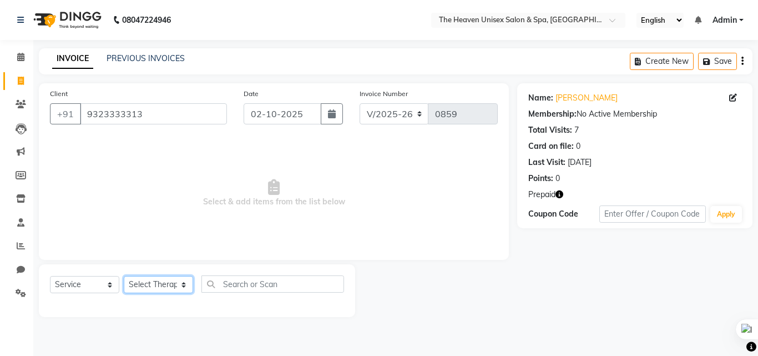
click at [155, 281] on select "Select Therapist [PERSON_NAME] [PERSON_NAME] HRS House Lucky [PERSON_NAME] [PER…" at bounding box center [158, 284] width 69 height 17
select select "83960"
click at [124, 276] on select "Select Therapist [PERSON_NAME] [PERSON_NAME] HRS House Lucky [PERSON_NAME] [PER…" at bounding box center [158, 284] width 69 height 17
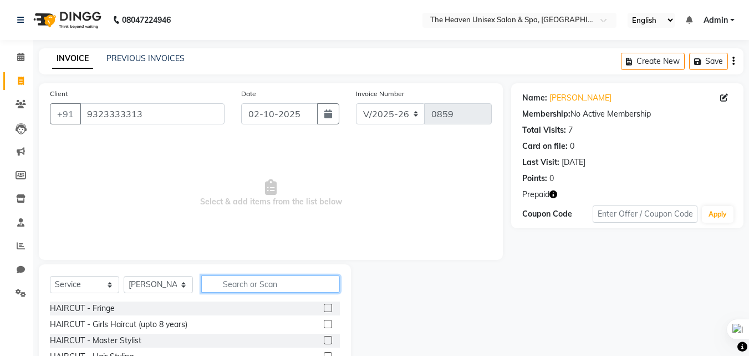
click at [266, 276] on input "text" at bounding box center [270, 283] width 139 height 17
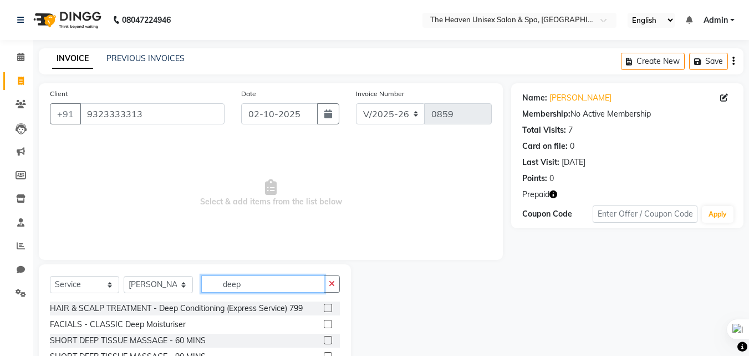
type input "deep"
click at [328, 338] on label at bounding box center [328, 340] width 8 height 8
click at [328, 338] on input "checkbox" at bounding box center [327, 340] width 7 height 7
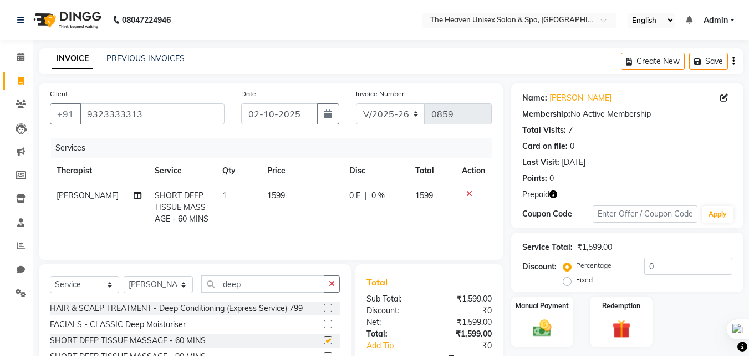
checkbox input "false"
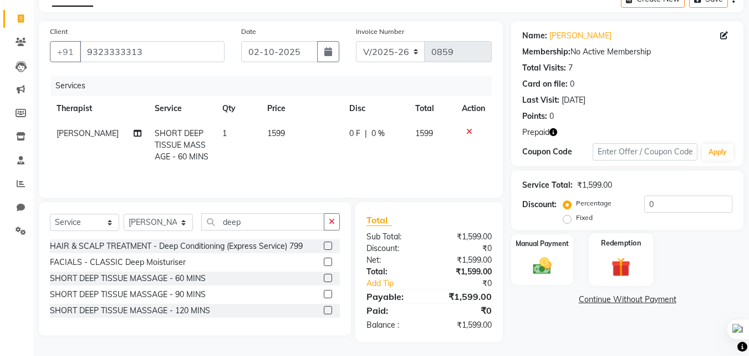
scroll to position [65, 0]
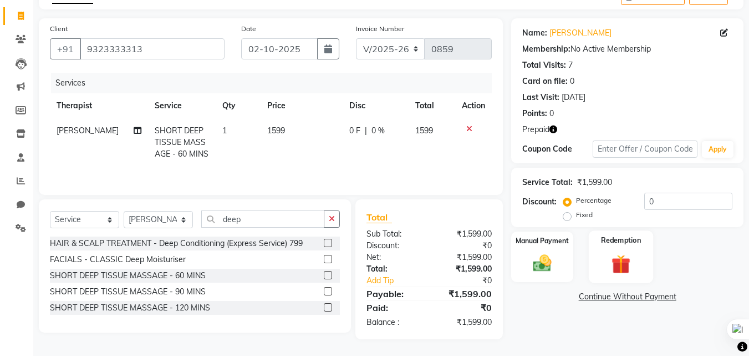
click at [630, 265] on img at bounding box center [621, 264] width 31 height 24
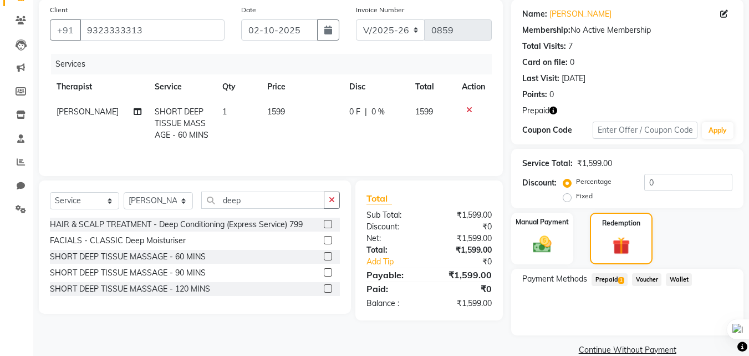
scroll to position [103, 0]
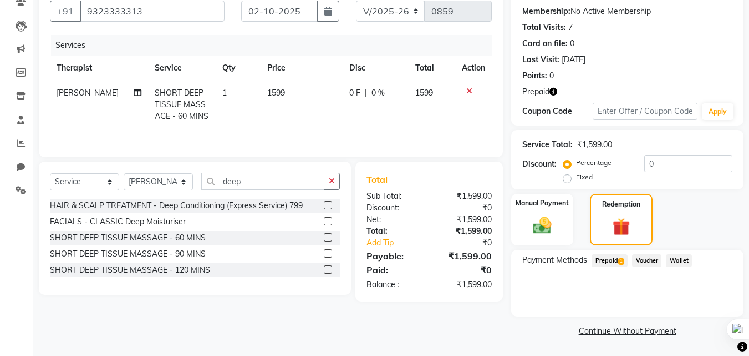
click at [624, 264] on span "1" at bounding box center [622, 261] width 6 height 7
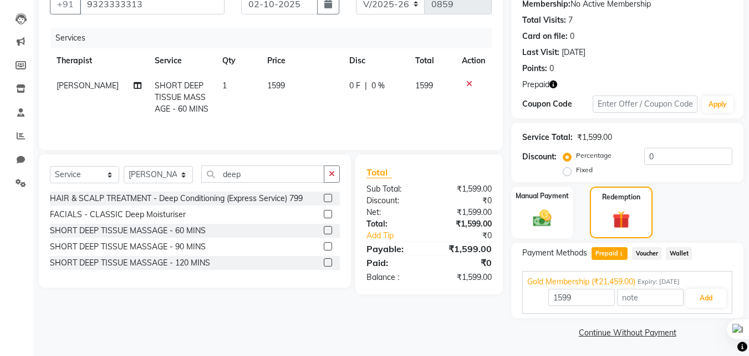
scroll to position [112, 0]
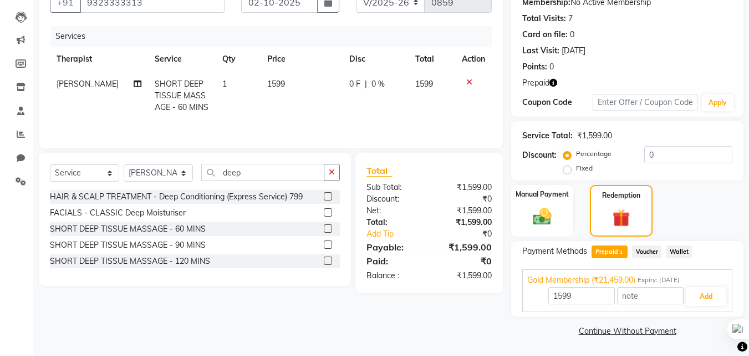
click at [222, 84] on span "1" at bounding box center [224, 84] width 4 height 10
select select "83960"
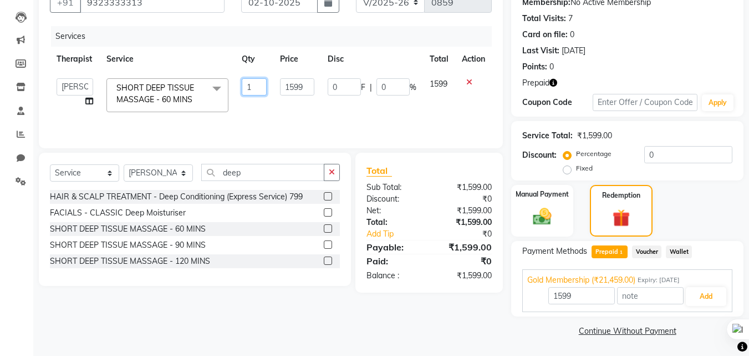
click at [252, 86] on input "1" at bounding box center [254, 86] width 25 height 17
type input "15"
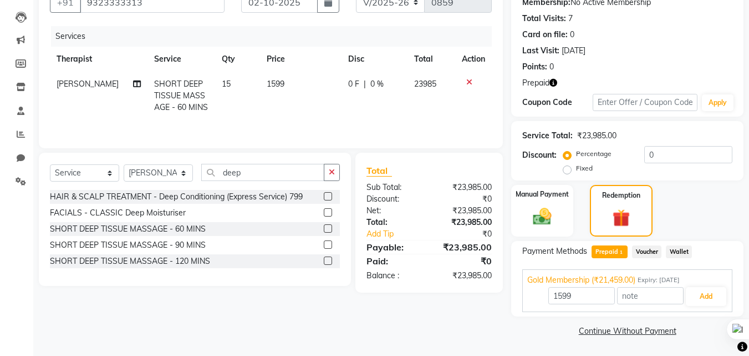
type input "21459"
click at [279, 113] on td "1599" at bounding box center [301, 96] width 82 height 48
select select "83960"
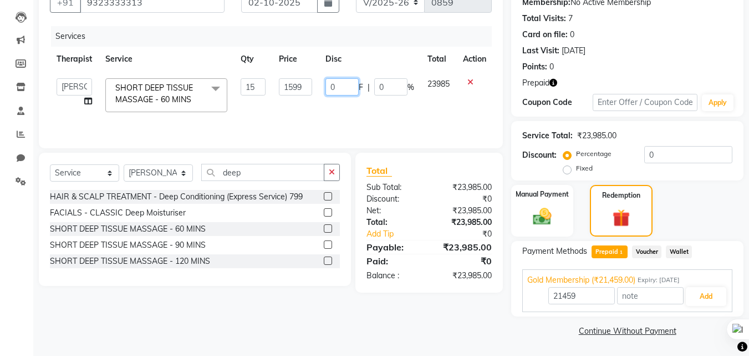
click at [343, 87] on input "0" at bounding box center [342, 86] width 33 height 17
type input "2526"
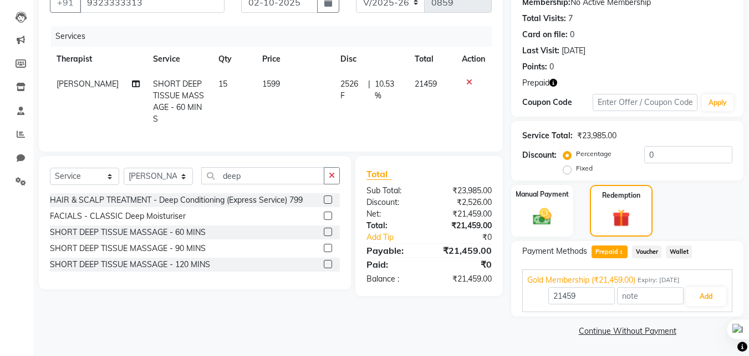
click at [485, 107] on td at bounding box center [473, 102] width 37 height 60
click at [699, 302] on button "Add" at bounding box center [706, 296] width 40 height 19
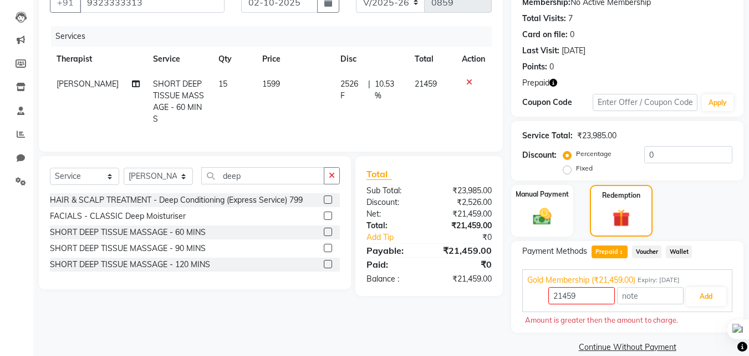
click at [611, 252] on span "Prepaid 1" at bounding box center [610, 251] width 36 height 13
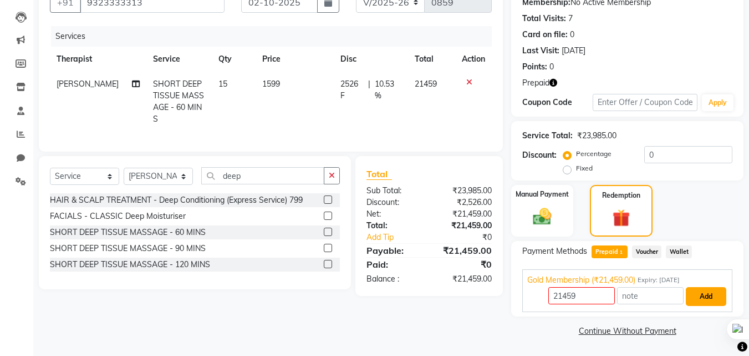
click at [713, 294] on button "Add" at bounding box center [706, 296] width 40 height 19
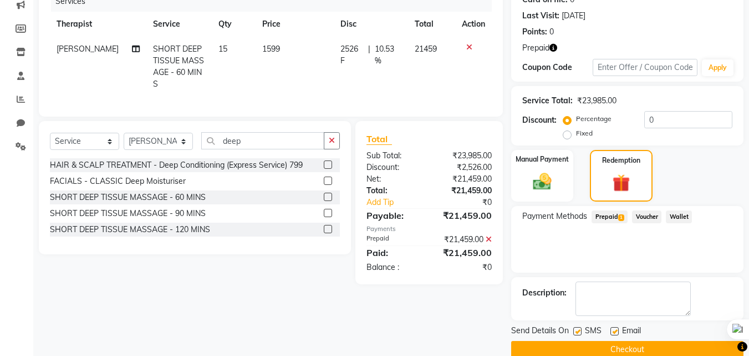
scroll to position [165, 0]
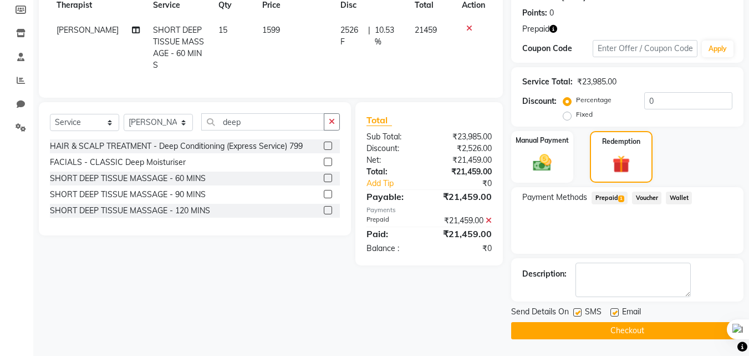
click at [625, 332] on button "Checkout" at bounding box center [627, 330] width 232 height 17
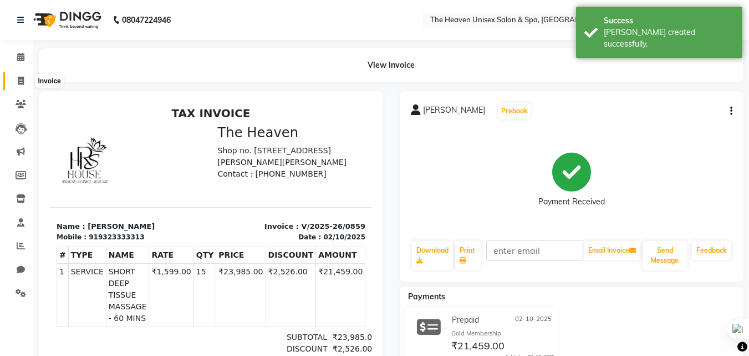
click at [22, 82] on icon at bounding box center [21, 81] width 6 height 8
select select "8417"
select select "service"
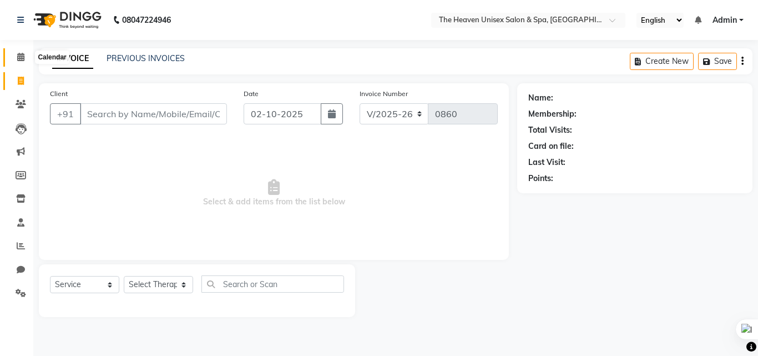
click at [19, 60] on icon at bounding box center [20, 57] width 7 height 8
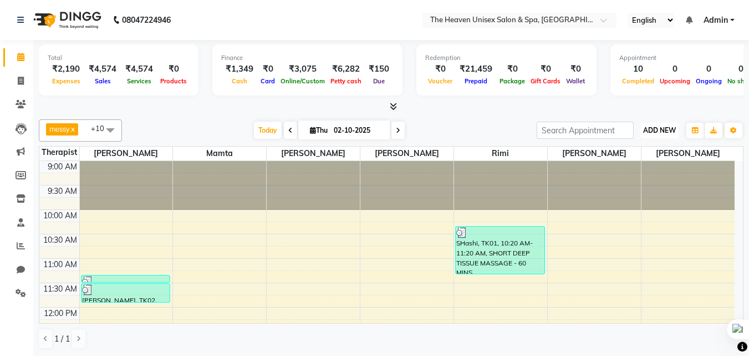
click at [671, 132] on span "ADD NEW" at bounding box center [660, 130] width 33 height 8
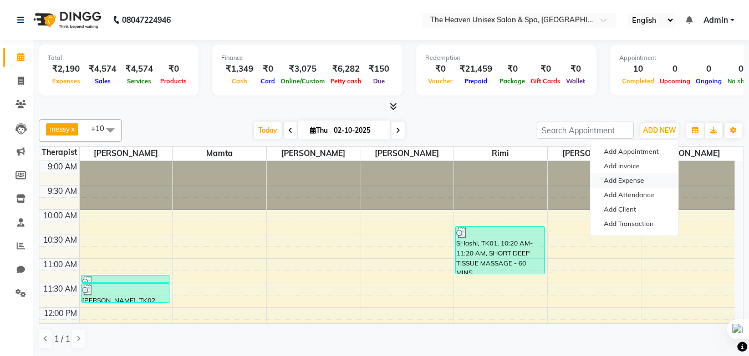
click at [631, 176] on link "Add Expense" at bounding box center [635, 180] width 88 height 14
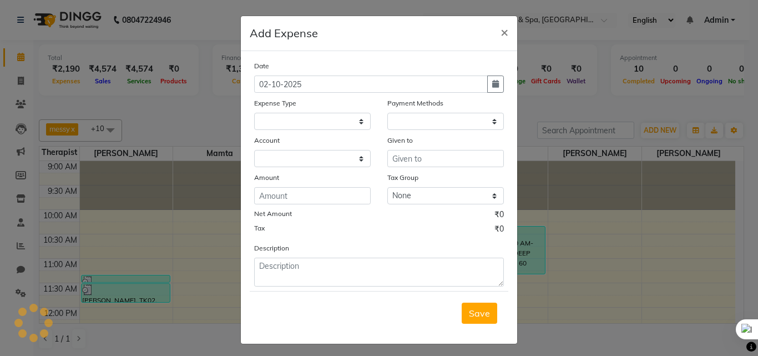
select select "1"
select select "7539"
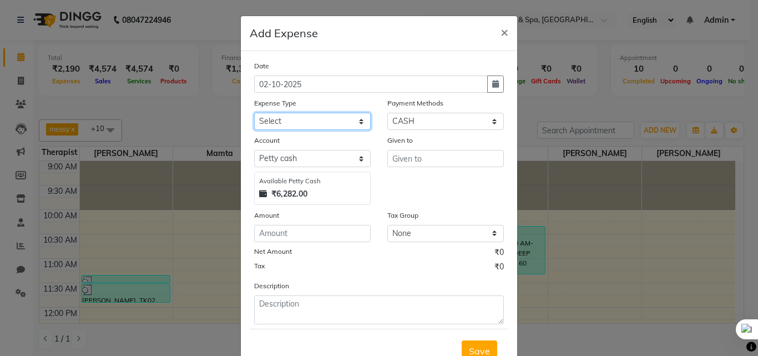
click at [316, 122] on select "Select Advance Salary Bank charges Car maintenance Cash transfer to bank Cash t…" at bounding box center [312, 121] width 116 height 17
select select "25112"
click at [254, 113] on select "Select Advance Salary Bank charges Car maintenance Cash transfer to bank Cash t…" at bounding box center [312, 121] width 116 height 17
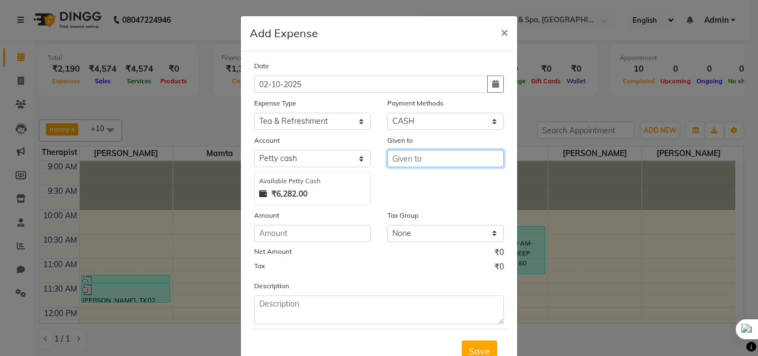
click at [411, 158] on input "text" at bounding box center [445, 158] width 116 height 17
type input "HRS House"
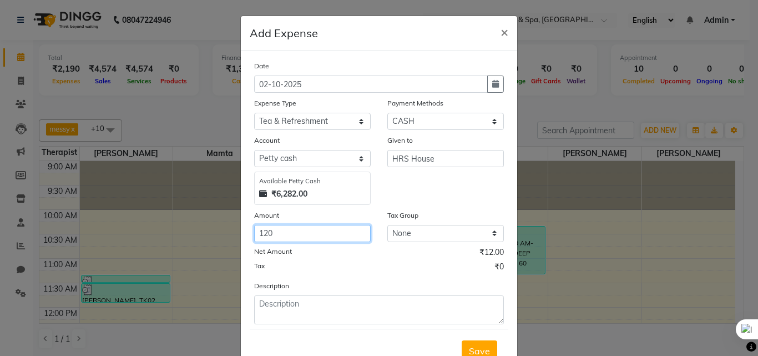
type input "120"
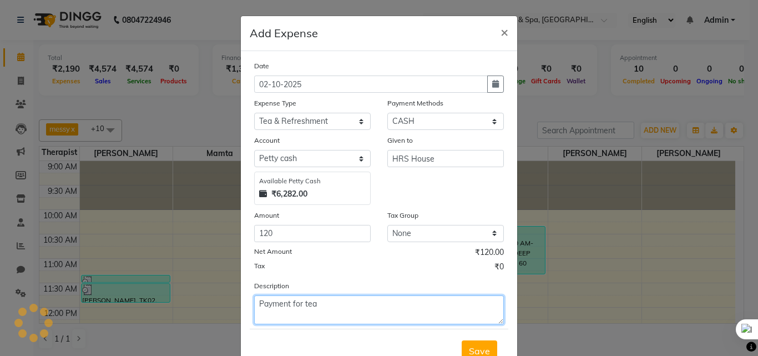
type textarea "Payment for tea"
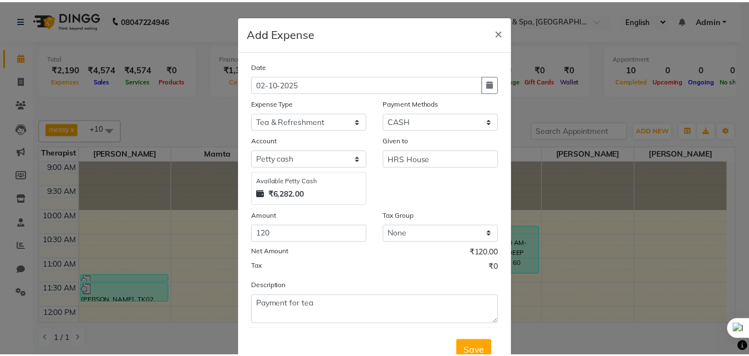
scroll to position [6, 0]
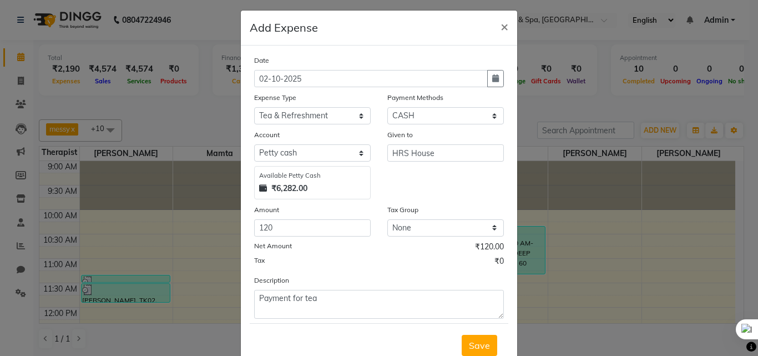
click at [462, 335] on button "Save" at bounding box center [480, 345] width 36 height 21
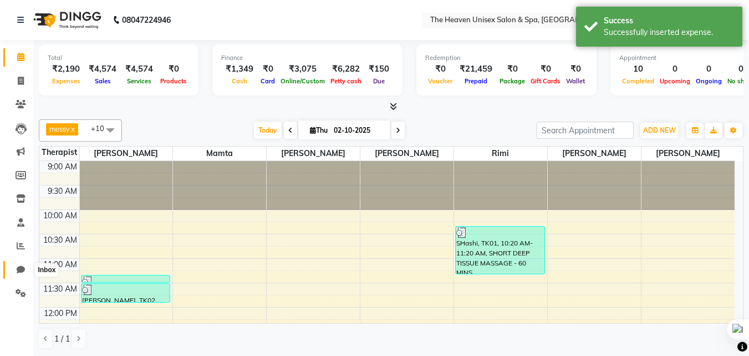
click at [18, 266] on icon at bounding box center [21, 269] width 8 height 8
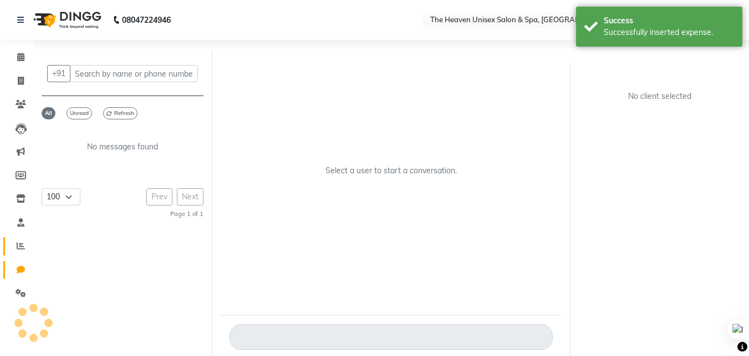
click at [23, 245] on icon at bounding box center [21, 245] width 8 height 8
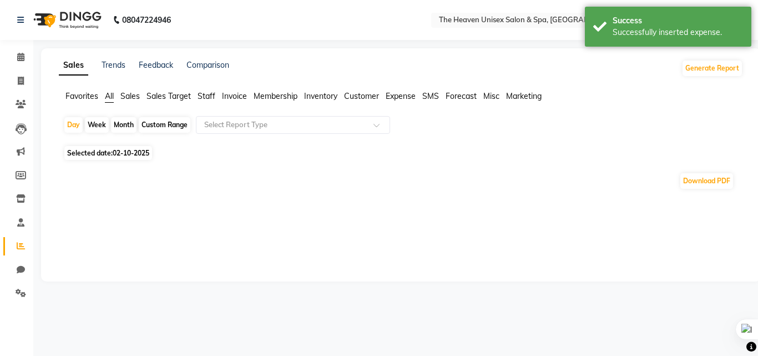
click at [416, 94] on span "Expense" at bounding box center [401, 96] width 30 height 10
click at [316, 133] on div "Select Report Type" at bounding box center [293, 125] width 194 height 18
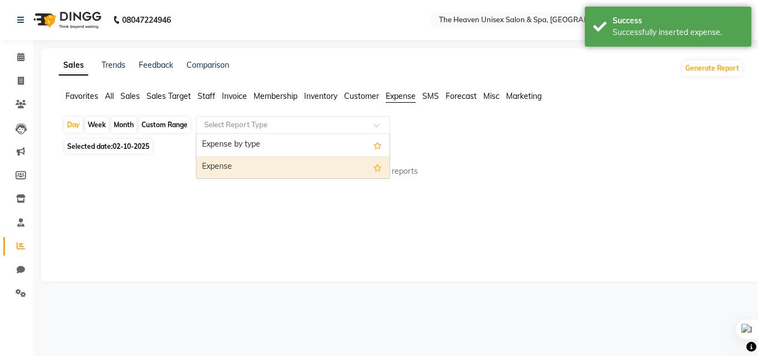
click at [300, 157] on div "Expense" at bounding box center [292, 167] width 193 height 22
select select "full_report"
select select "csv"
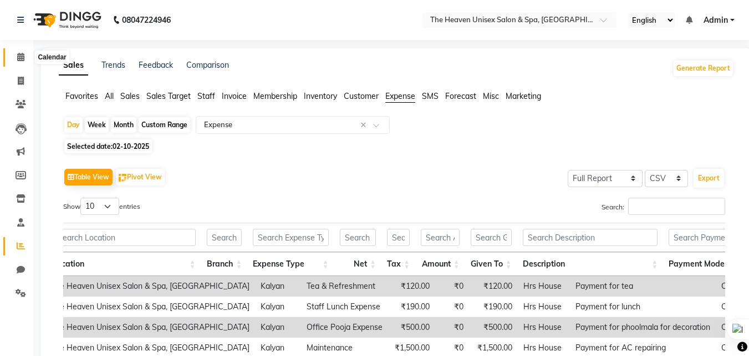
click at [23, 59] on icon at bounding box center [20, 57] width 7 height 8
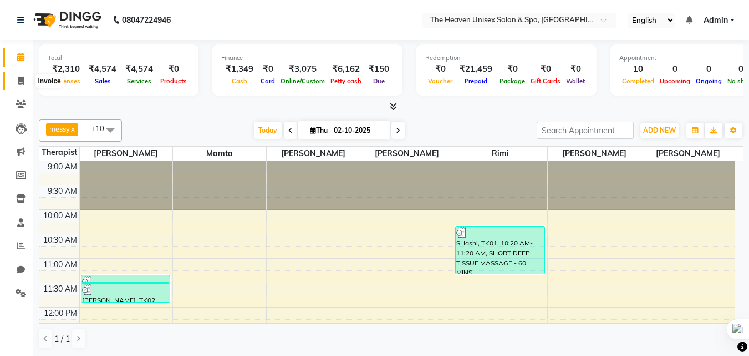
click at [22, 82] on icon at bounding box center [21, 81] width 6 height 8
select select "8417"
select select "service"
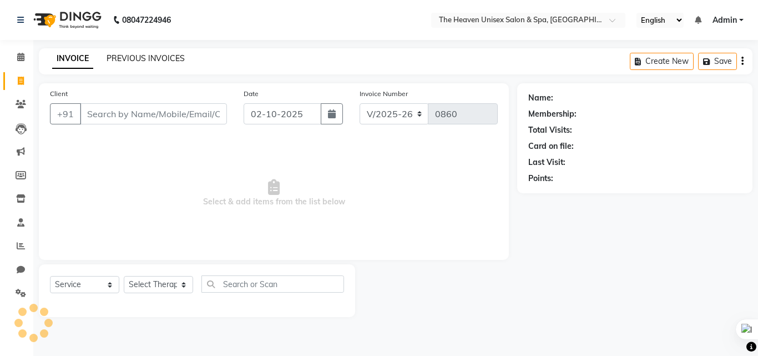
click at [130, 57] on link "PREVIOUS INVOICES" at bounding box center [146, 58] width 78 height 10
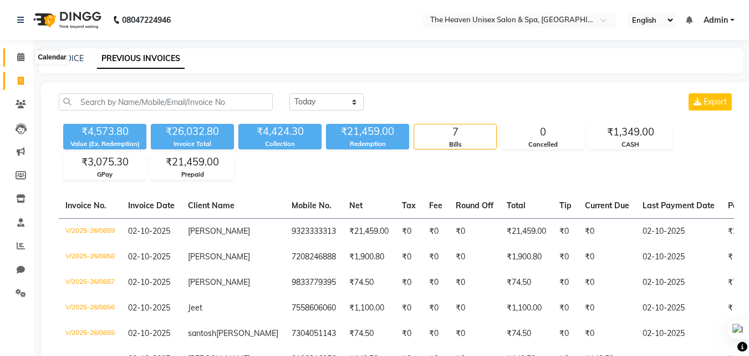
click at [25, 55] on span at bounding box center [20, 57] width 19 height 13
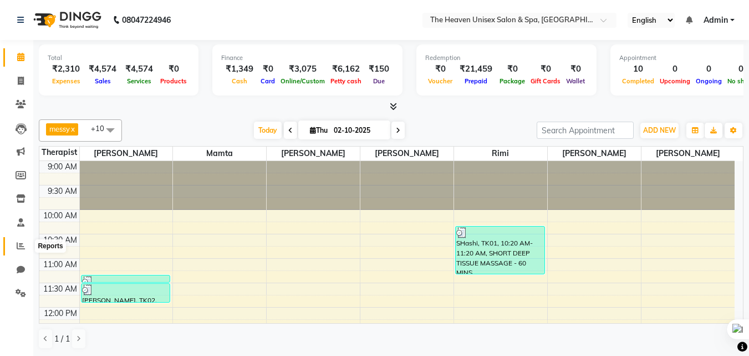
click at [20, 249] on icon at bounding box center [21, 245] width 8 height 8
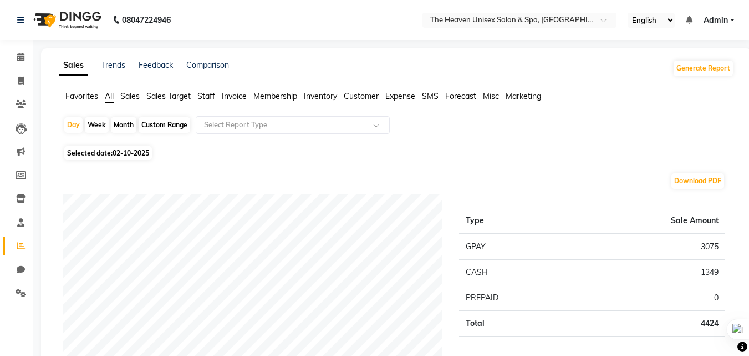
click at [361, 98] on span "Customer" at bounding box center [361, 96] width 35 height 10
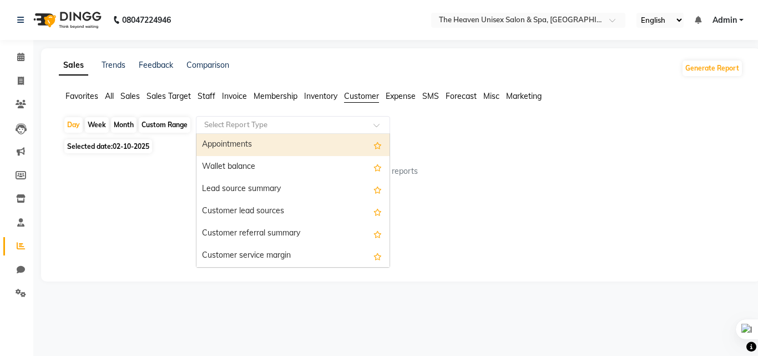
click at [282, 126] on input "text" at bounding box center [282, 124] width 160 height 11
click at [402, 94] on span "Expense" at bounding box center [401, 96] width 30 height 10
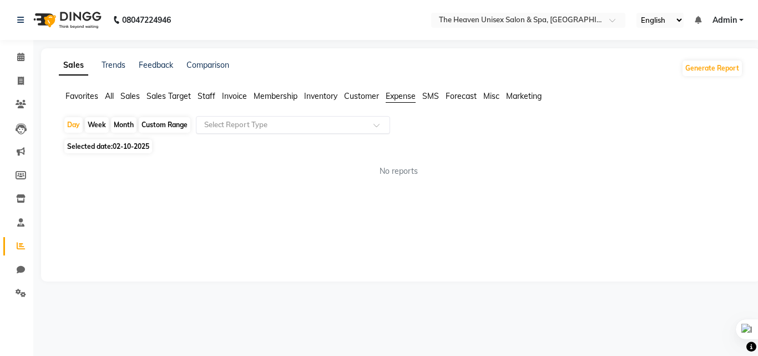
click at [292, 126] on input "text" at bounding box center [282, 124] width 160 height 11
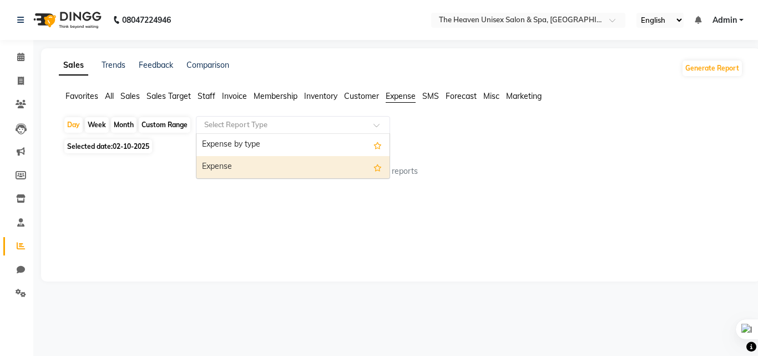
click at [270, 173] on div "Expense" at bounding box center [292, 167] width 193 height 22
select select "full_report"
select select "csv"
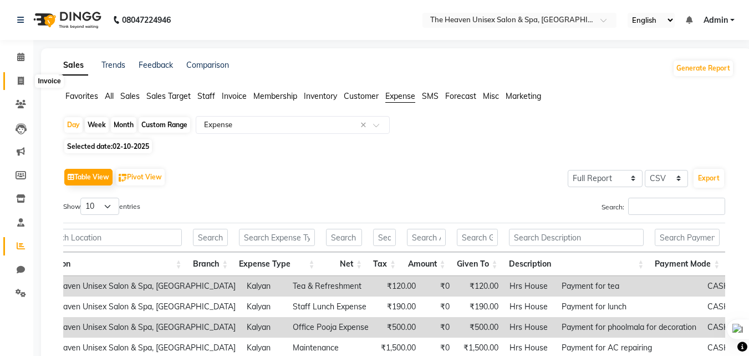
click at [23, 80] on icon at bounding box center [21, 81] width 6 height 8
select select "8417"
select select "service"
